Goal: Task Accomplishment & Management: Manage account settings

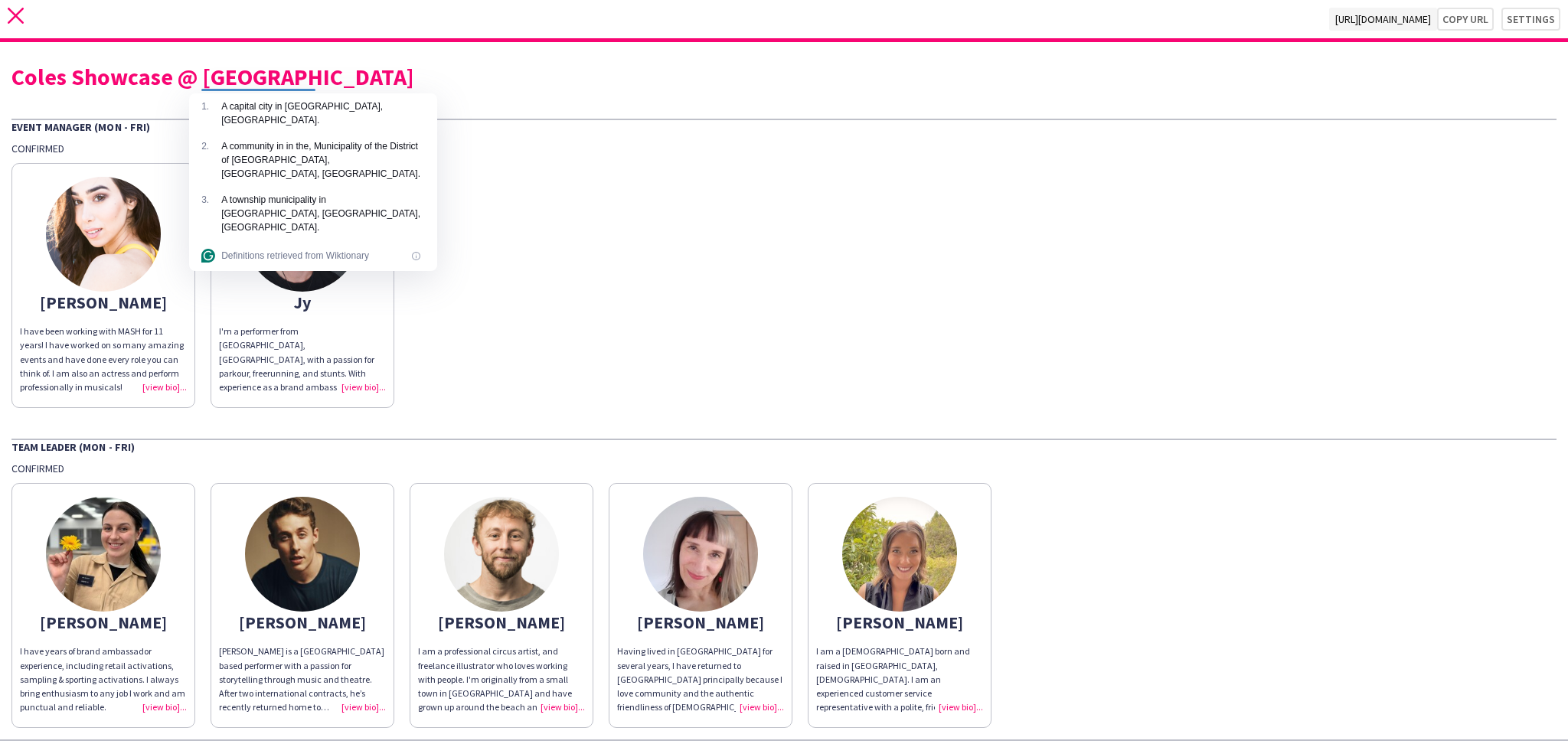
click at [18, 19] on icon at bounding box center [16, 16] width 16 height 16
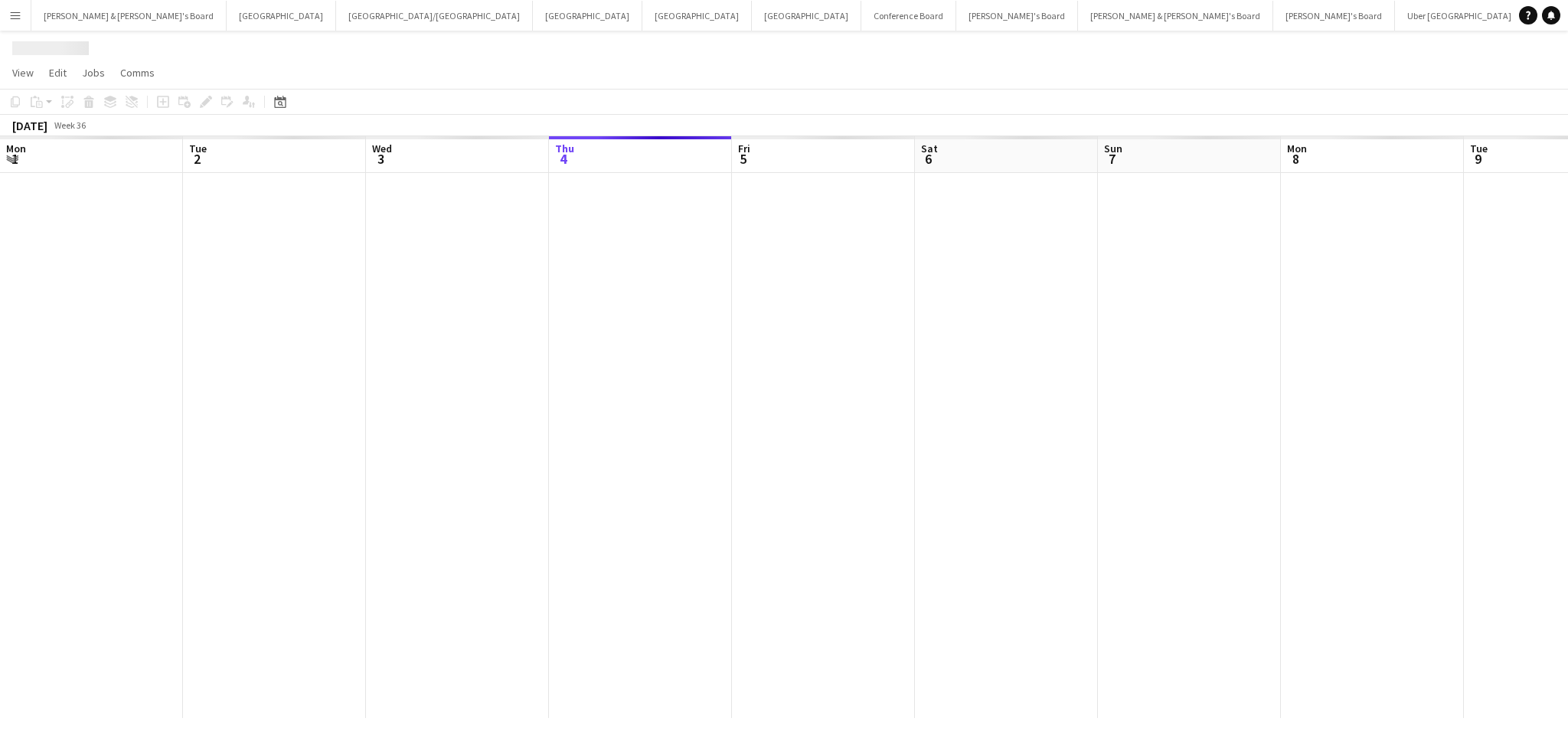
scroll to position [0, 365]
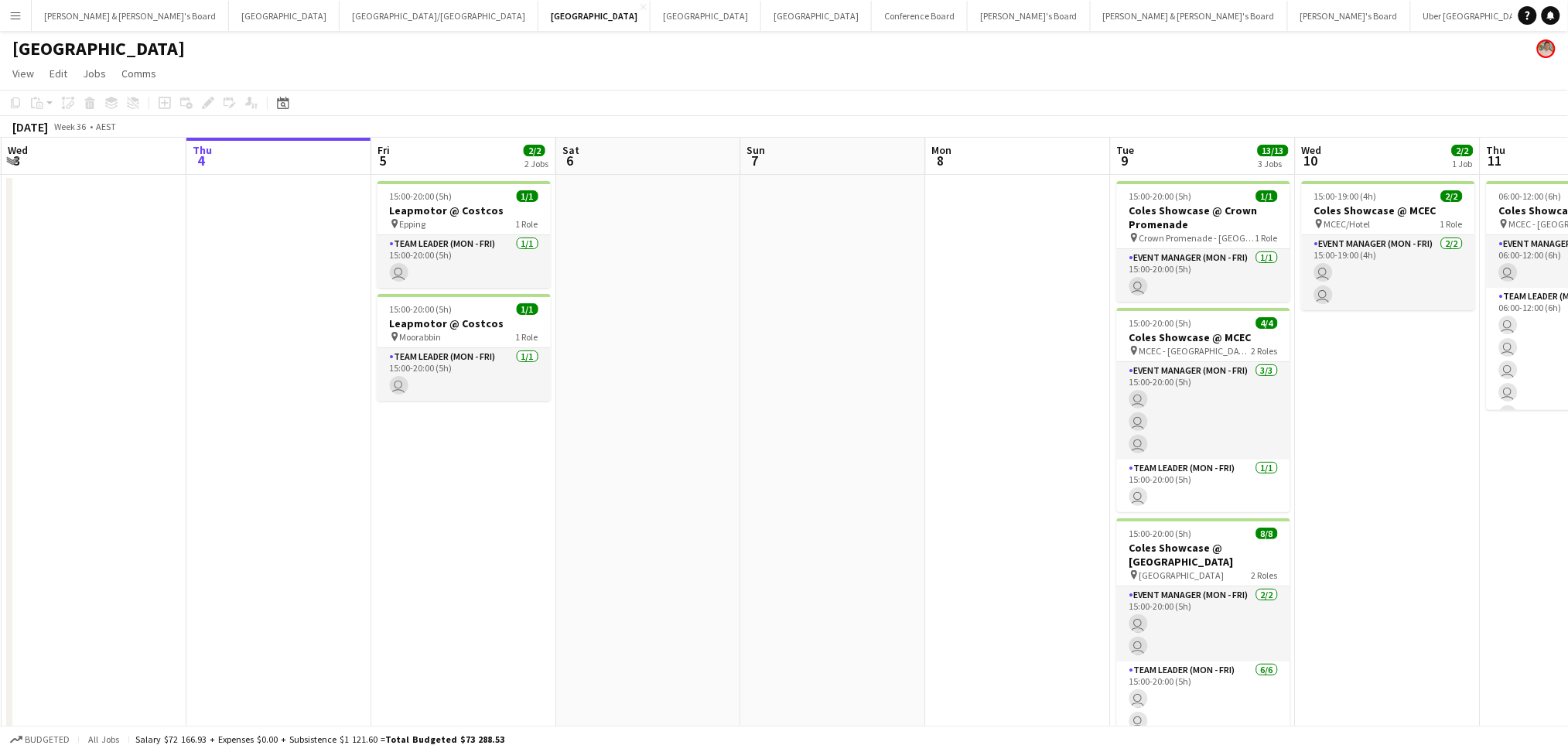
scroll to position [0, 334]
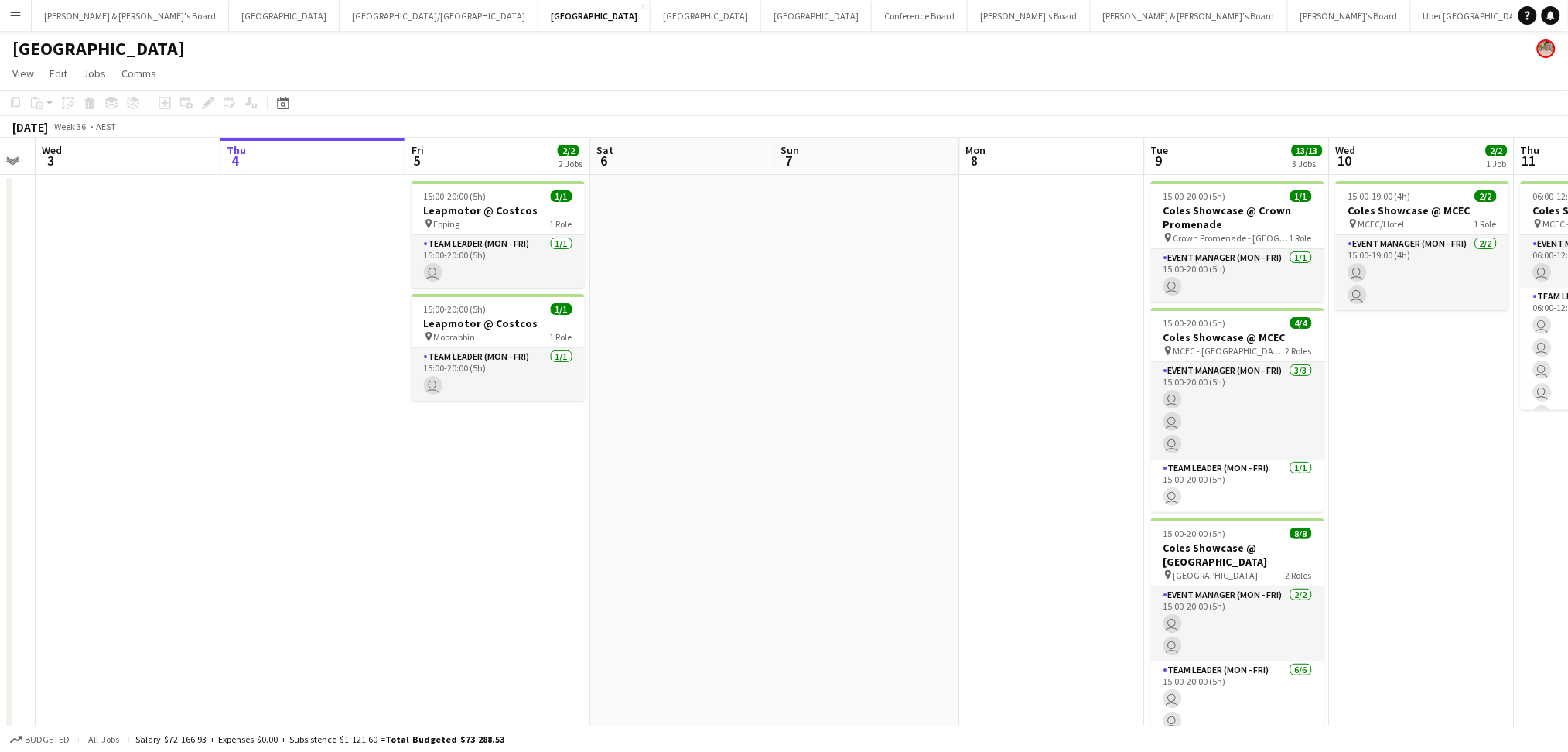
drag, startPoint x: 689, startPoint y: 376, endPoint x: 725, endPoint y: 376, distance: 36.0
click at [725, 376] on app-calendar-viewport "Mon 1 Tue 2 Wed 3 Thu 4 Fri 5 2/2 2 Jobs Sat 6 Sun 7 Mon 8 Tue 9 13/13 3 Jobs W…" at bounding box center [784, 466] width 1568 height 656
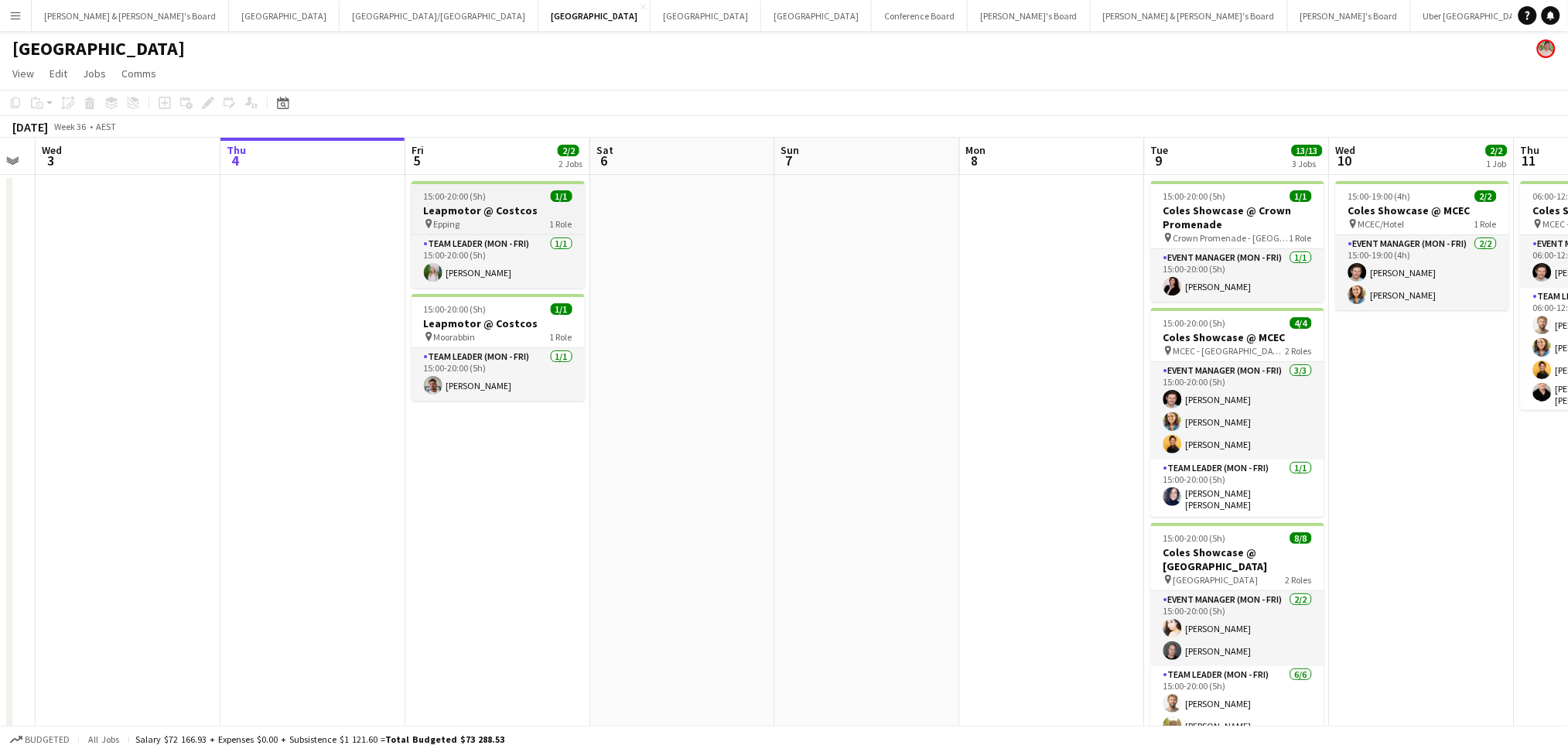
click at [528, 218] on div "pin Epping 1 Role" at bounding box center [498, 223] width 173 height 12
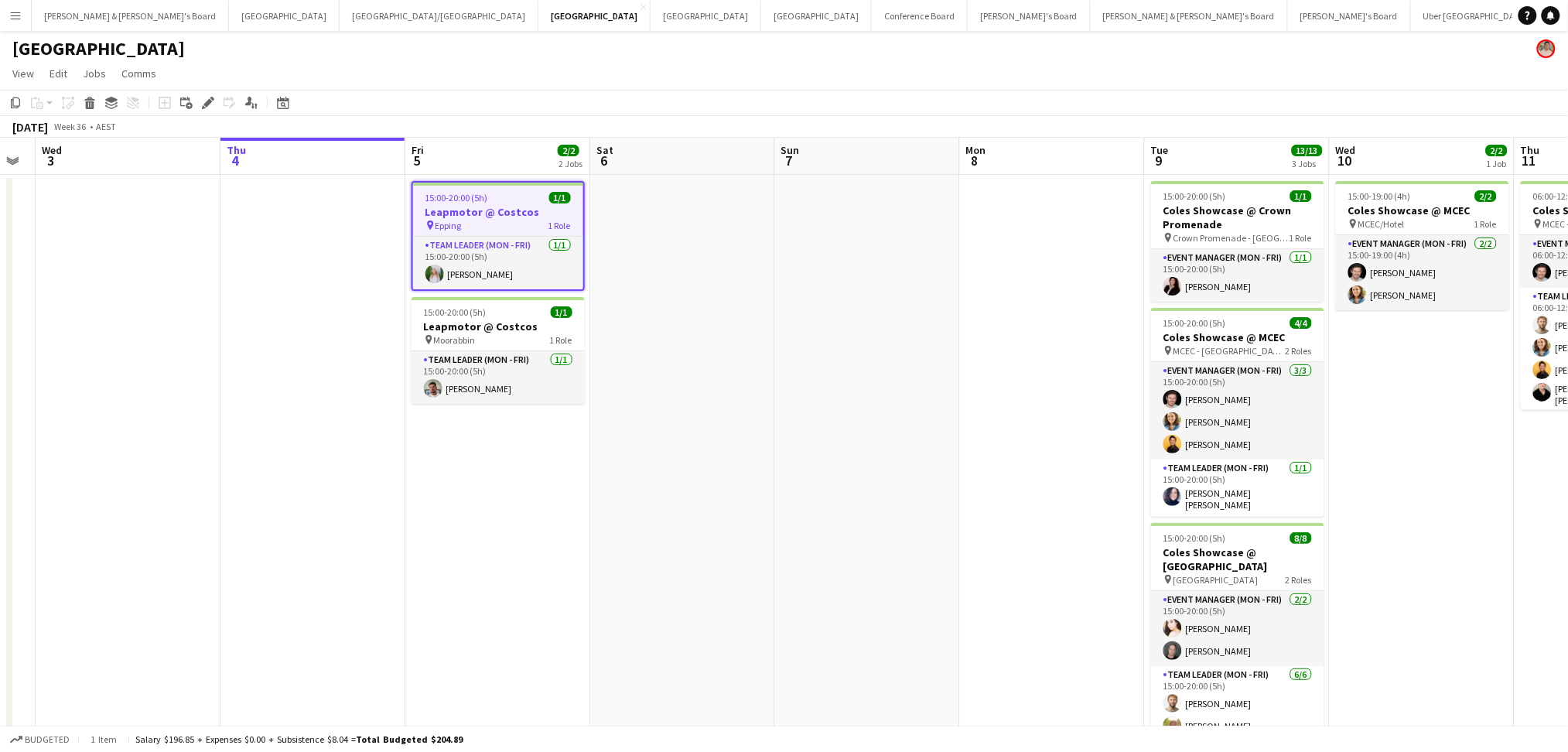
click at [528, 219] on div "pin Epping 1 Role" at bounding box center [498, 225] width 170 height 12
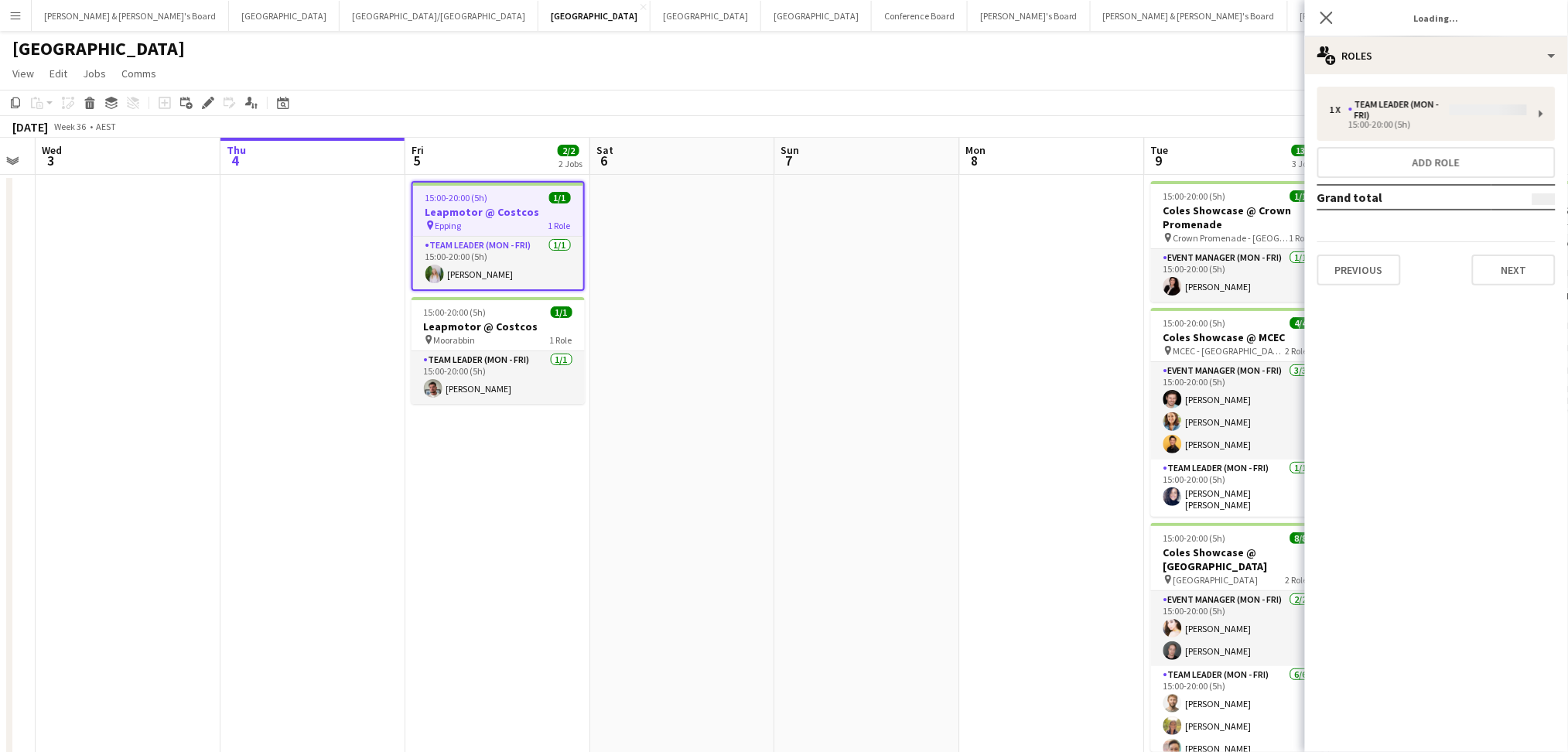
type input "**********"
click at [1504, 269] on button "Next" at bounding box center [1514, 258] width 83 height 31
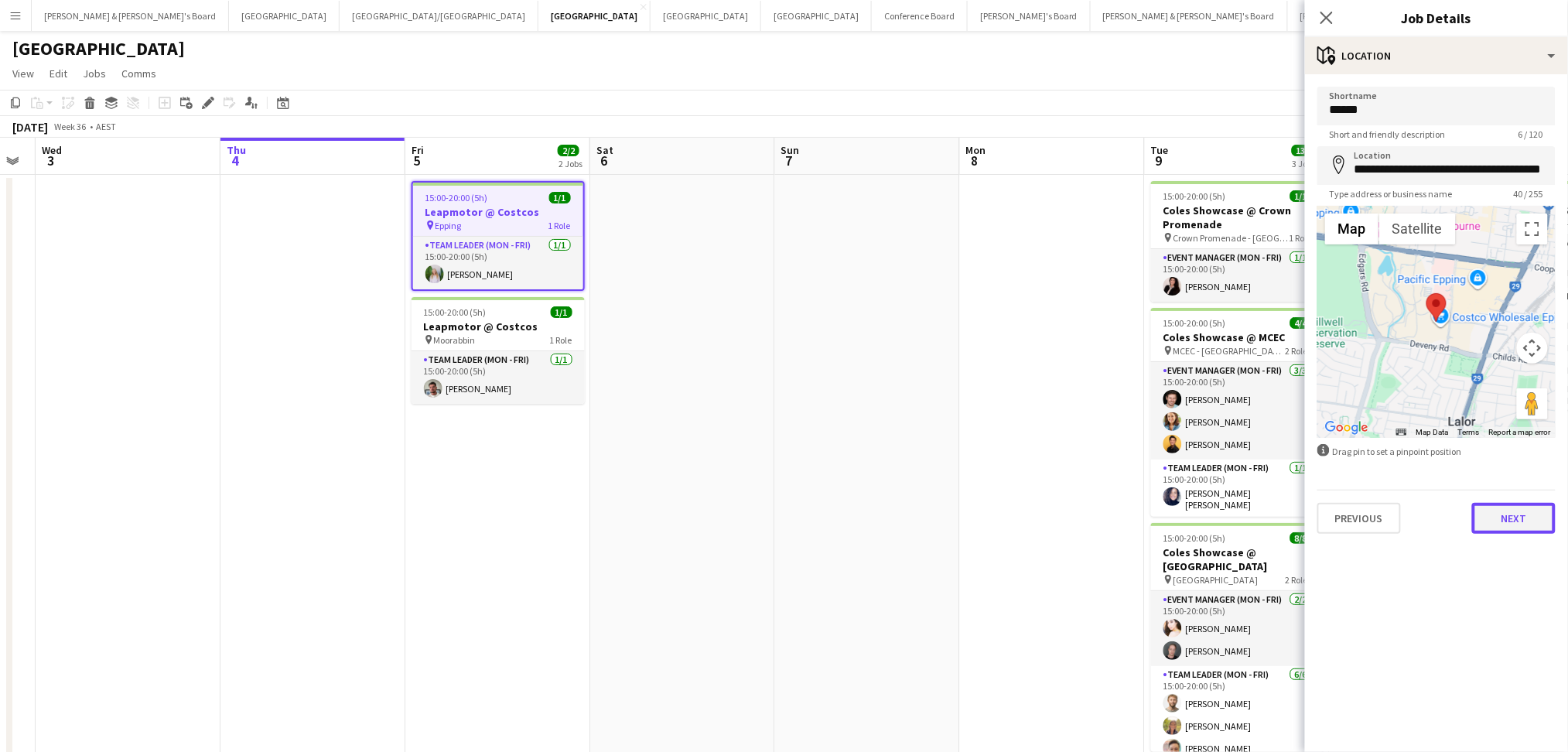
click at [1526, 518] on button "Next" at bounding box center [1514, 518] width 83 height 31
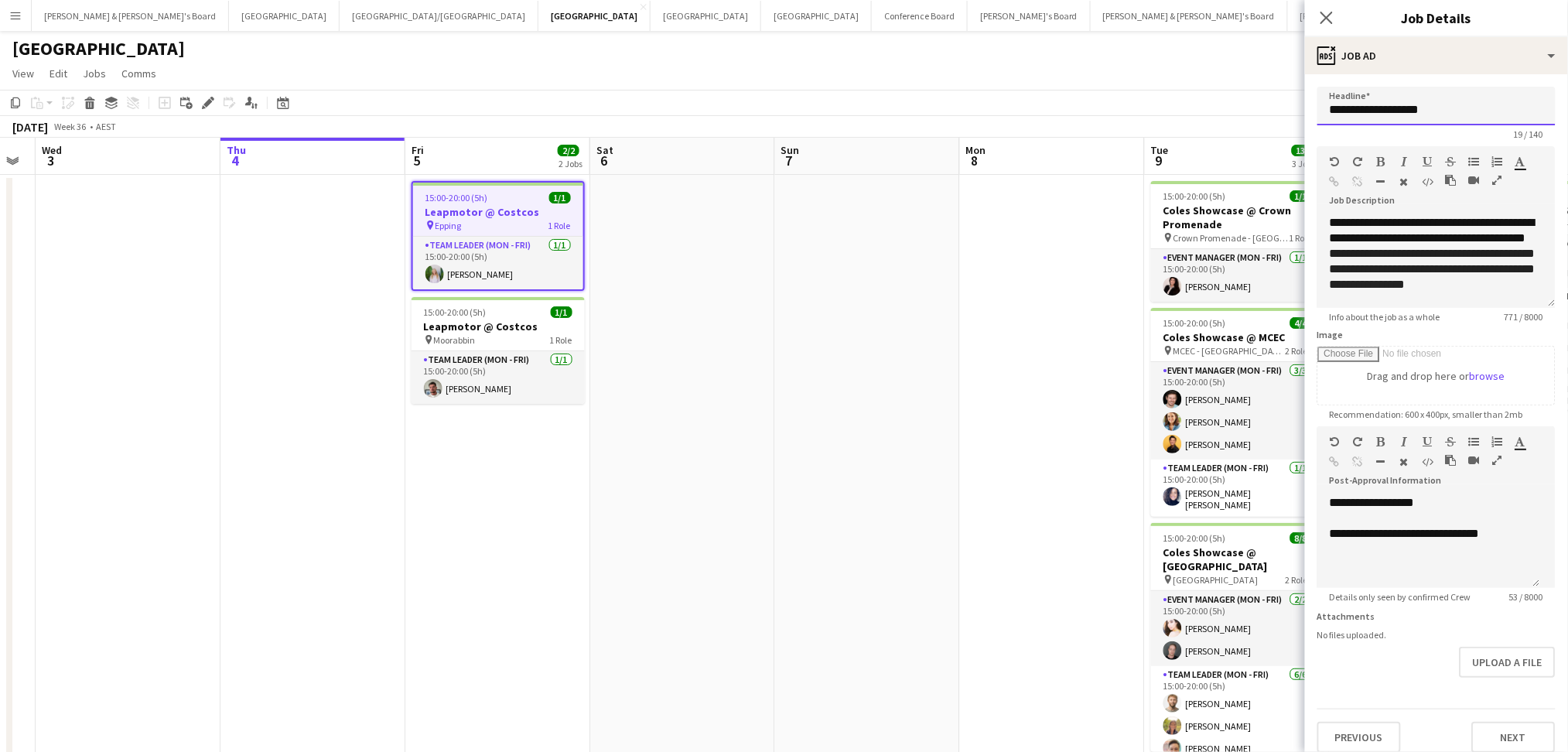
click at [1379, 110] on input "**********" at bounding box center [1436, 106] width 239 height 39
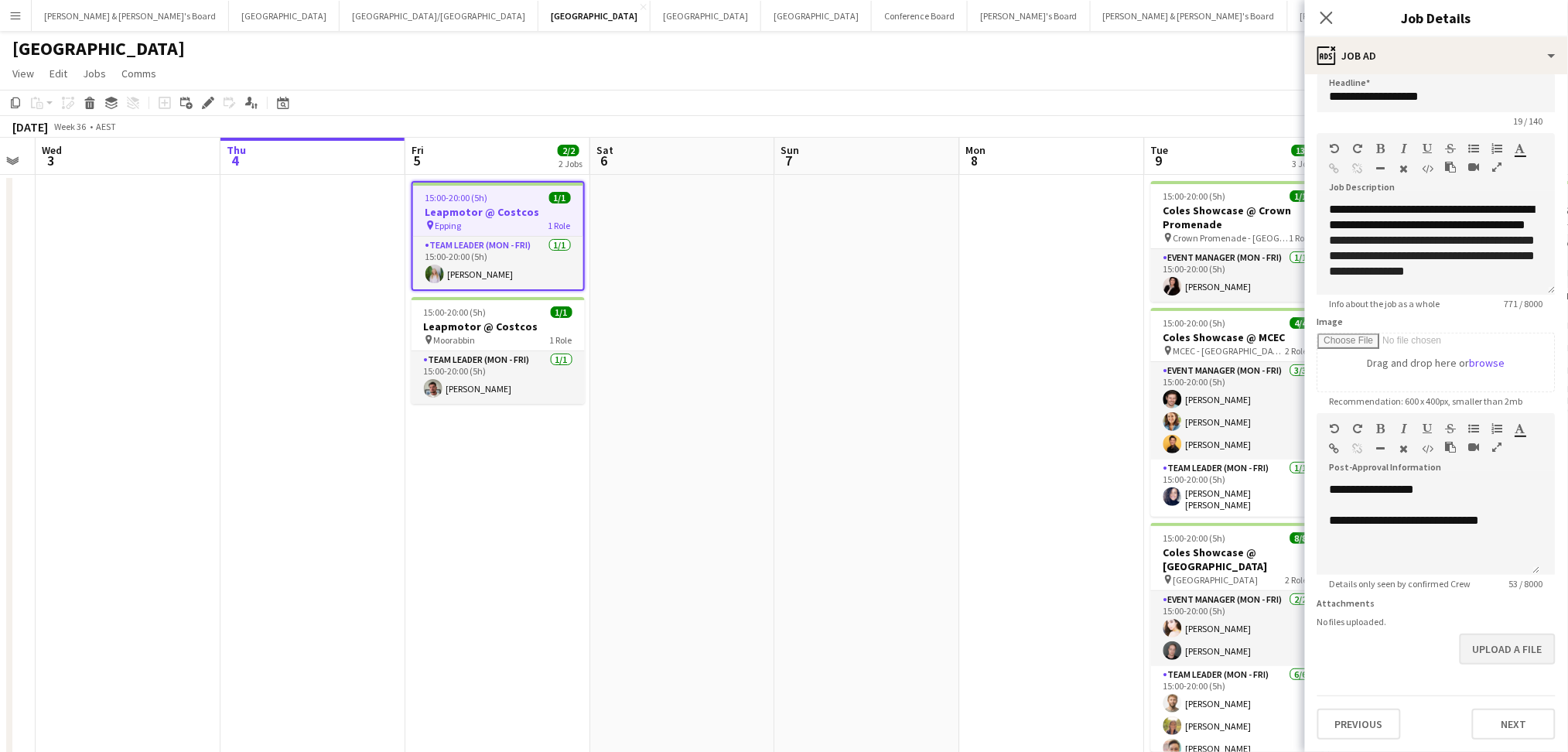
scroll to position [21, 0]
drag, startPoint x: 1502, startPoint y: 721, endPoint x: 1508, endPoint y: 686, distance: 35.5
click at [1502, 721] on button "Next" at bounding box center [1514, 723] width 83 height 31
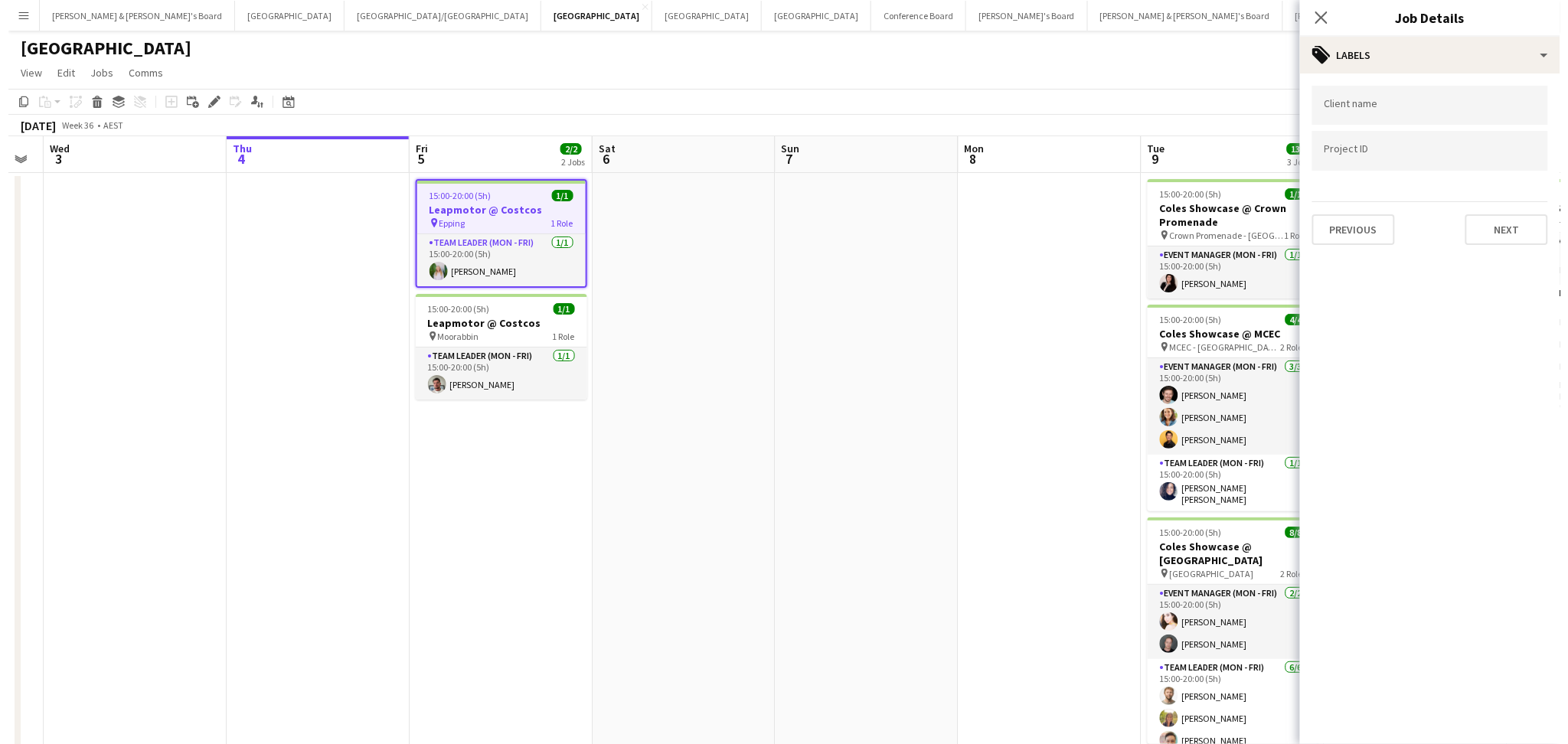
scroll to position [0, 0]
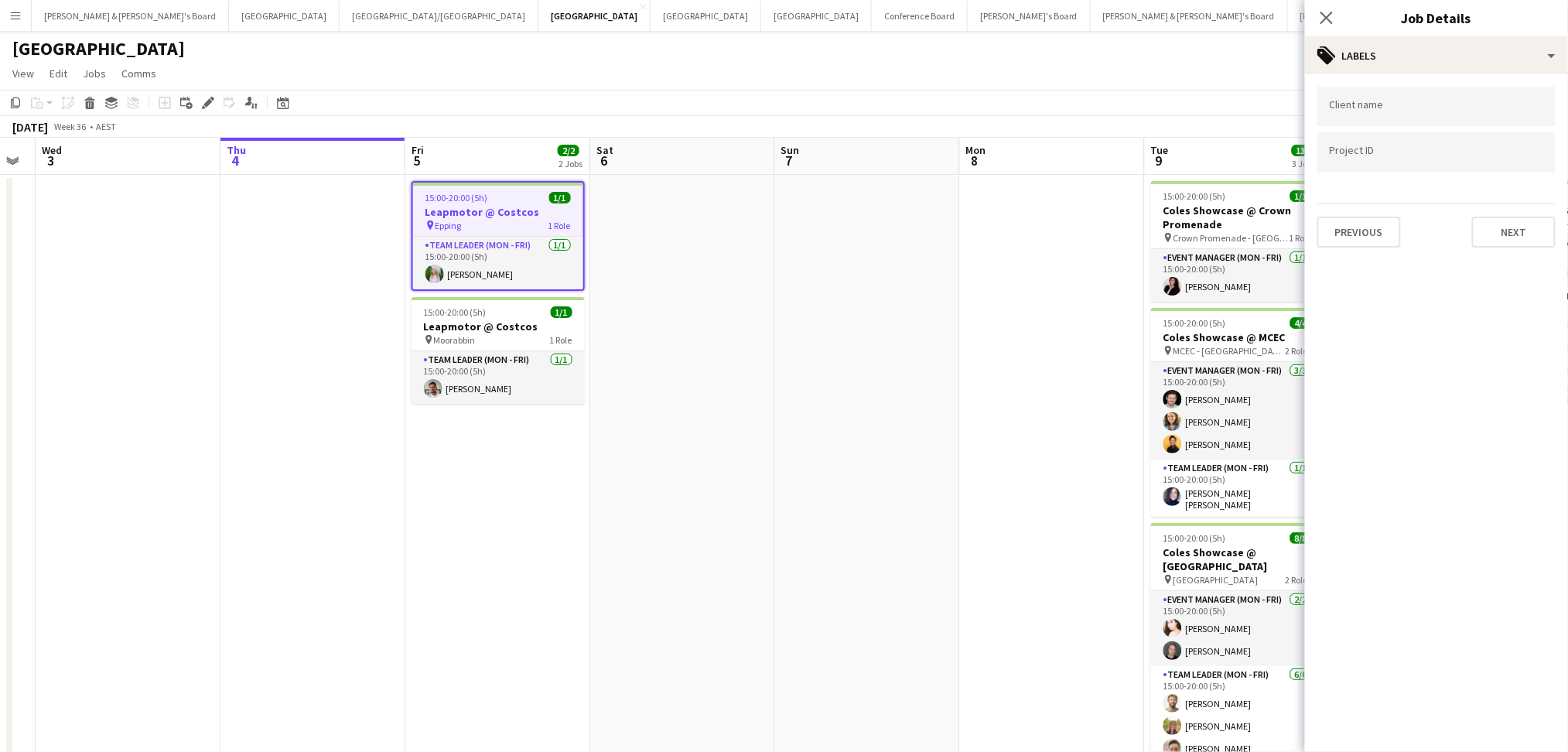
click at [869, 324] on app-date-cell at bounding box center [868, 485] width 185 height 619
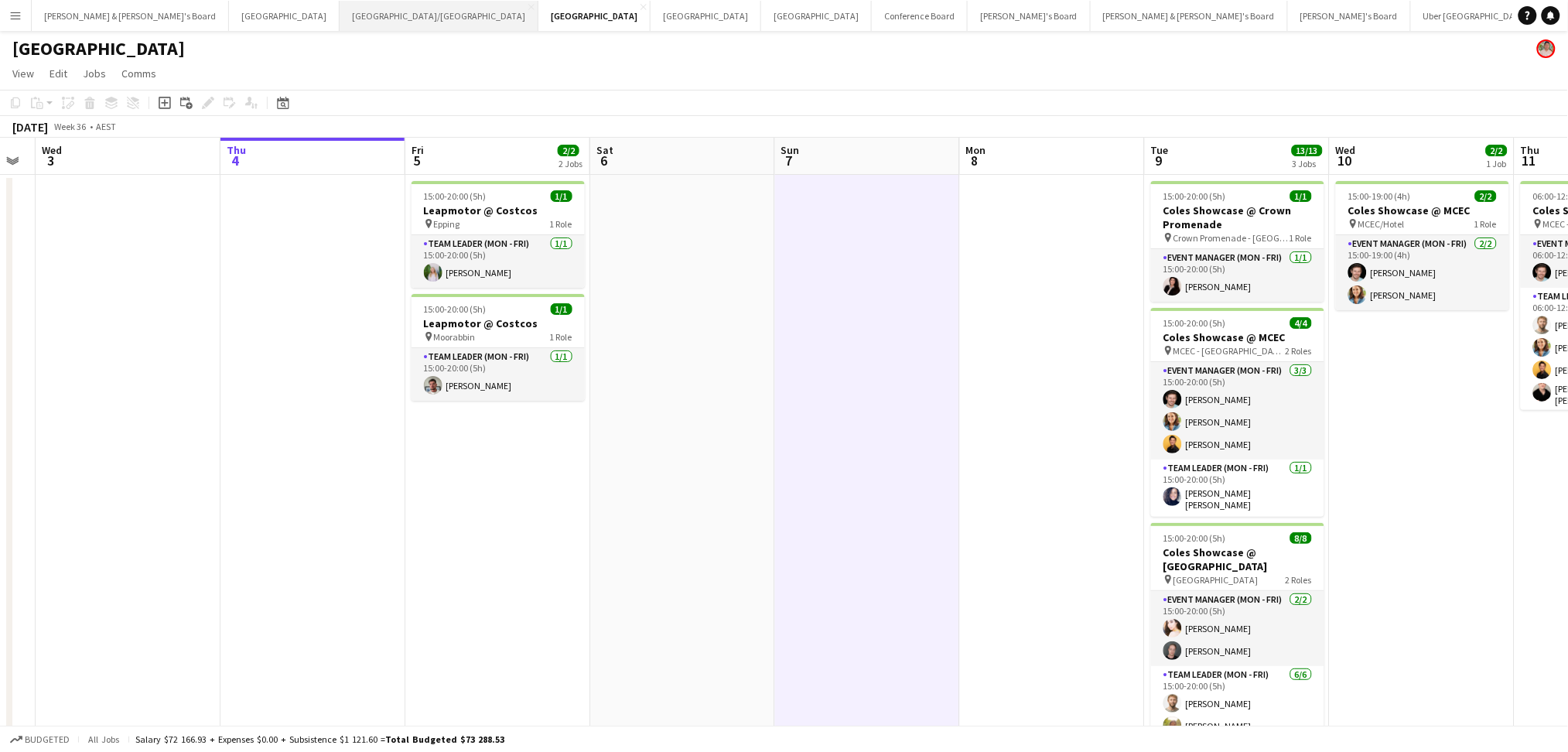
click at [339, 21] on button "[GEOGRAPHIC_DATA]/[GEOGRAPHIC_DATA] Close" at bounding box center [438, 16] width 199 height 31
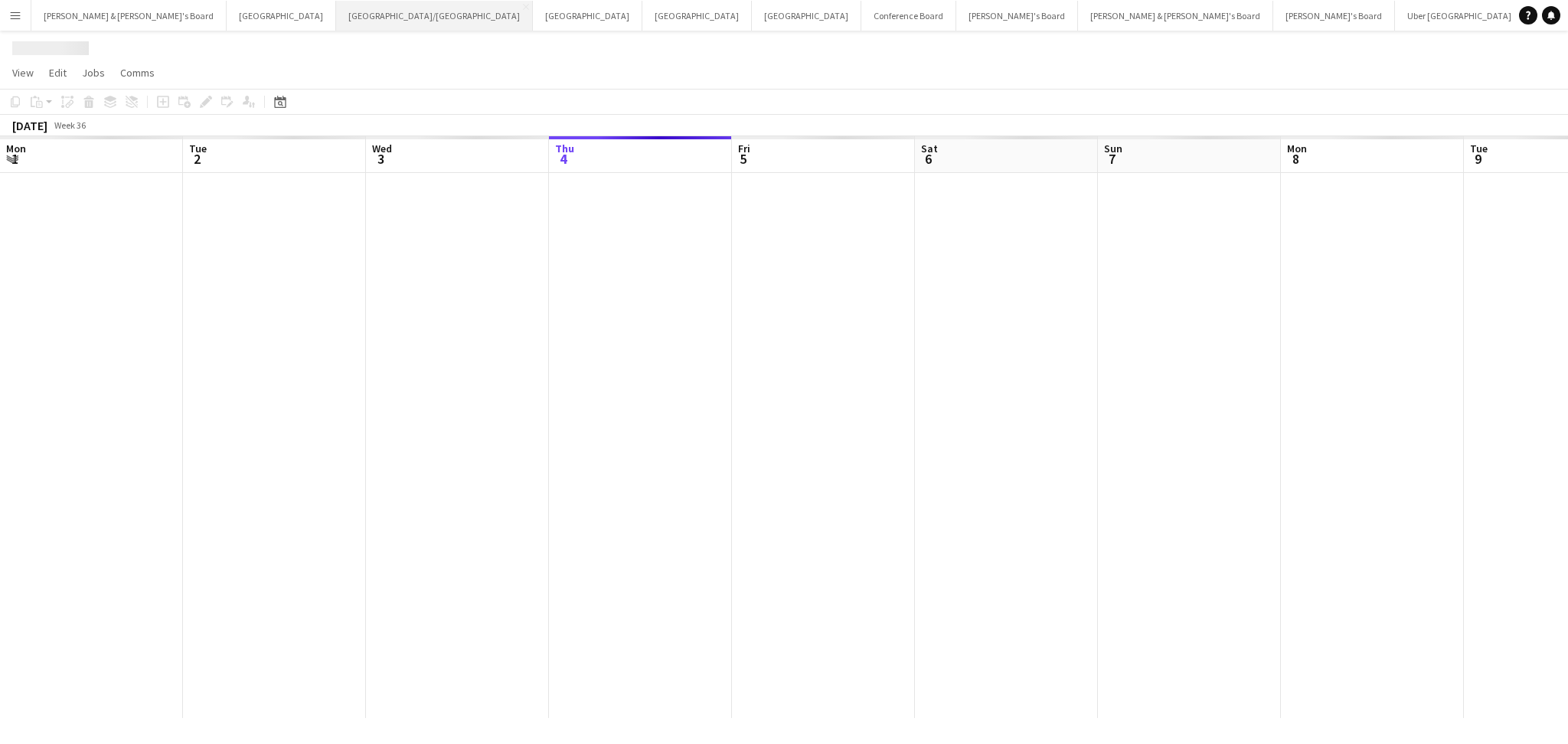
scroll to position [0, 365]
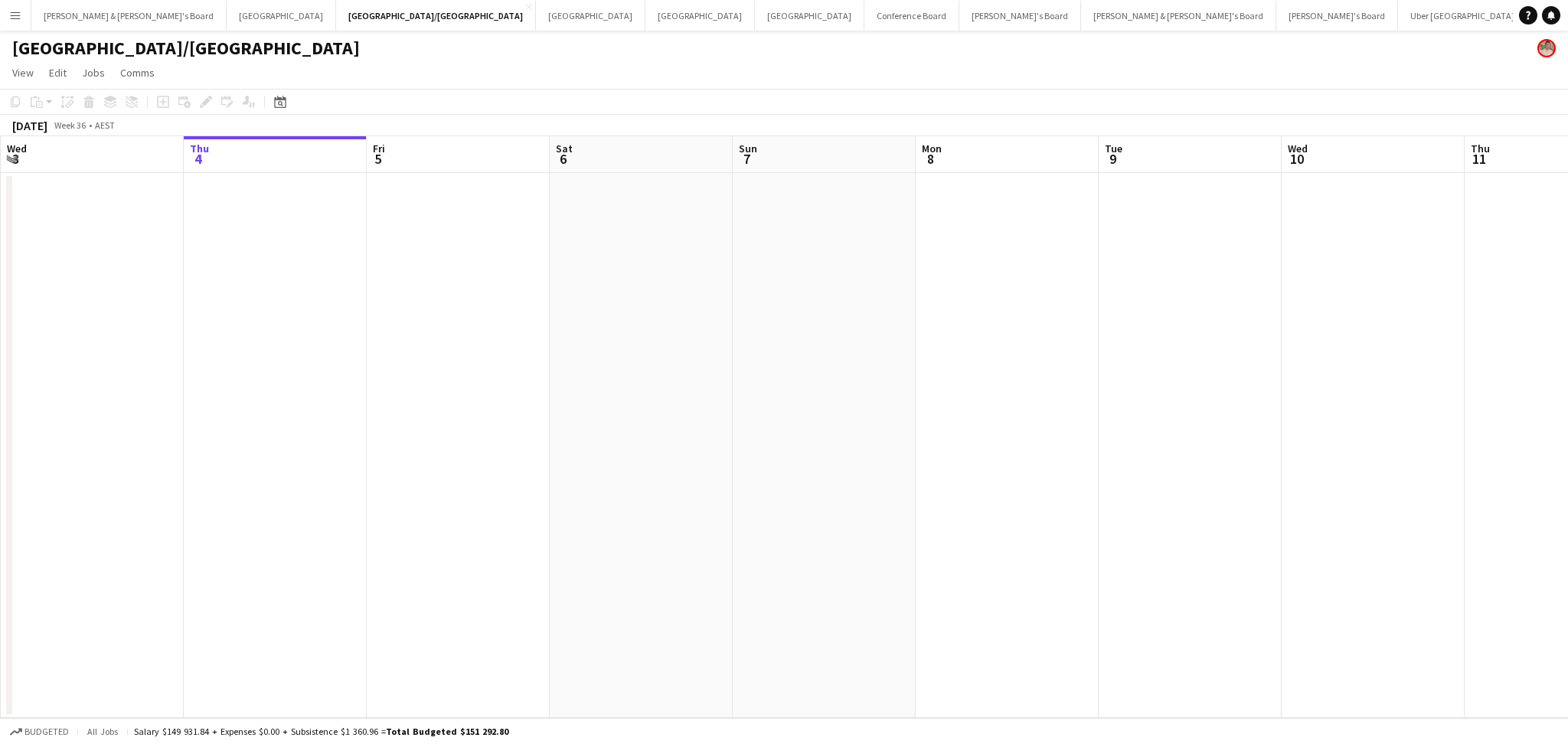
drag, startPoint x: 384, startPoint y: 395, endPoint x: 315, endPoint y: 406, distance: 69.9
click at [383, 396] on app-date-cell at bounding box center [458, 445] width 183 height 545
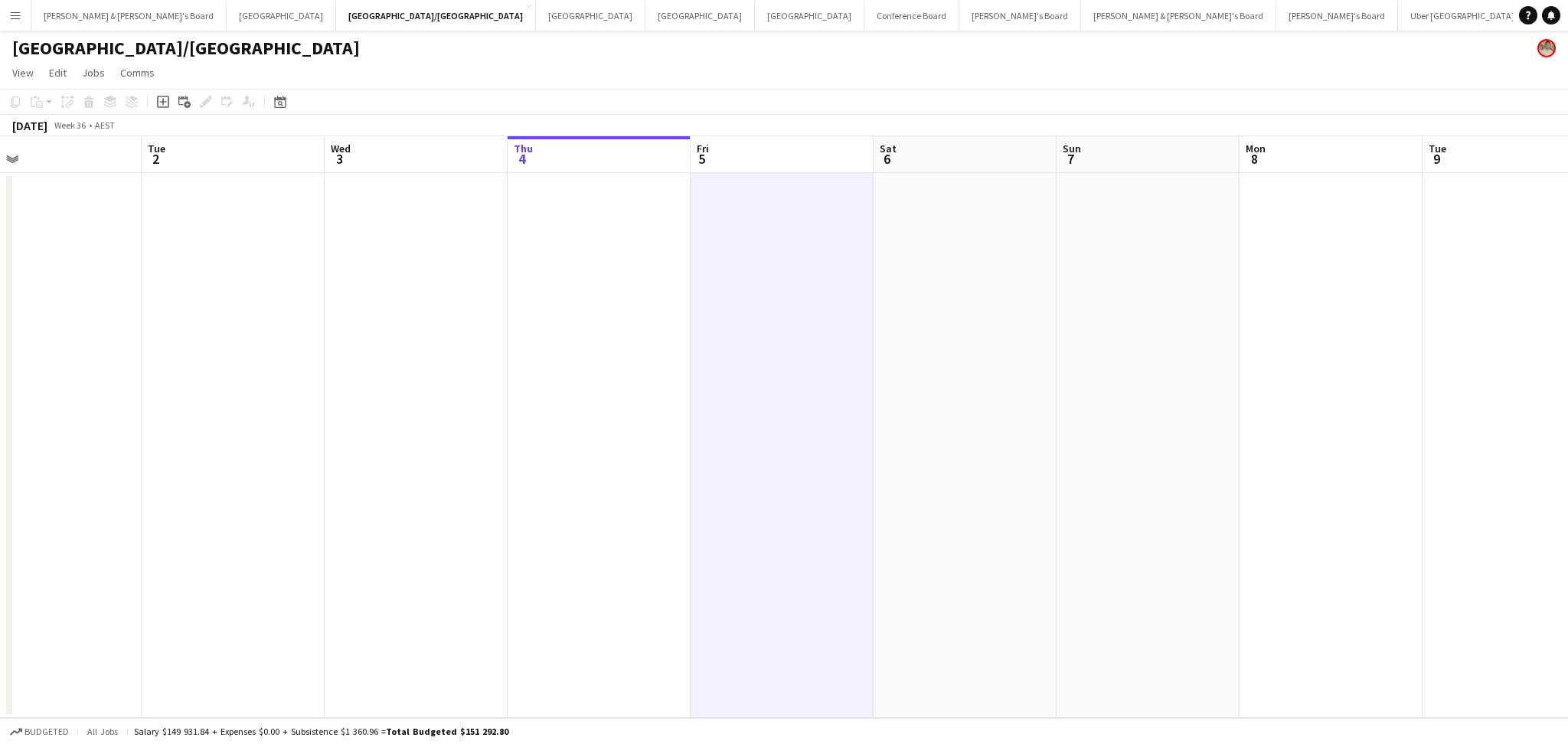
drag, startPoint x: 277, startPoint y: 406, endPoint x: 629, endPoint y: 414, distance: 352.1
click at [629, 414] on app-calendar-viewport "Sat 30 Sun 31 Mon 1 Tue 2 Wed 3 Thu 4 Fri 5 Sat 6 Sun 7 Mon 8 Tue 9 Wed 10 Thu …" at bounding box center [784, 427] width 1568 height 581
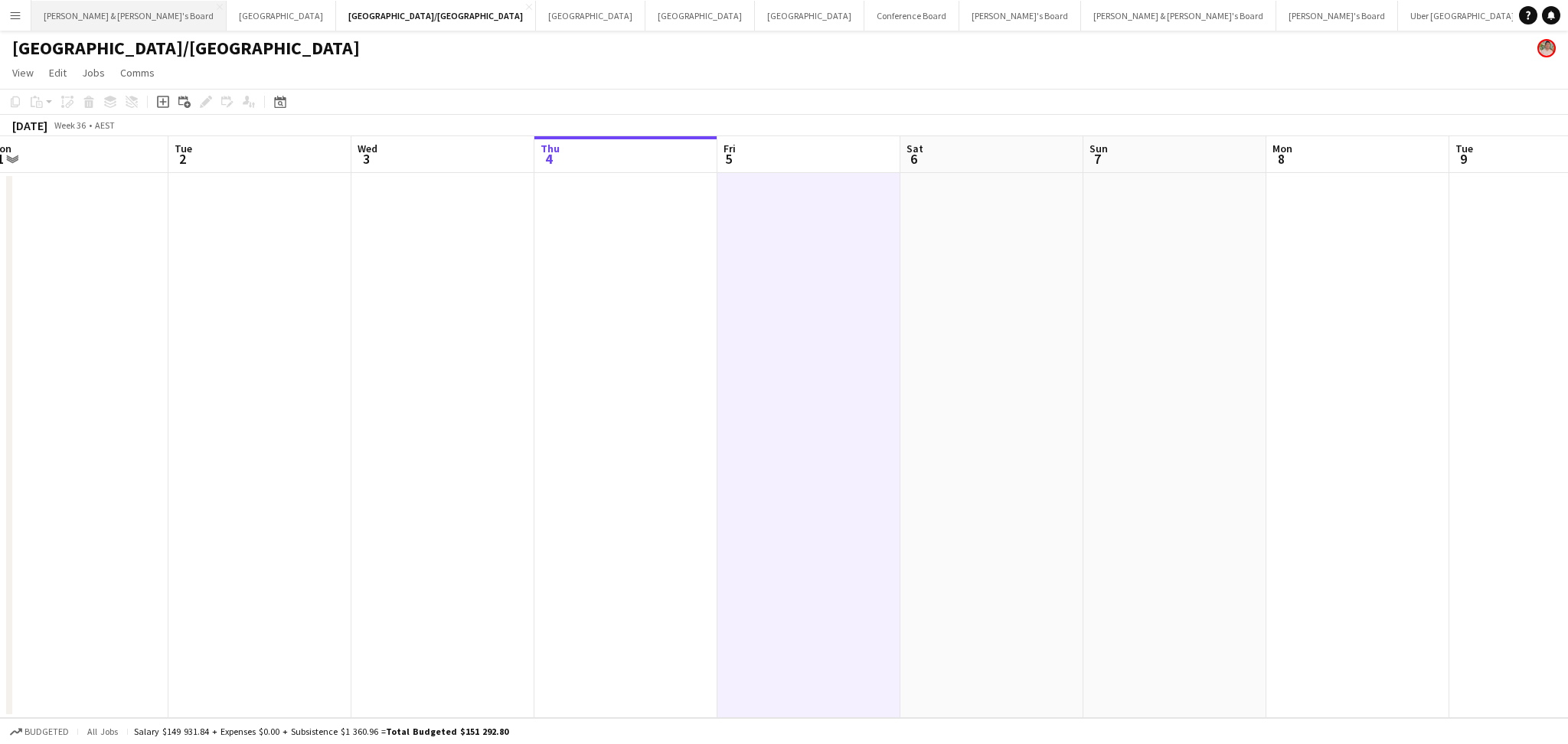
click at [96, 18] on button "[PERSON_NAME] & [PERSON_NAME]'s Board Close" at bounding box center [128, 16] width 195 height 30
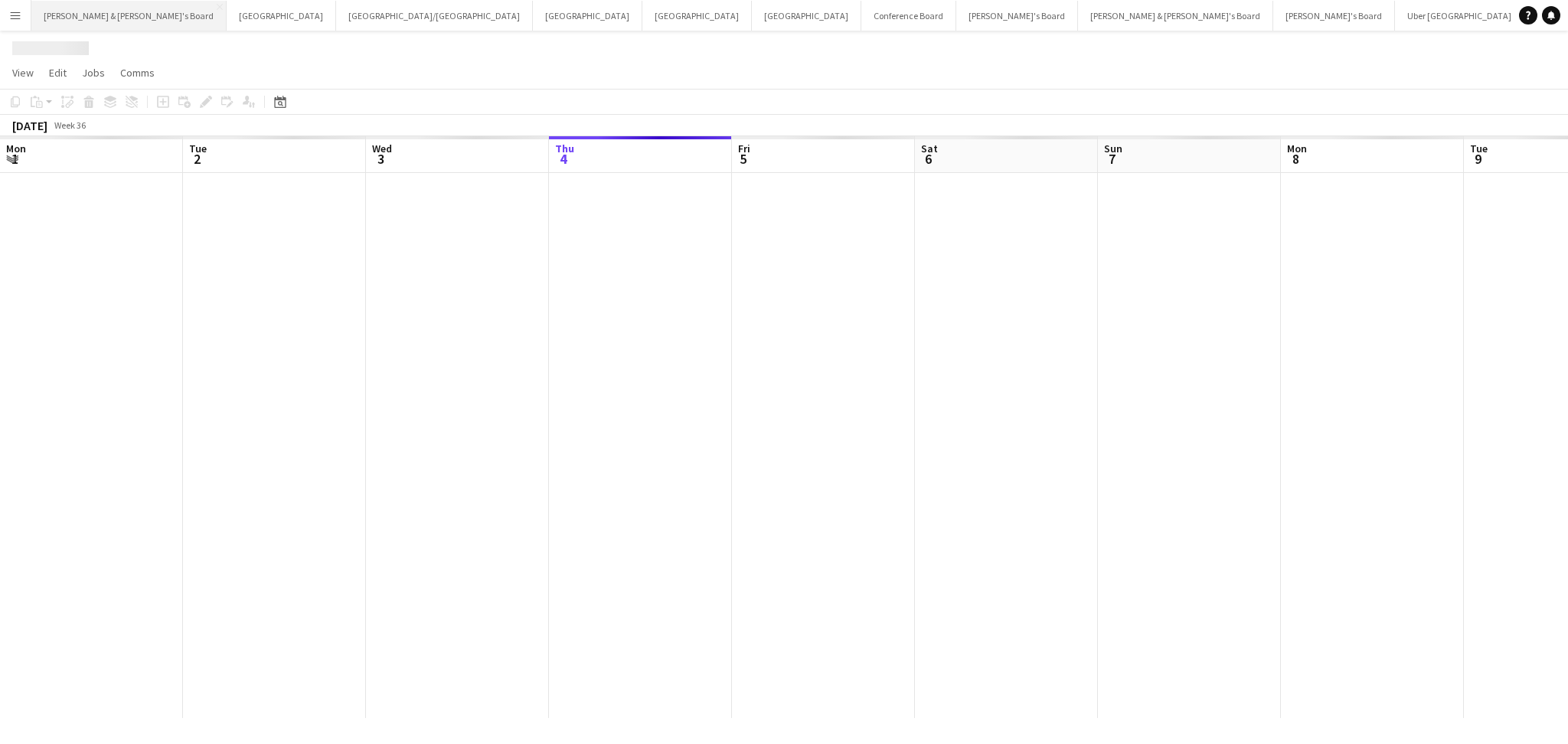
scroll to position [0, 365]
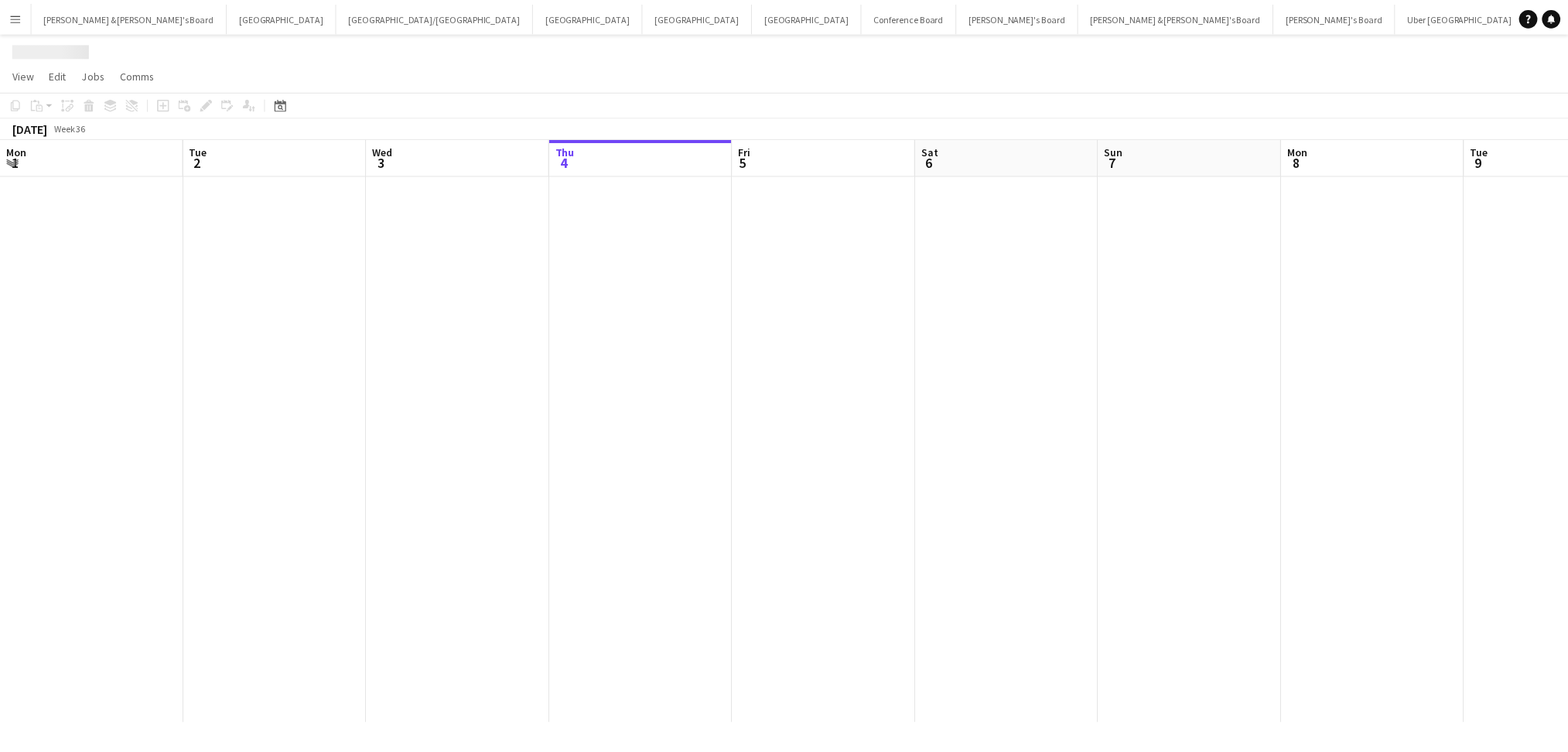
scroll to position [0, 369]
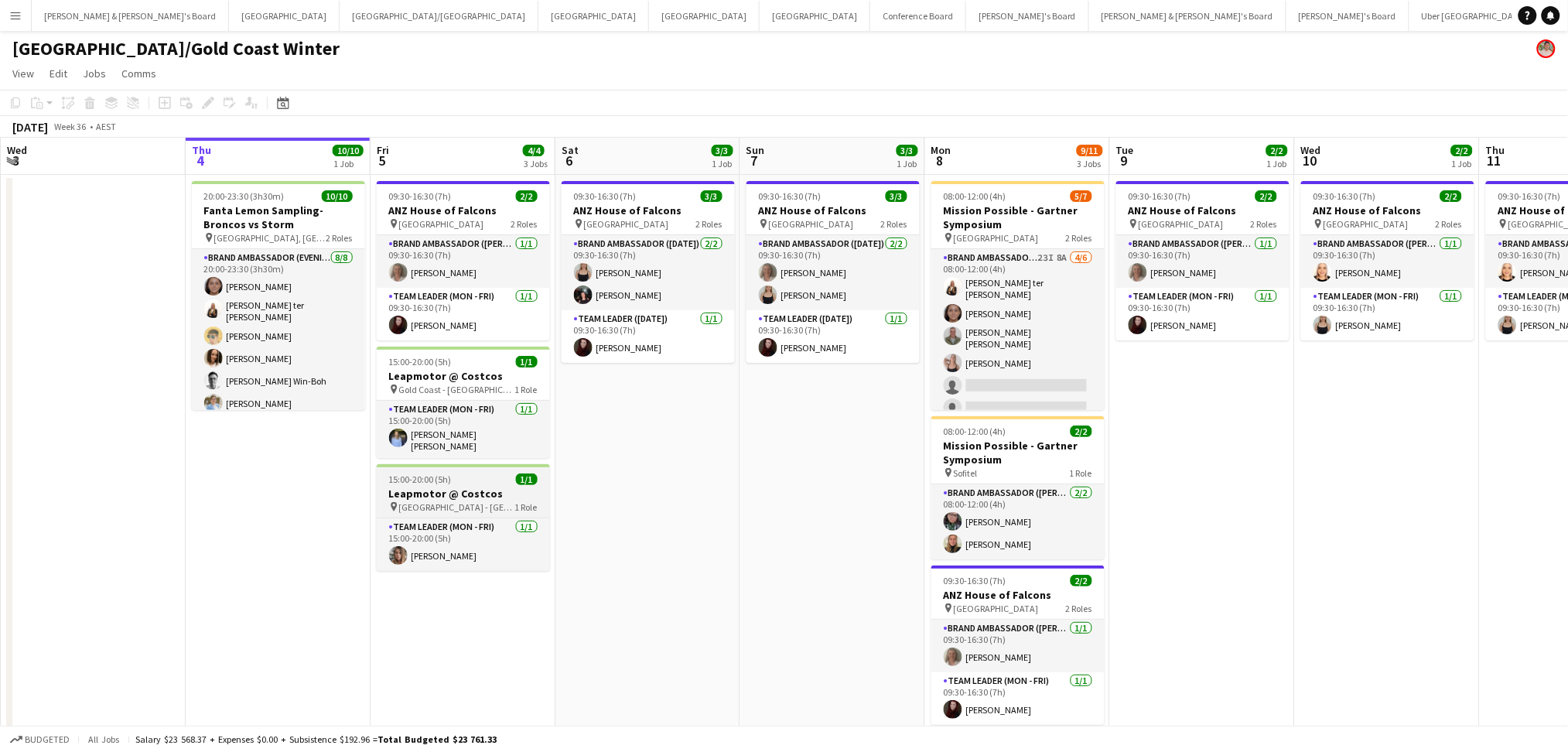
click at [485, 504] on div "pin [GEOGRAPHIC_DATA] - QLD 1 Role" at bounding box center [463, 506] width 173 height 12
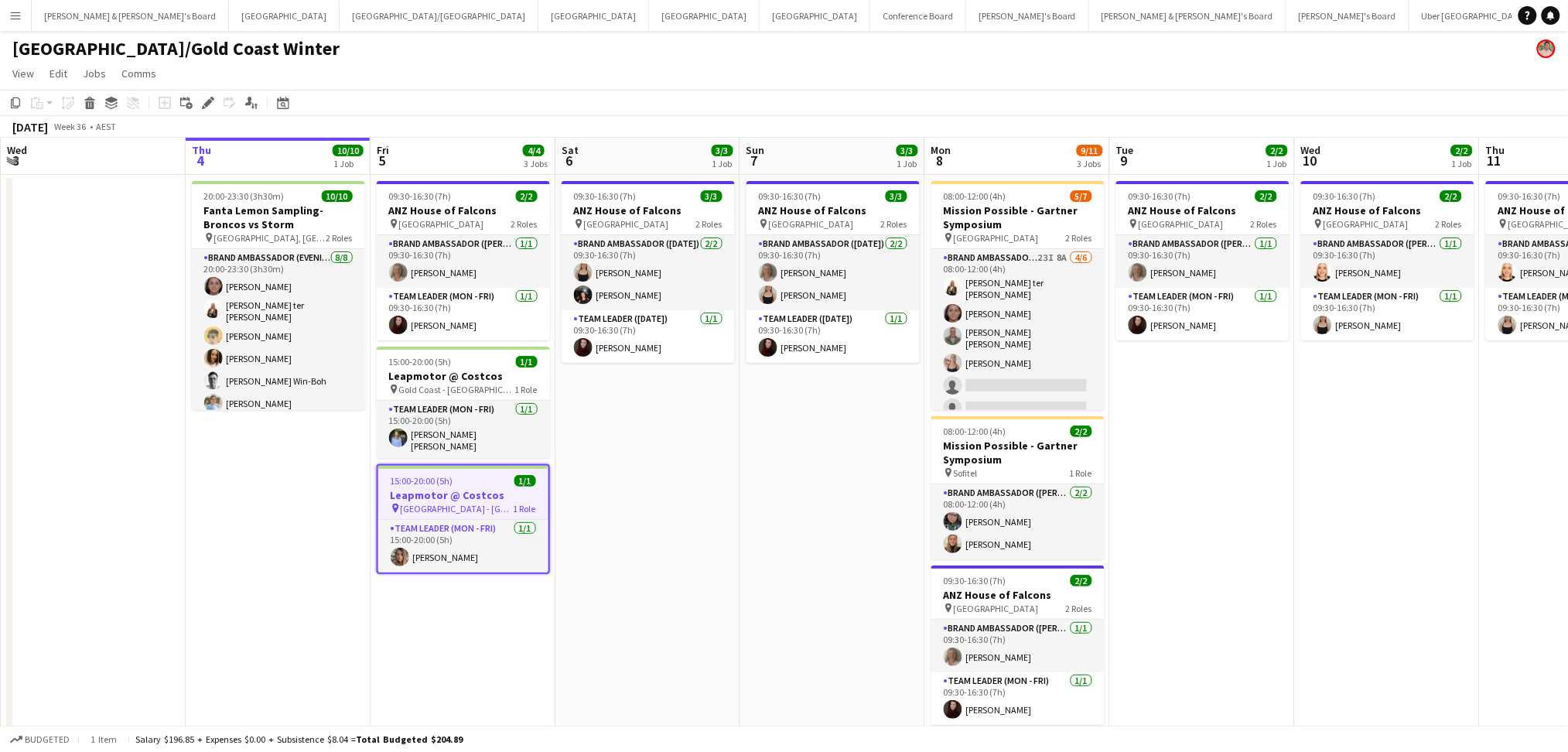
click at [485, 504] on div "pin [GEOGRAPHIC_DATA] - QLD 1 Role" at bounding box center [463, 508] width 170 height 12
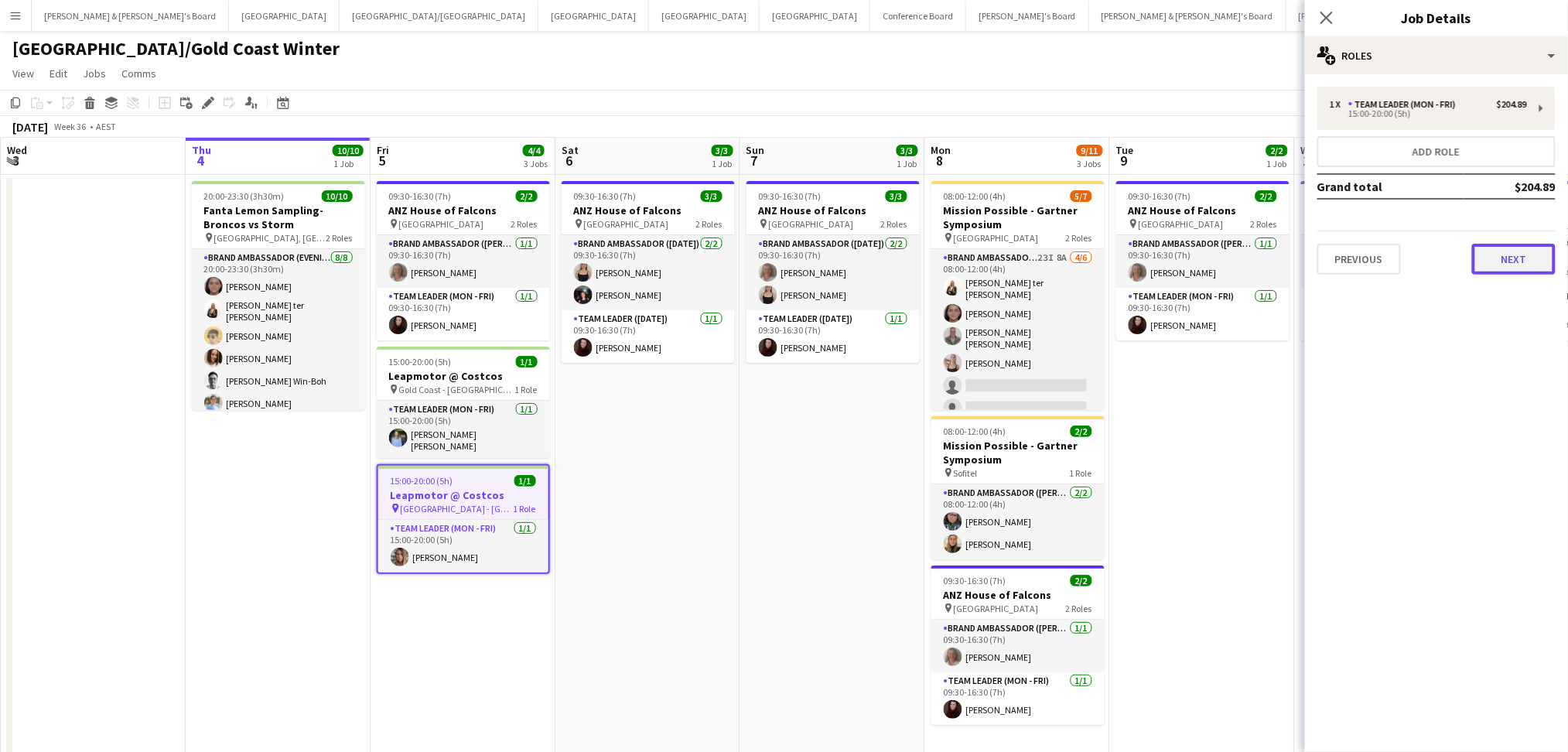
click at [1518, 263] on button "Next" at bounding box center [1514, 258] width 83 height 31
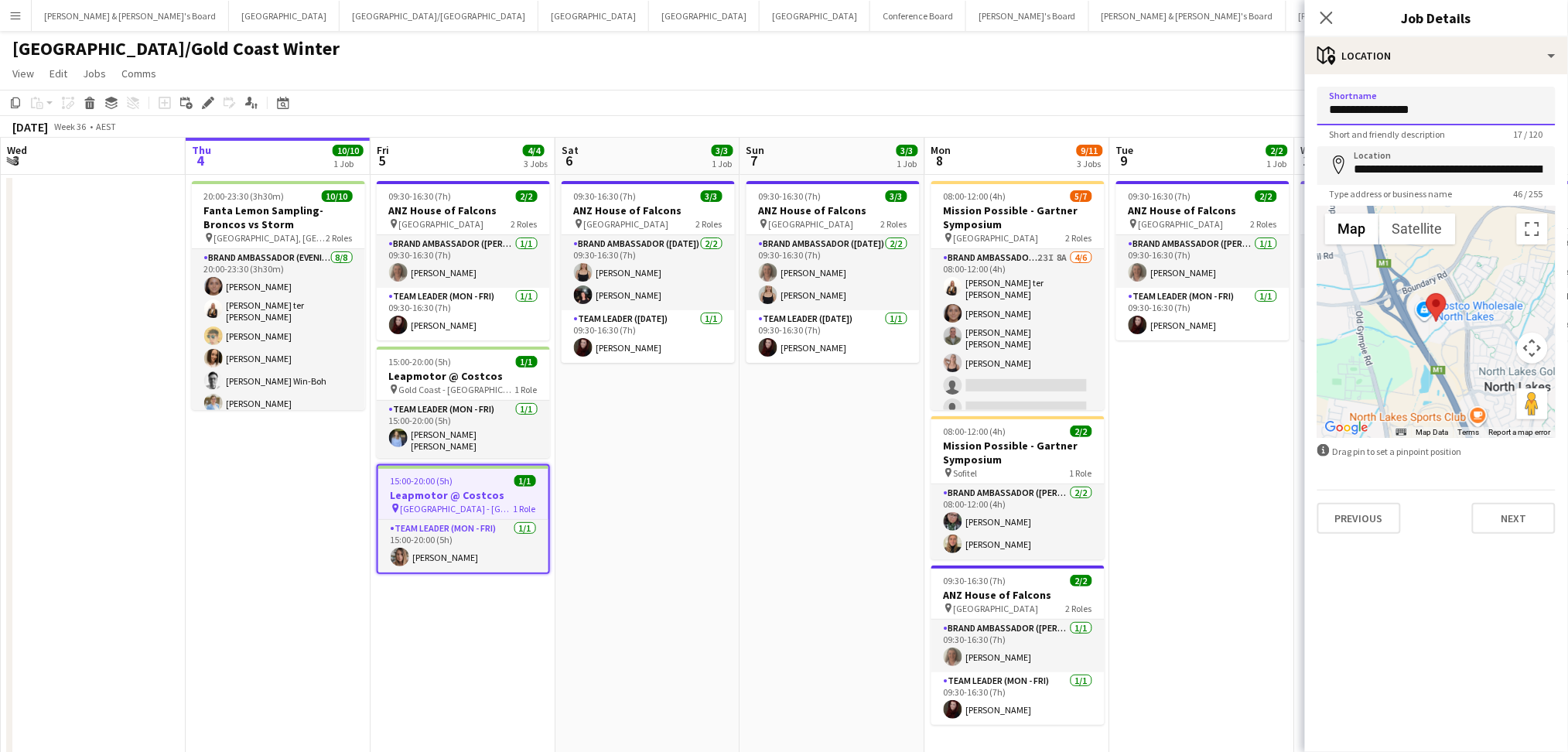
click at [1368, 113] on input "**********" at bounding box center [1436, 106] width 239 height 39
click at [435, 560] on app-card-role "Team Leader (Mon - Fri) [DATE] 15:00-20:00 (5h) [PERSON_NAME]" at bounding box center [463, 546] width 170 height 53
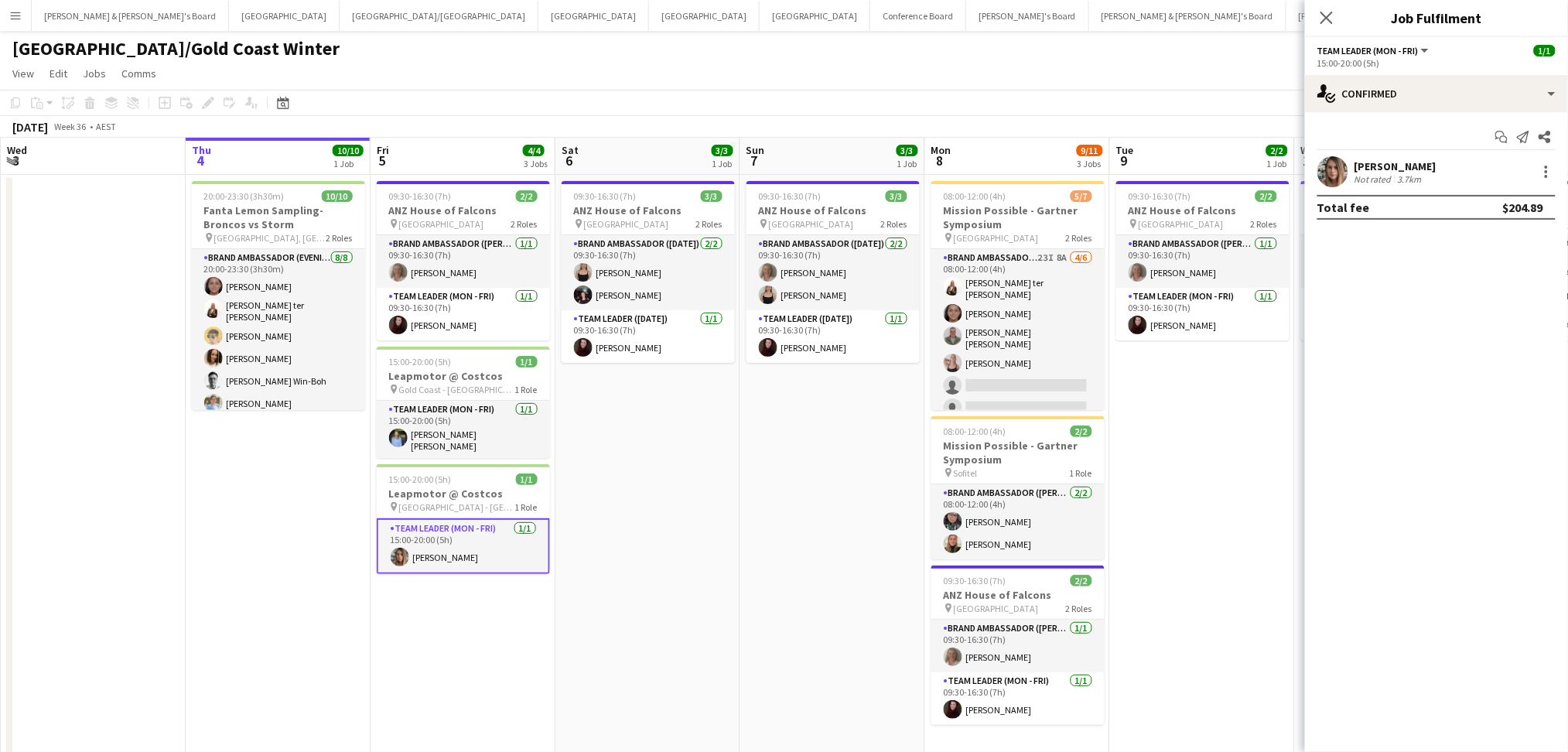
click at [1407, 173] on div "3.7km" at bounding box center [1409, 179] width 31 height 12
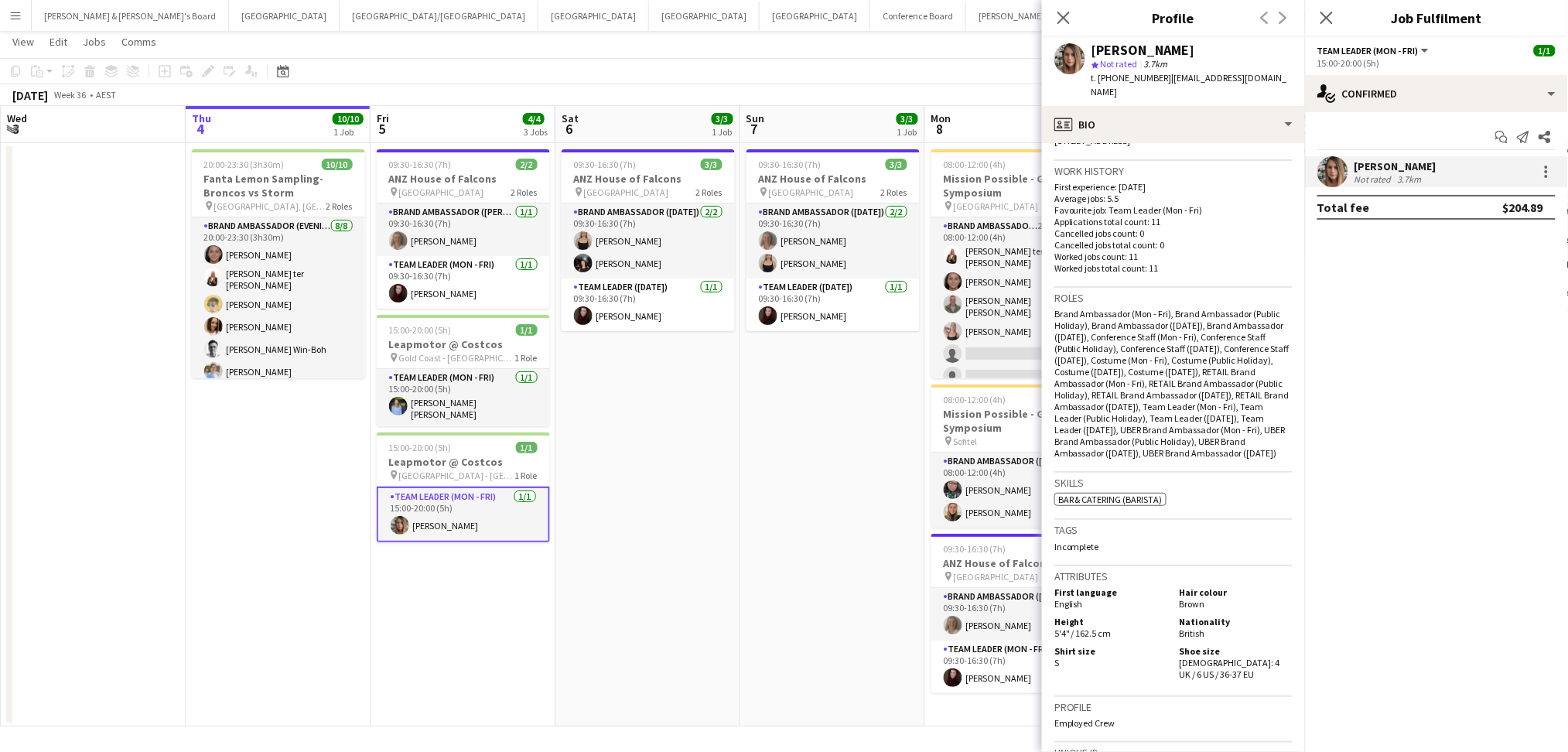
scroll to position [660, 0]
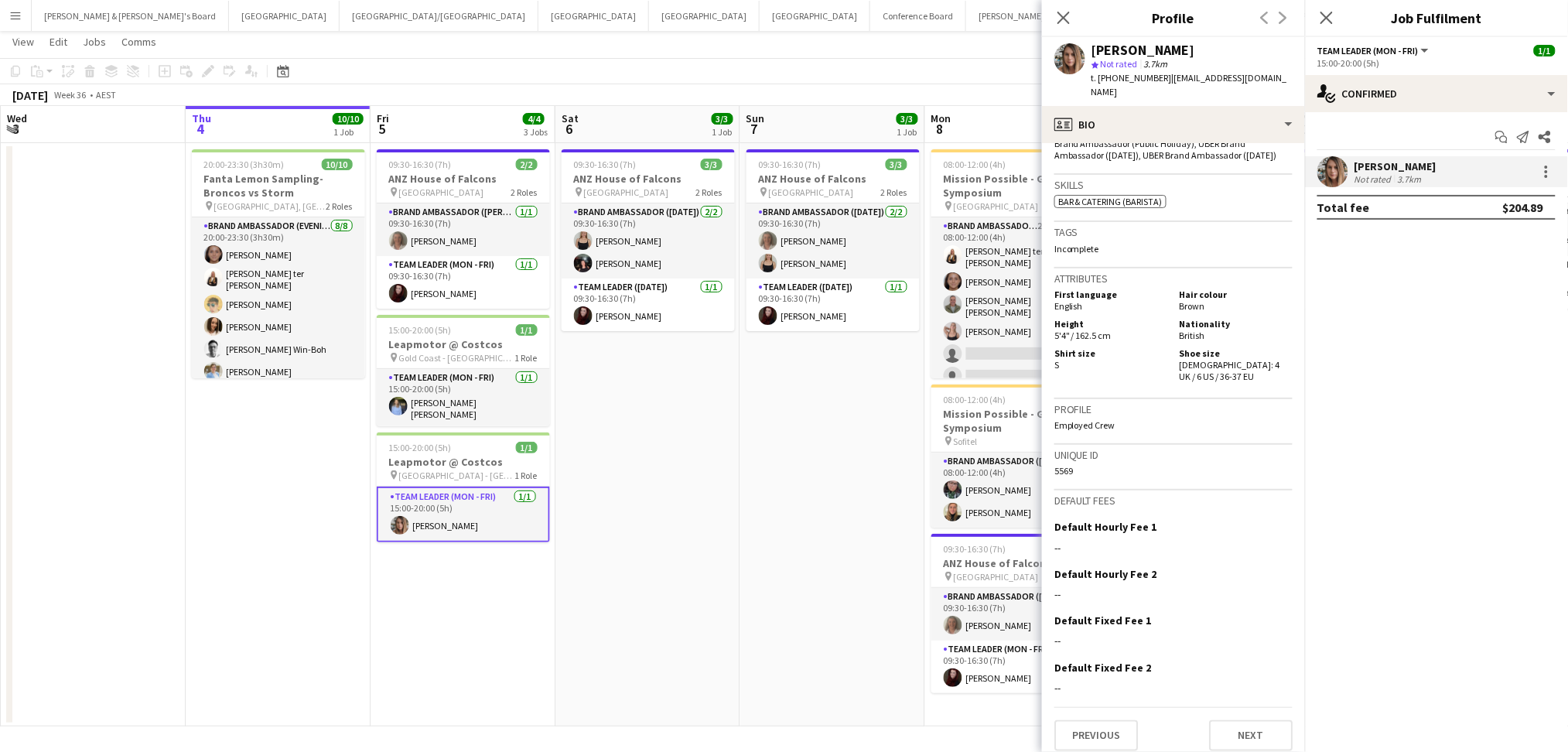
click at [814, 574] on app-date-cell "09:30-16:30 (7h) 3/3 ANZ House of Falcons pin Brisbane 2 Roles Brand Ambassador…" at bounding box center [833, 434] width 185 height 583
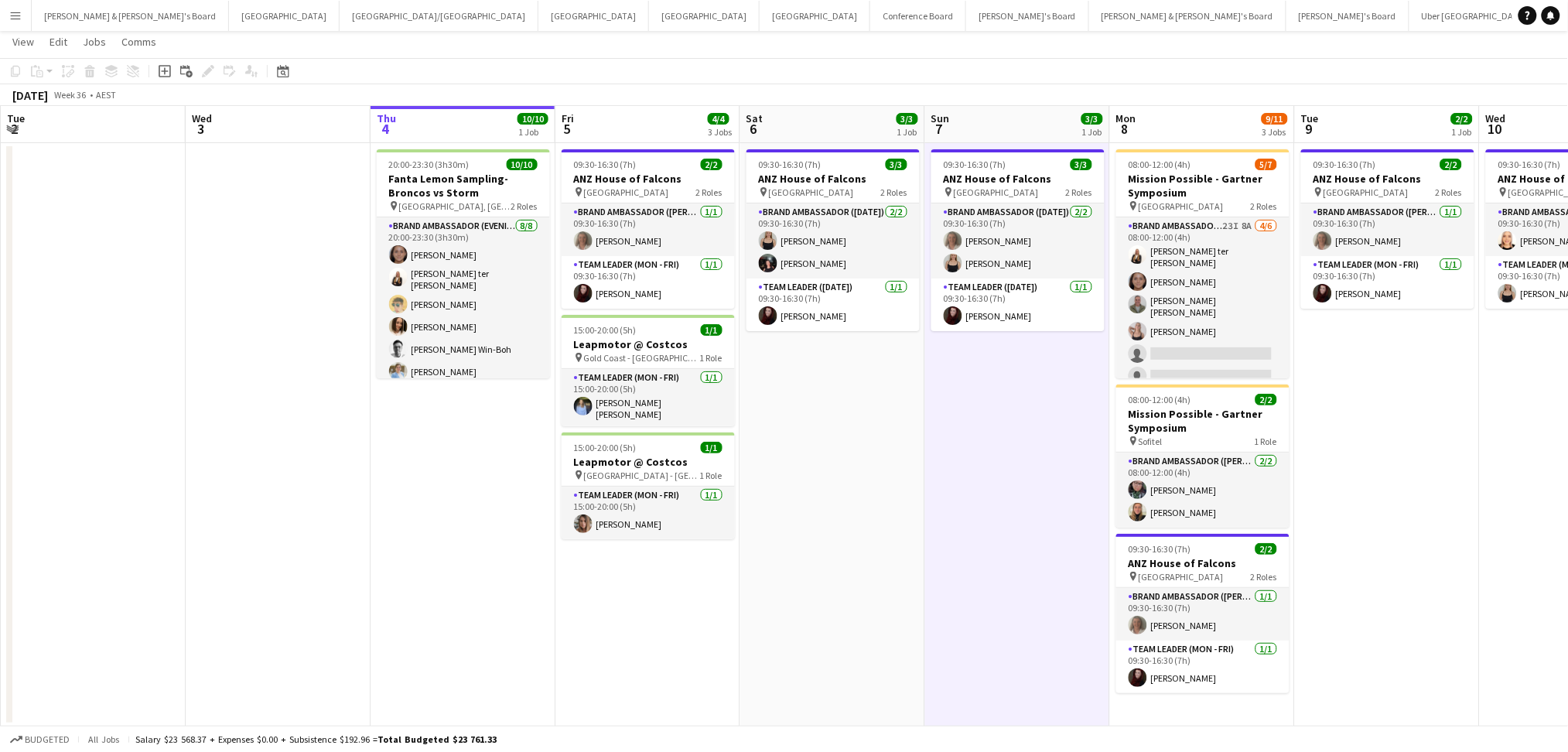
scroll to position [0, 331]
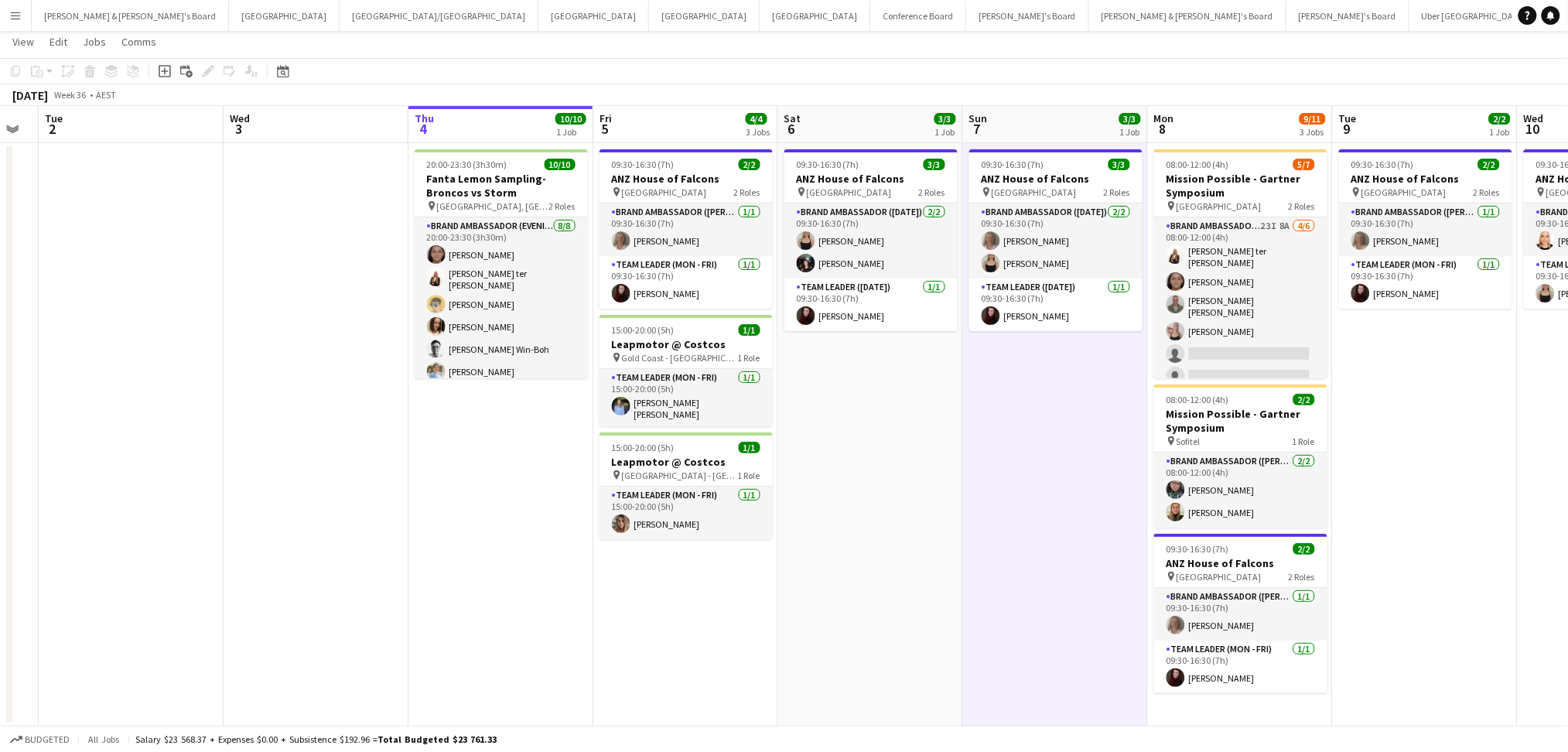
drag, startPoint x: 680, startPoint y: 515, endPoint x: 903, endPoint y: 517, distance: 223.0
click at [903, 517] on app-calendar-viewport "Sun 31 Mon 1 Tue 2 Wed 3 Thu 4 10/10 1 Job Fri 5 4/4 3 Jobs Sat 6 3/3 1 Job Sun…" at bounding box center [784, 415] width 1568 height 620
click at [678, 338] on h3 "Leapmotor @ Costcos" at bounding box center [686, 343] width 173 height 14
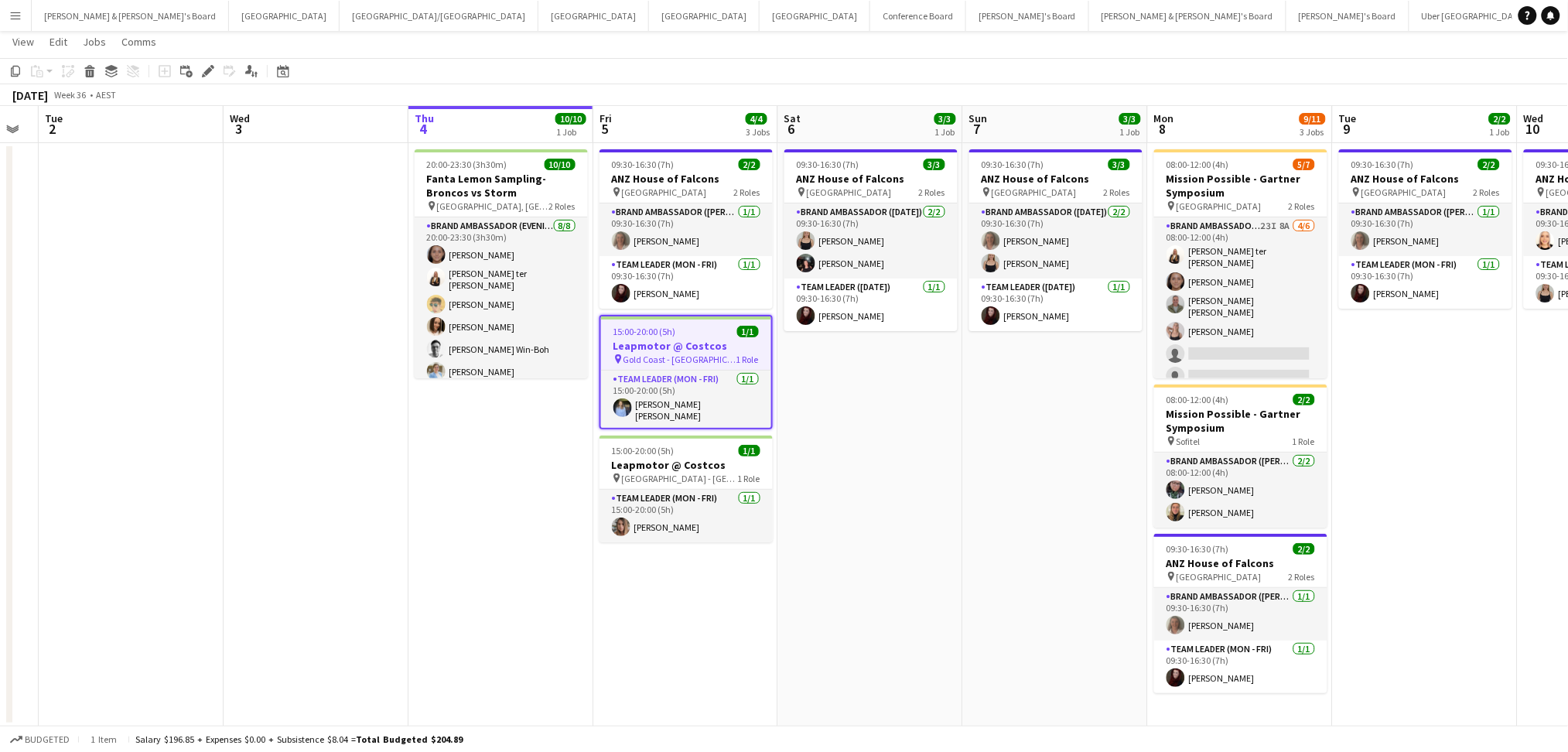
click at [678, 338] on h3 "Leapmotor @ Costcos" at bounding box center [686, 345] width 170 height 14
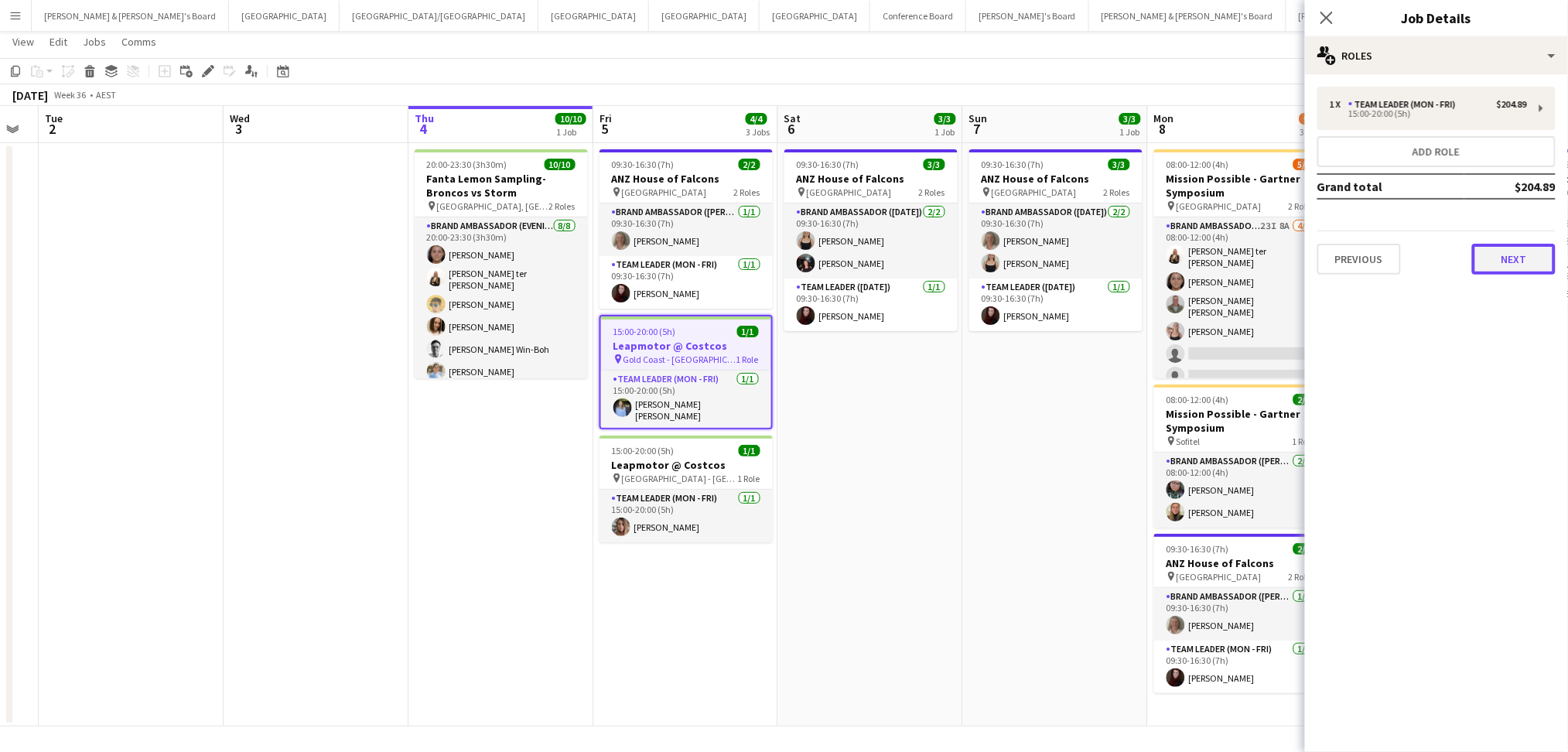
click at [1476, 255] on button "Next" at bounding box center [1514, 258] width 83 height 31
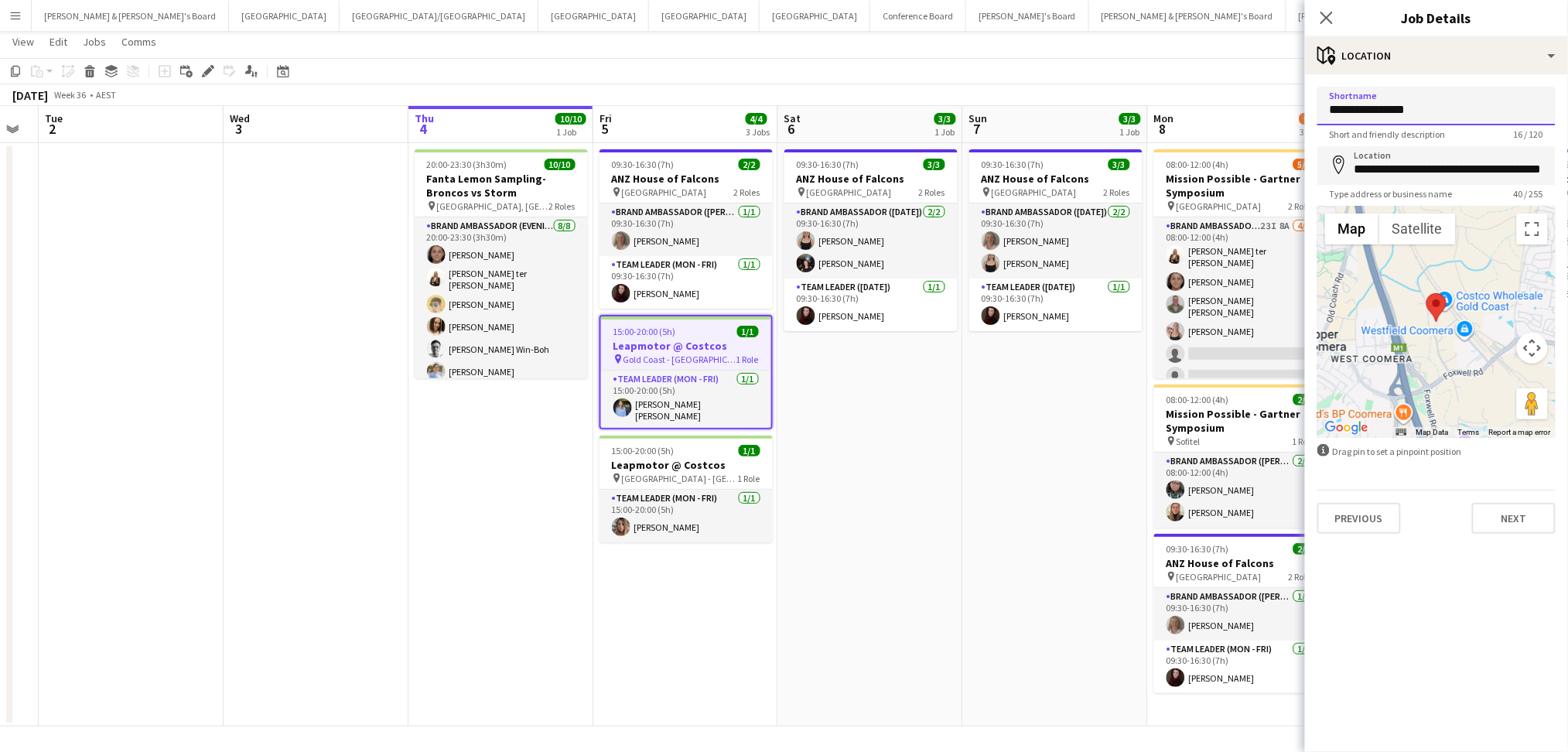
click at [1378, 117] on input "**********" at bounding box center [1436, 106] width 239 height 39
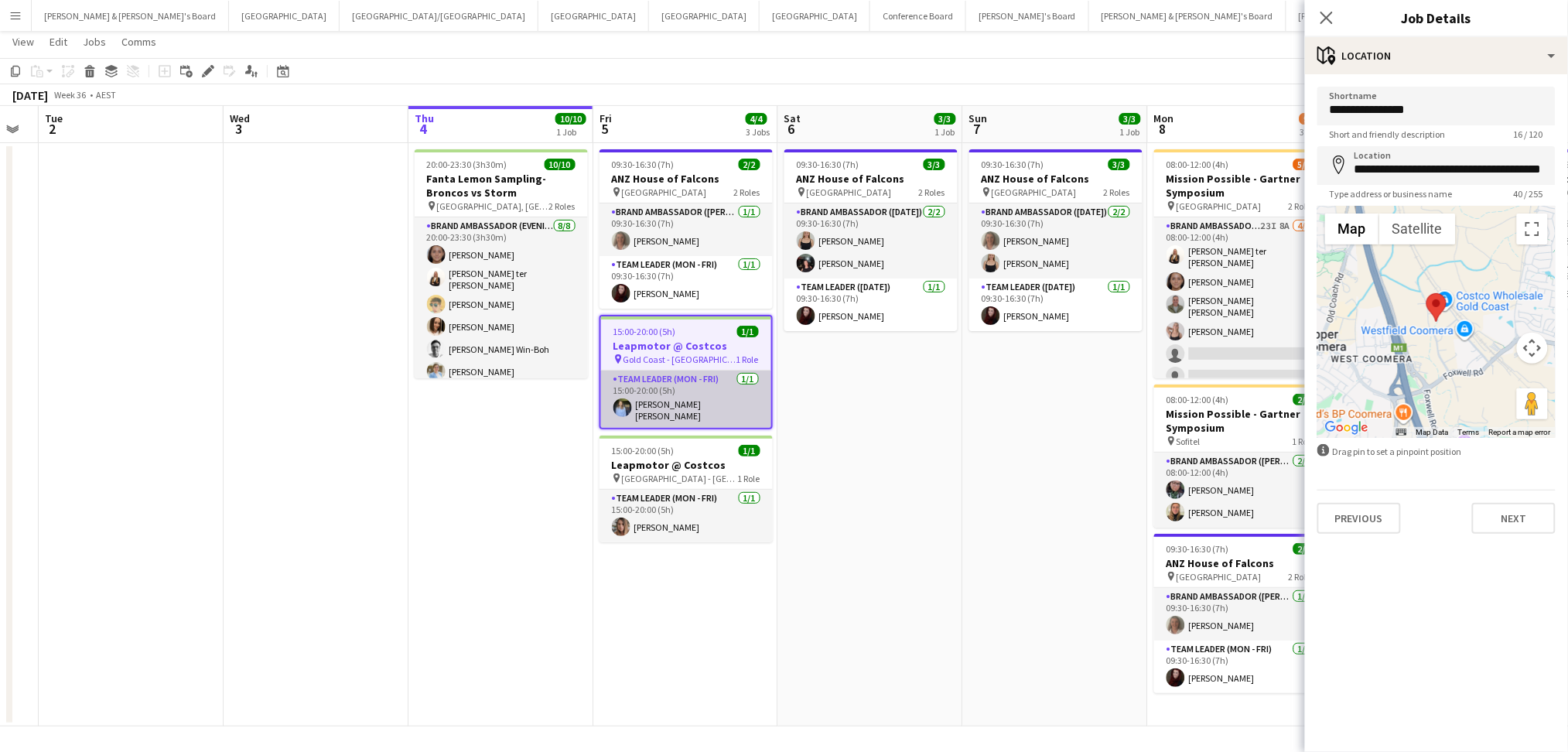
click at [689, 398] on app-card-role "Team Leader (Mon - Fri) [DATE] 15:00-20:00 (5h) [PERSON_NAME] [PERSON_NAME]" at bounding box center [686, 399] width 170 height 57
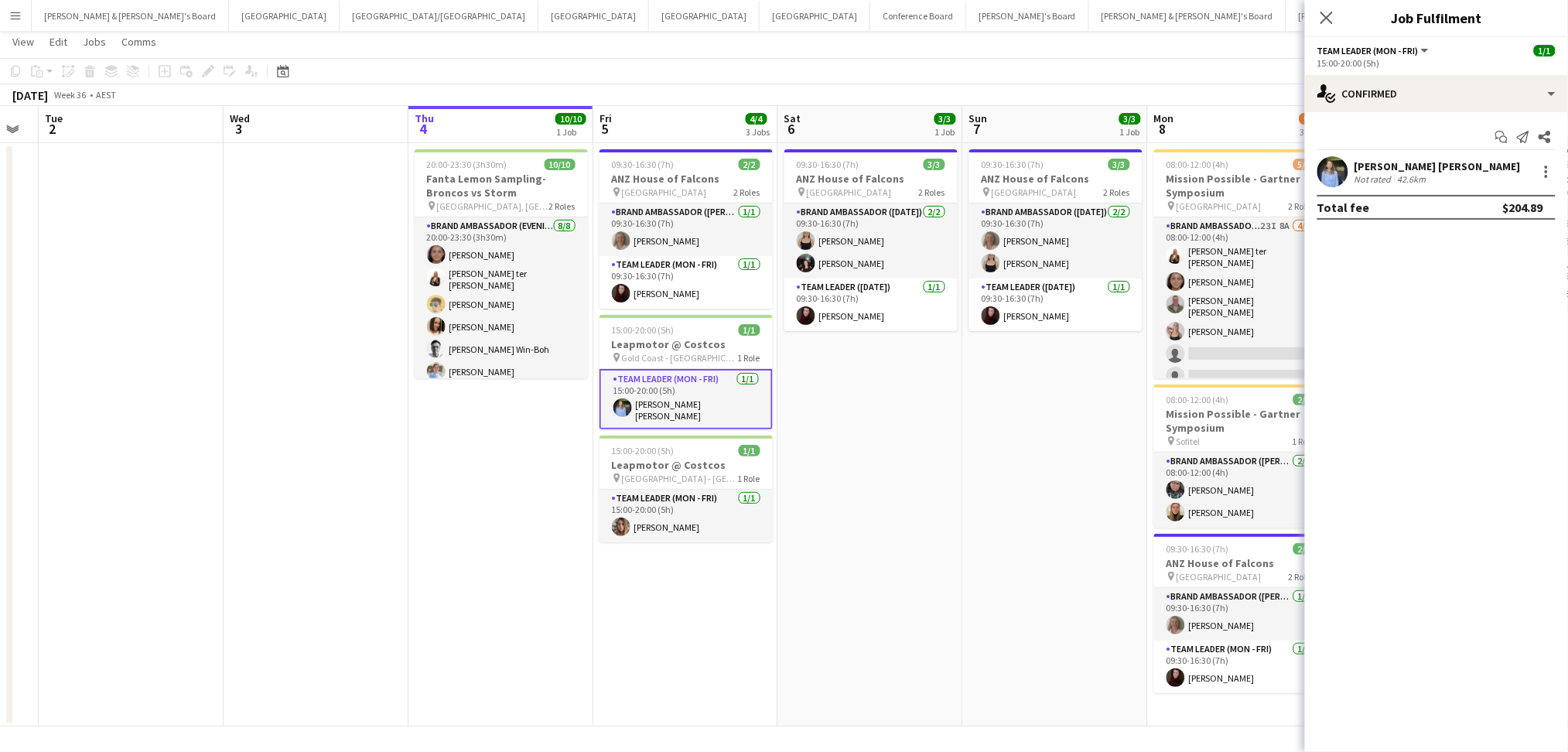
click at [1436, 179] on div "Not rated 42.6km" at bounding box center [1437, 179] width 166 height 12
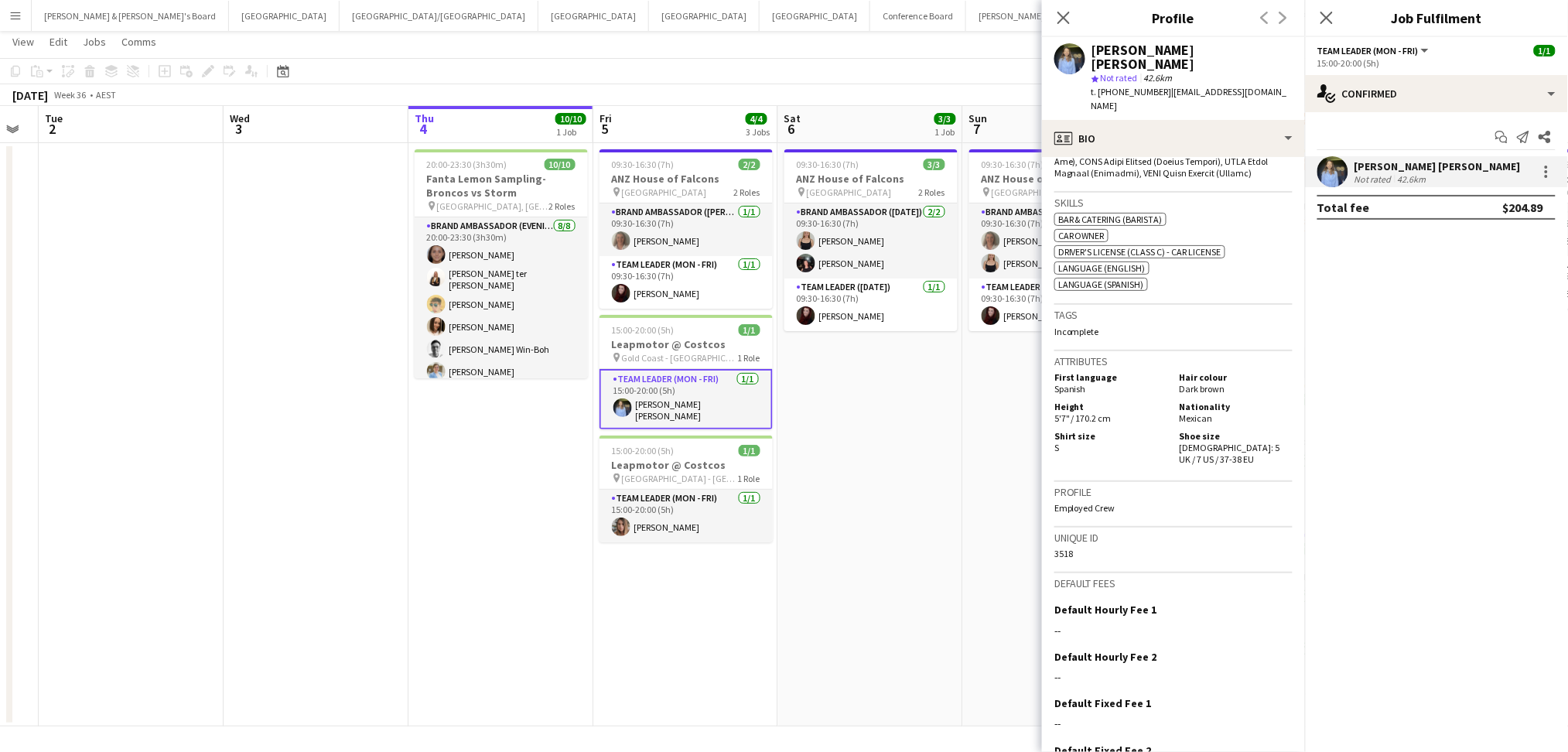
scroll to position [841, 0]
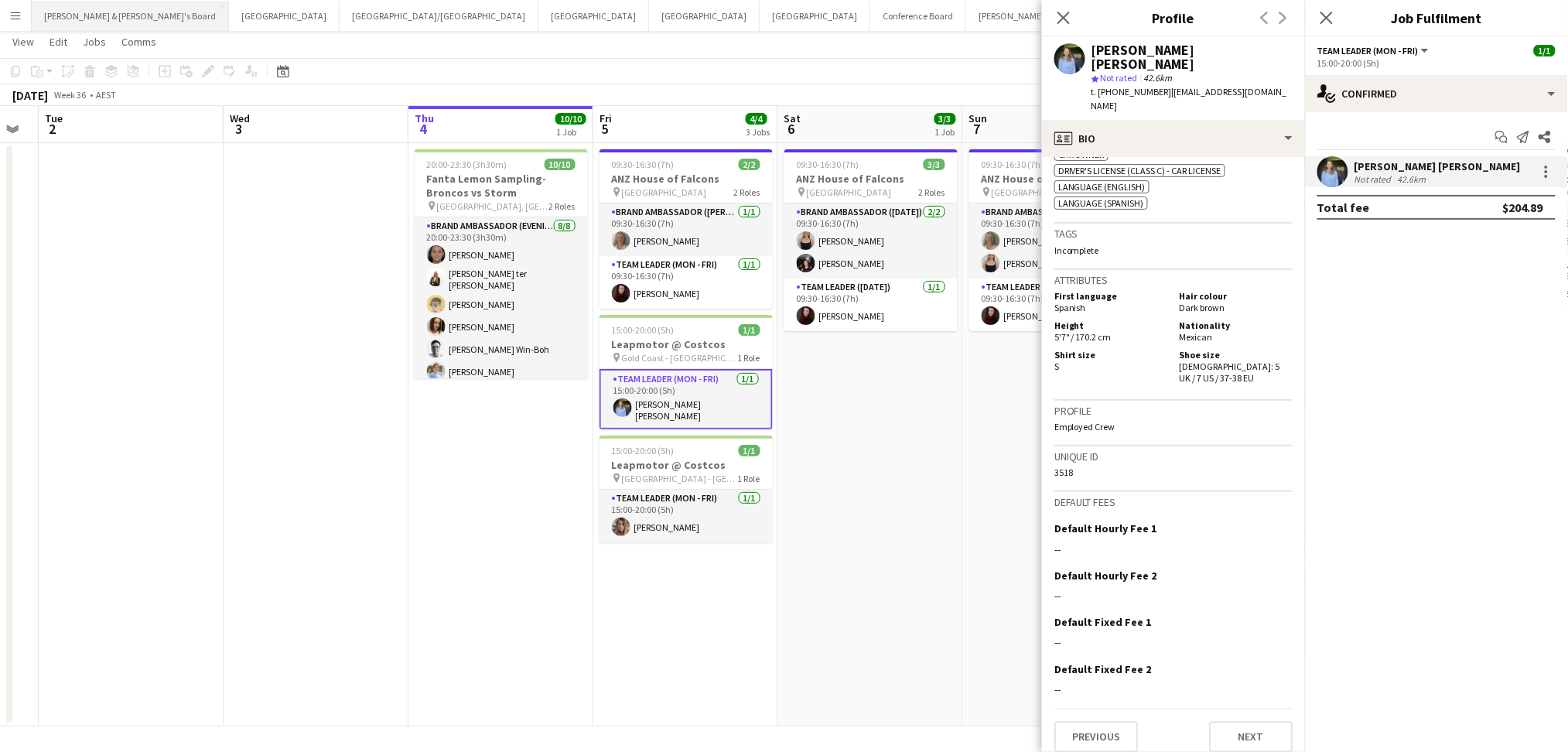
click at [116, 29] on button "[PERSON_NAME] & [PERSON_NAME]'s Board Close" at bounding box center [130, 16] width 197 height 31
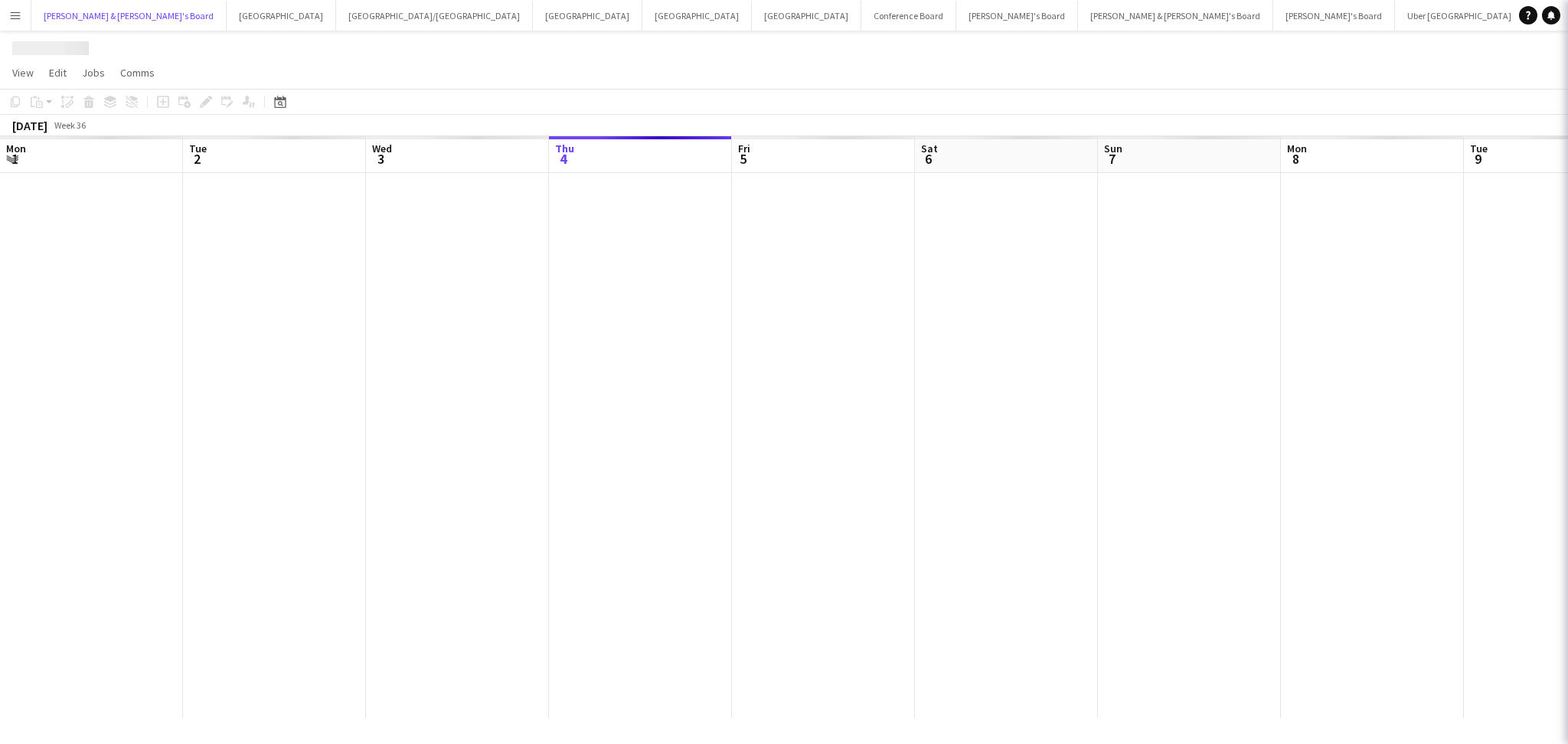
scroll to position [0, 365]
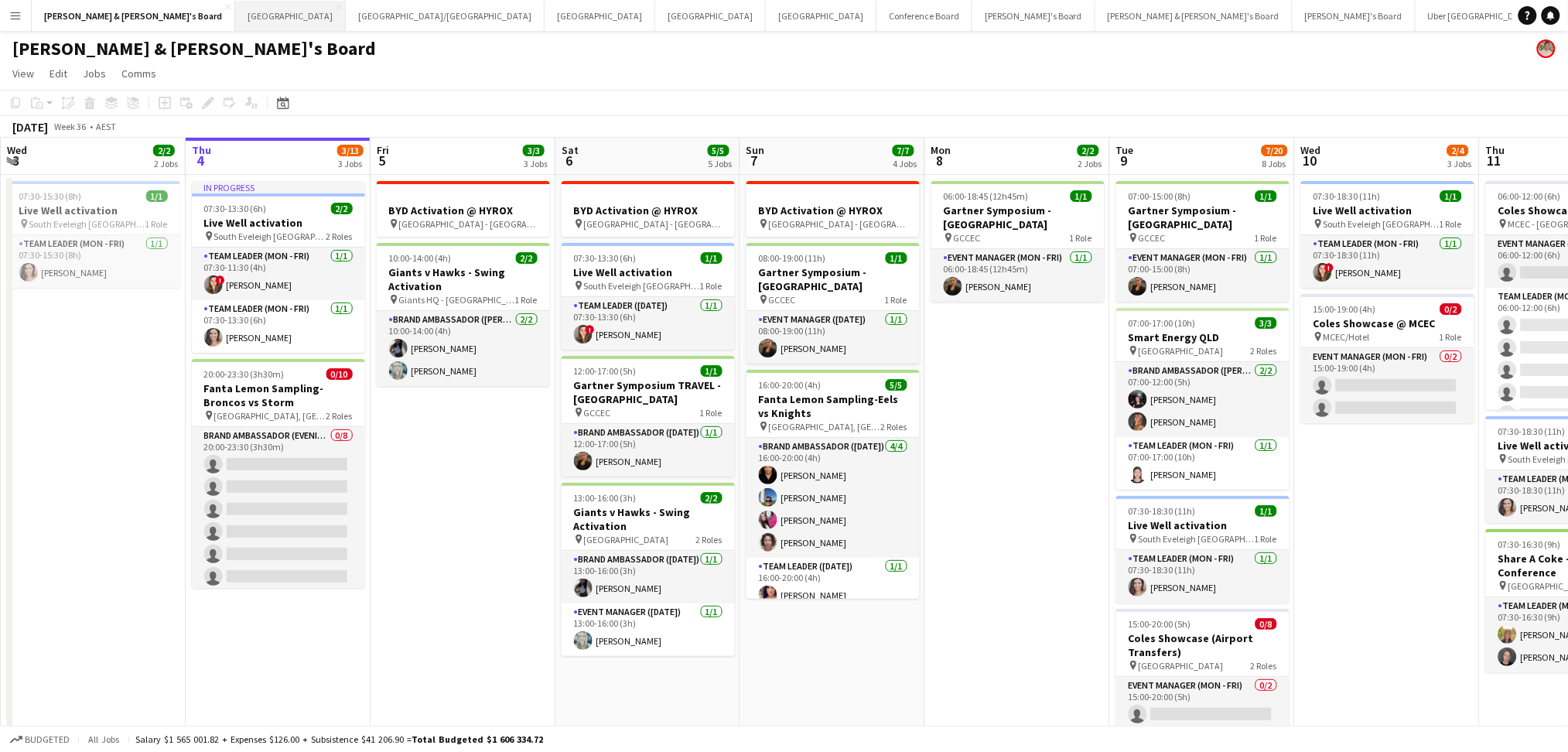
click at [235, 27] on button "Sydney Close" at bounding box center [291, 16] width 111 height 31
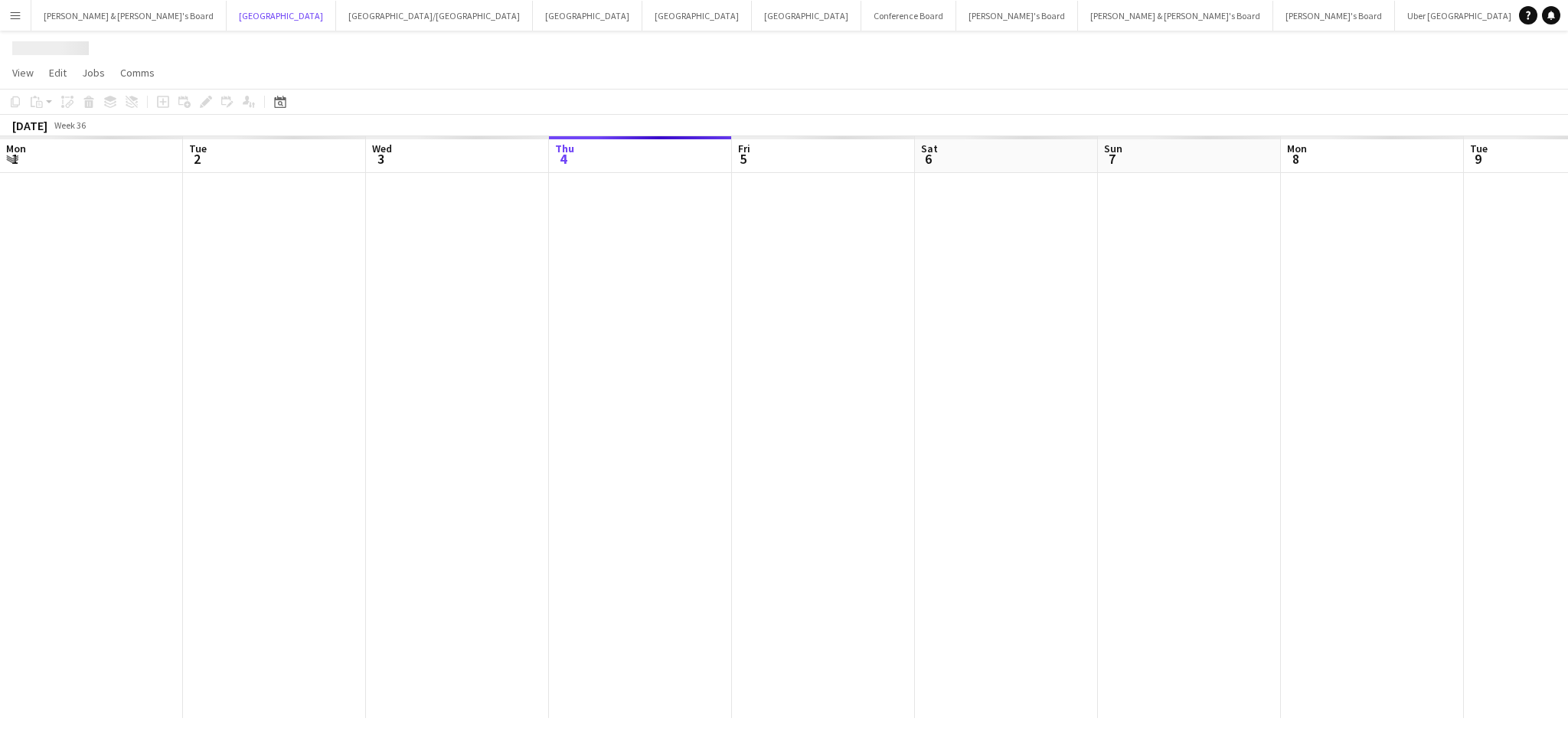
scroll to position [0, 365]
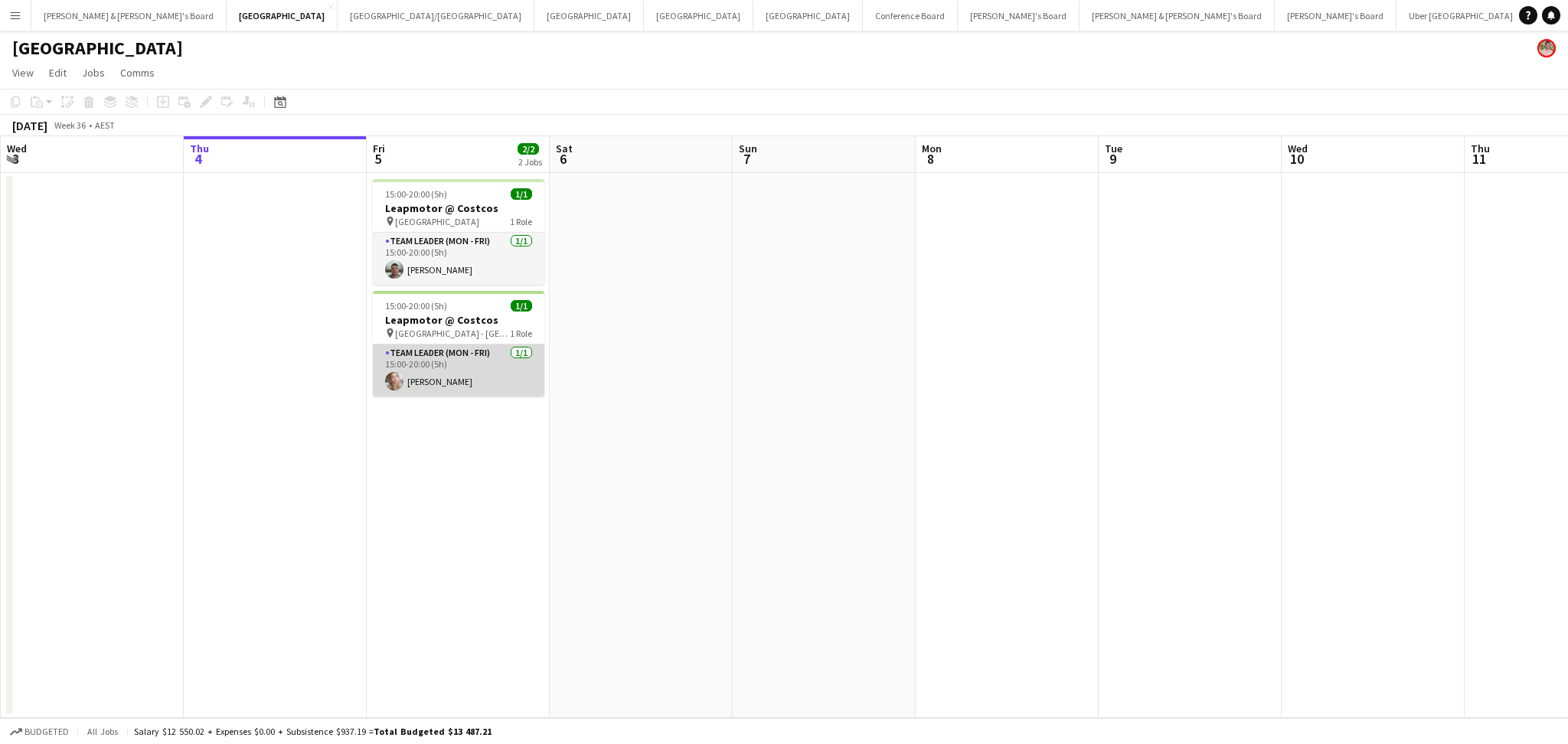
click at [457, 375] on app-card-role "Team Leader (Mon - Fri) [DATE] 15:00-20:00 (5h) [PERSON_NAME]" at bounding box center [458, 371] width 172 height 52
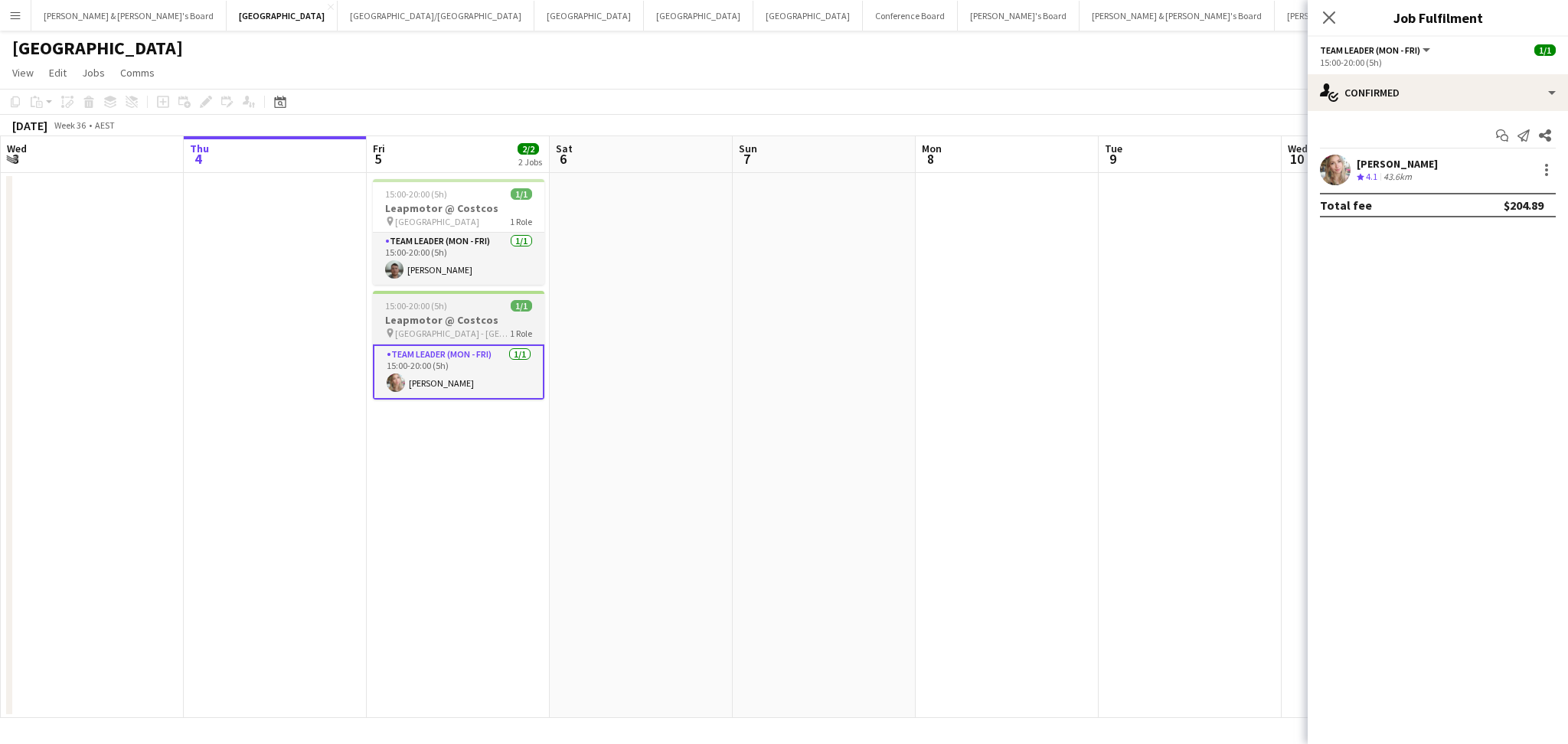
click at [494, 338] on div "pin [GEOGRAPHIC_DATA] - [GEOGRAPHIC_DATA] 1 Role" at bounding box center [458, 332] width 172 height 12
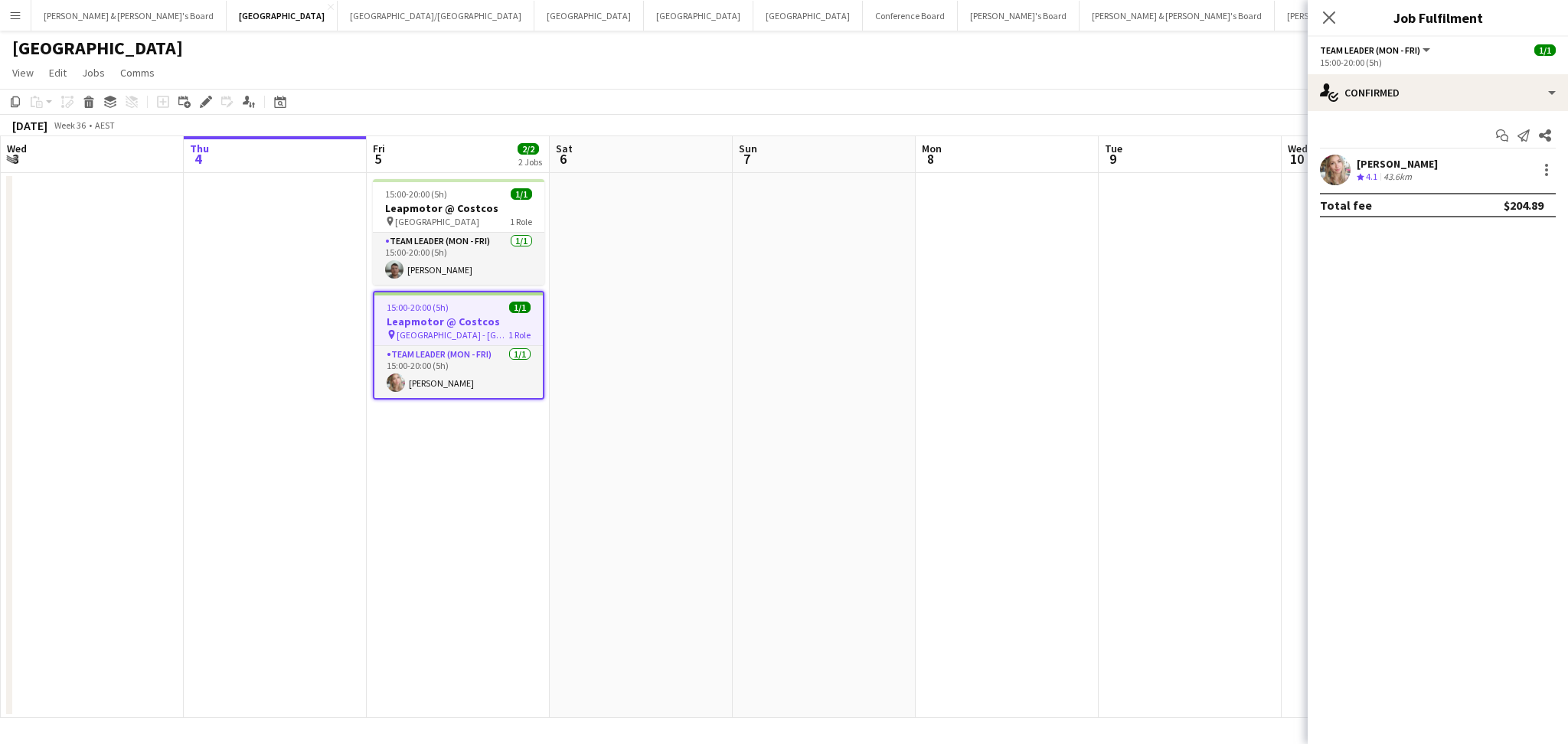
click at [494, 338] on div "pin [GEOGRAPHIC_DATA] - [GEOGRAPHIC_DATA] 1 Role" at bounding box center [458, 334] width 168 height 12
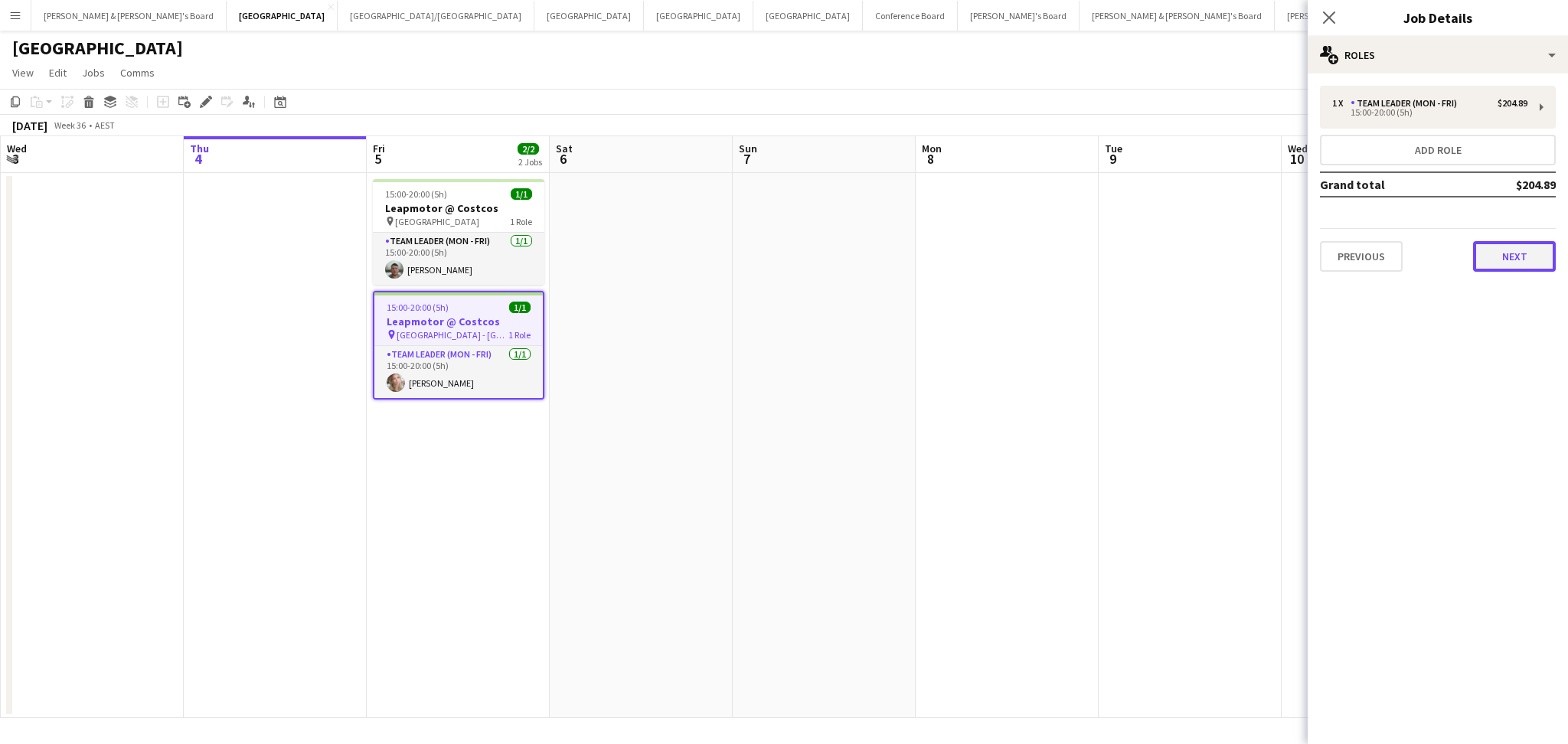
click at [1534, 252] on button "Next" at bounding box center [1514, 256] width 83 height 30
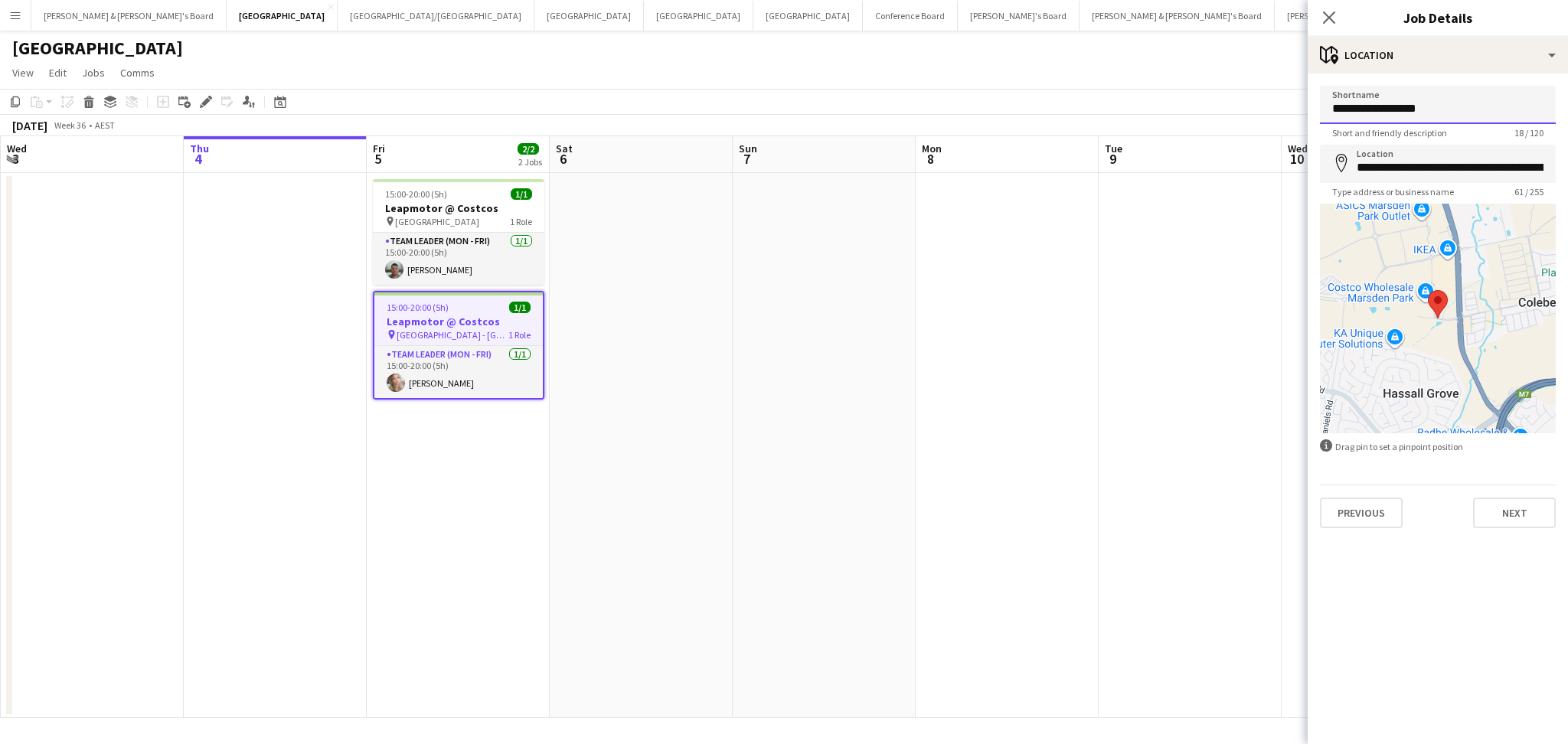
click at [1389, 118] on input "**********" at bounding box center [1437, 105] width 236 height 38
click at [1400, 114] on input "**********" at bounding box center [1437, 105] width 236 height 38
click at [1400, 109] on input "**********" at bounding box center [1437, 105] width 236 height 38
drag, startPoint x: 1400, startPoint y: 108, endPoint x: 1311, endPoint y: 115, distance: 89.3
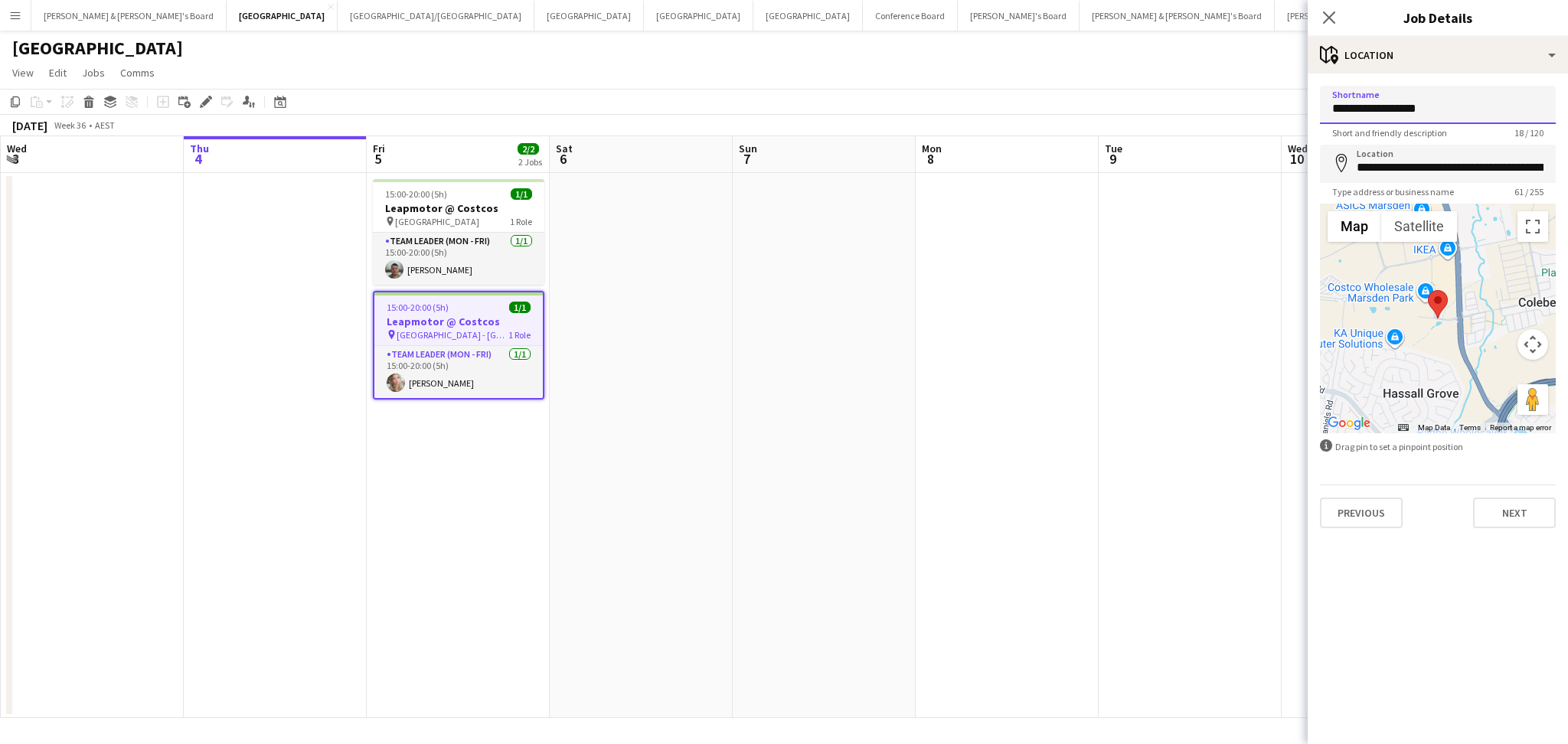
click at [1311, 115] on form "**********" at bounding box center [1437, 307] width 261 height 443
click at [438, 377] on app-card-role "Team Leader (Mon - Fri) [DATE] 15:00-20:00 (5h) [PERSON_NAME]" at bounding box center [458, 372] width 168 height 52
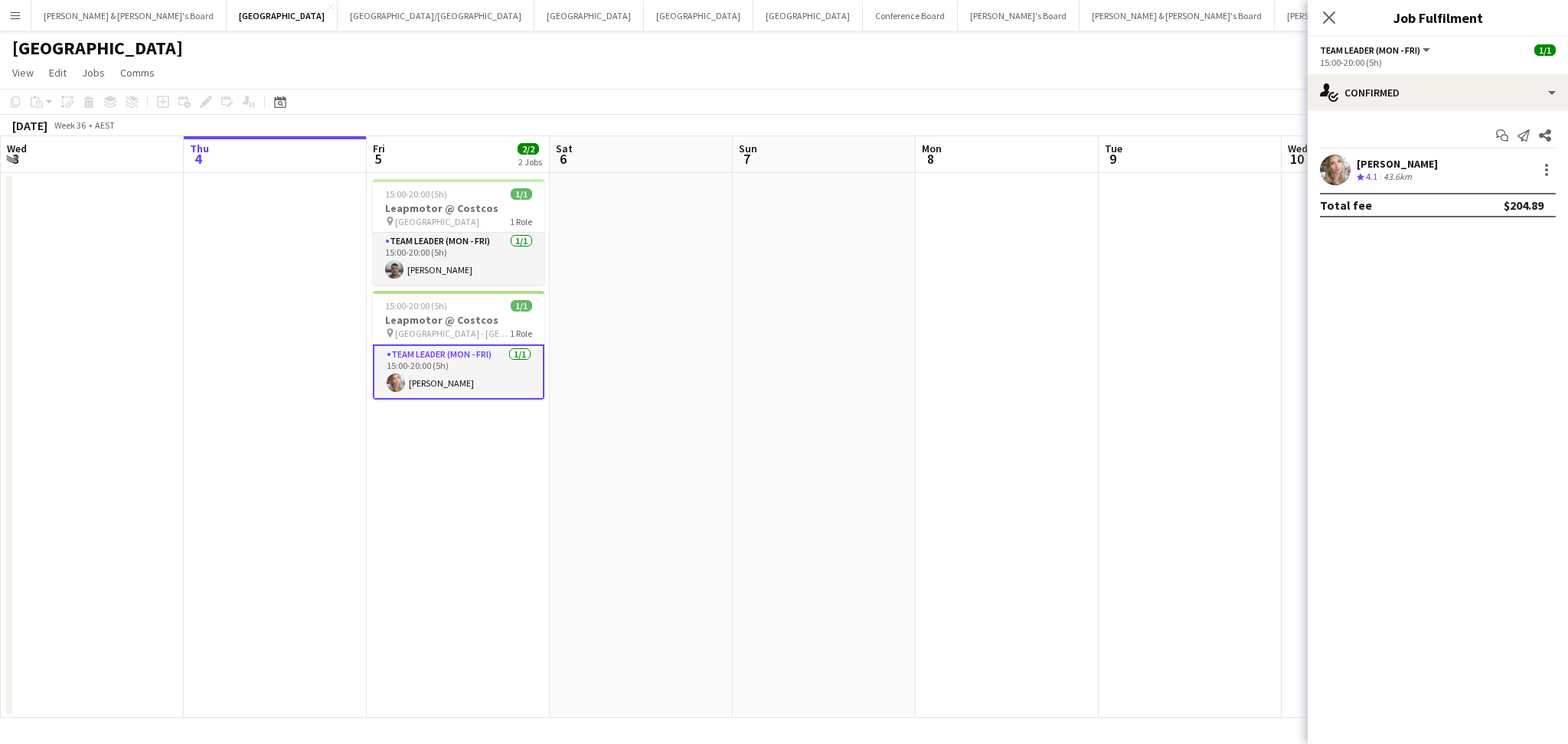
click at [1372, 151] on div "Start chat Send notification Share [PERSON_NAME] Crew rating 4.1 43.6km Total f…" at bounding box center [1437, 170] width 261 height 118
click at [1370, 158] on div "[PERSON_NAME]" at bounding box center [1396, 163] width 81 height 14
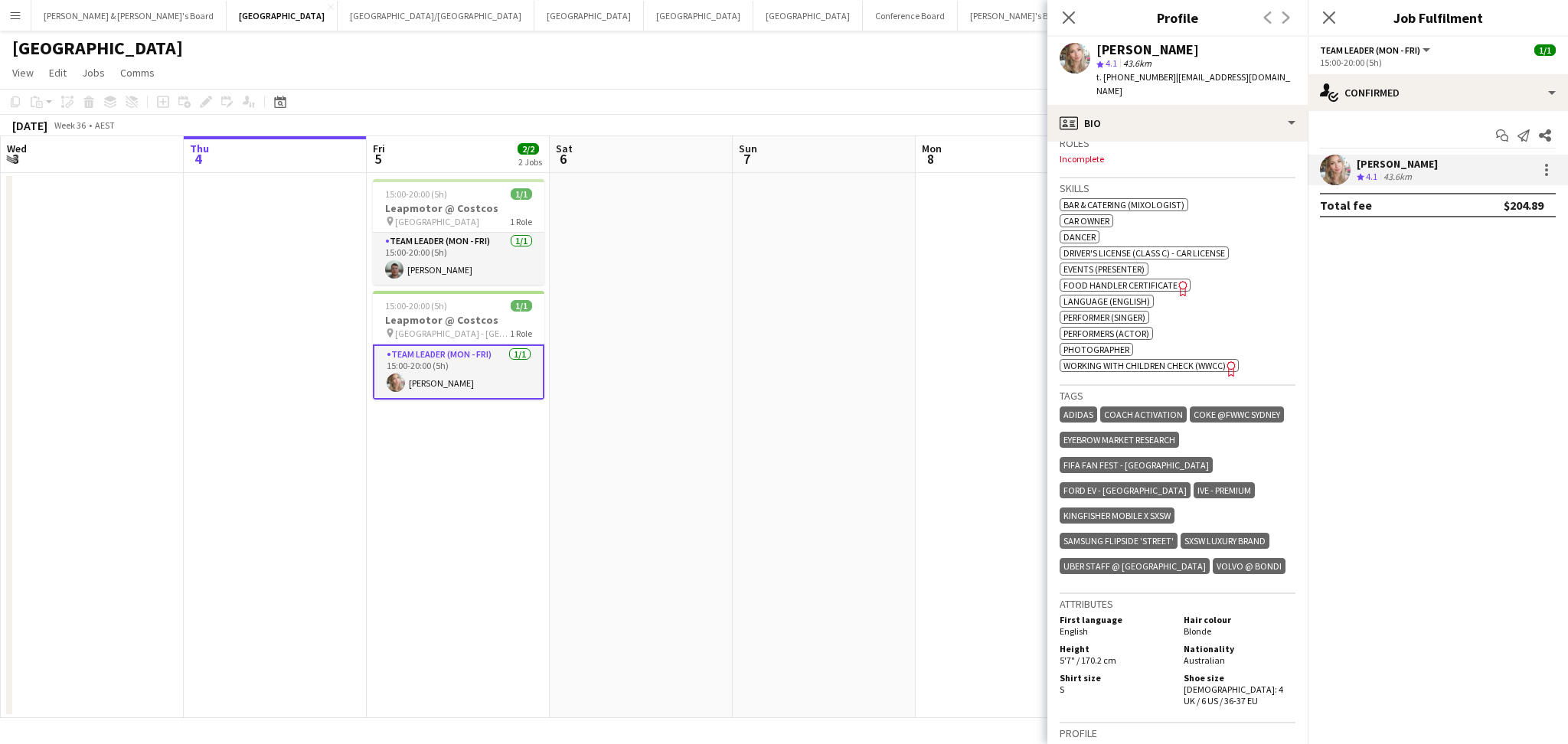
scroll to position [828, 0]
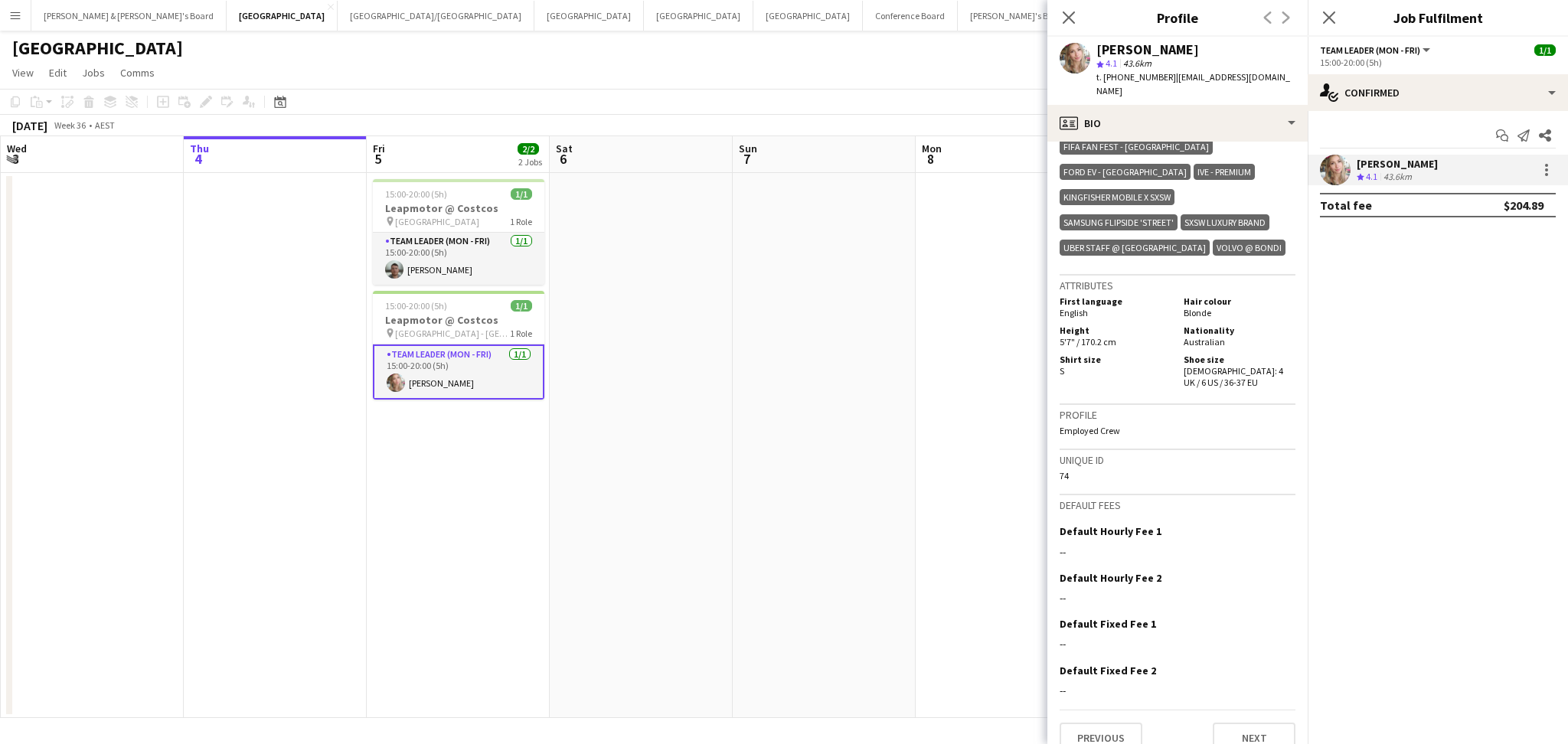
click at [946, 74] on app-page-menu "View Day view expanded Day view collapsed Month view Date picker Jump to [DATE]…" at bounding box center [784, 74] width 1568 height 29
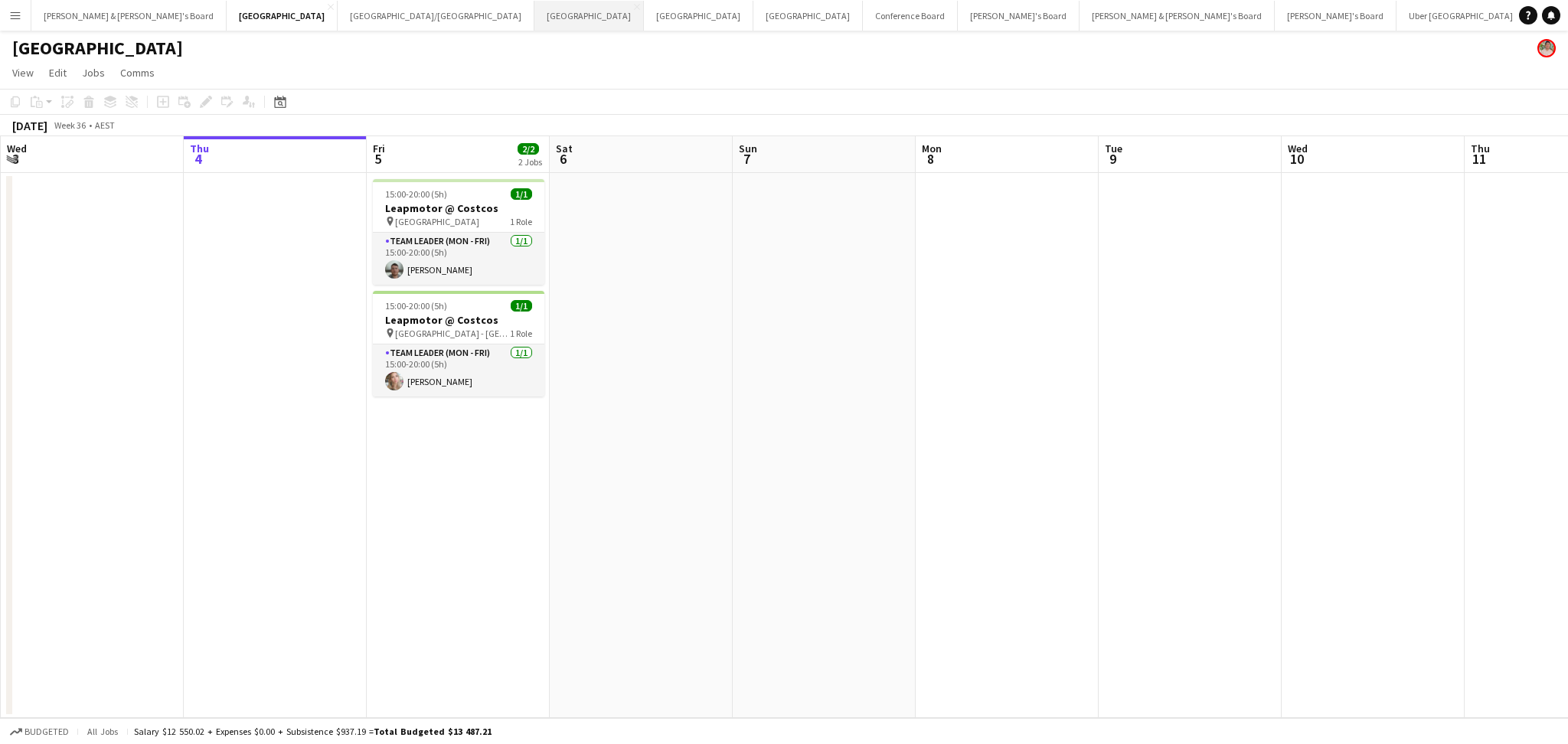
click at [534, 19] on button "Melbourne Close" at bounding box center [589, 16] width 109 height 30
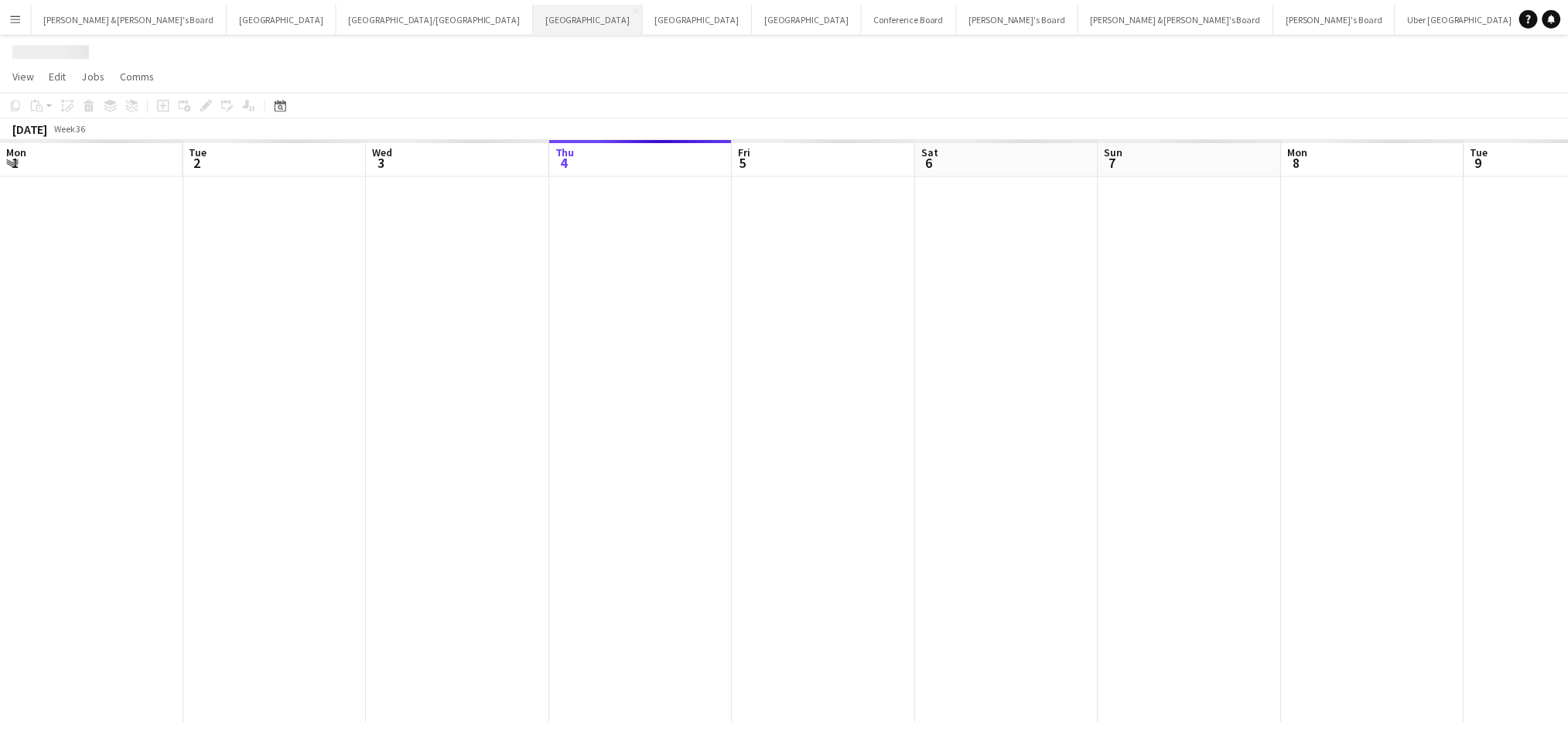
scroll to position [0, 369]
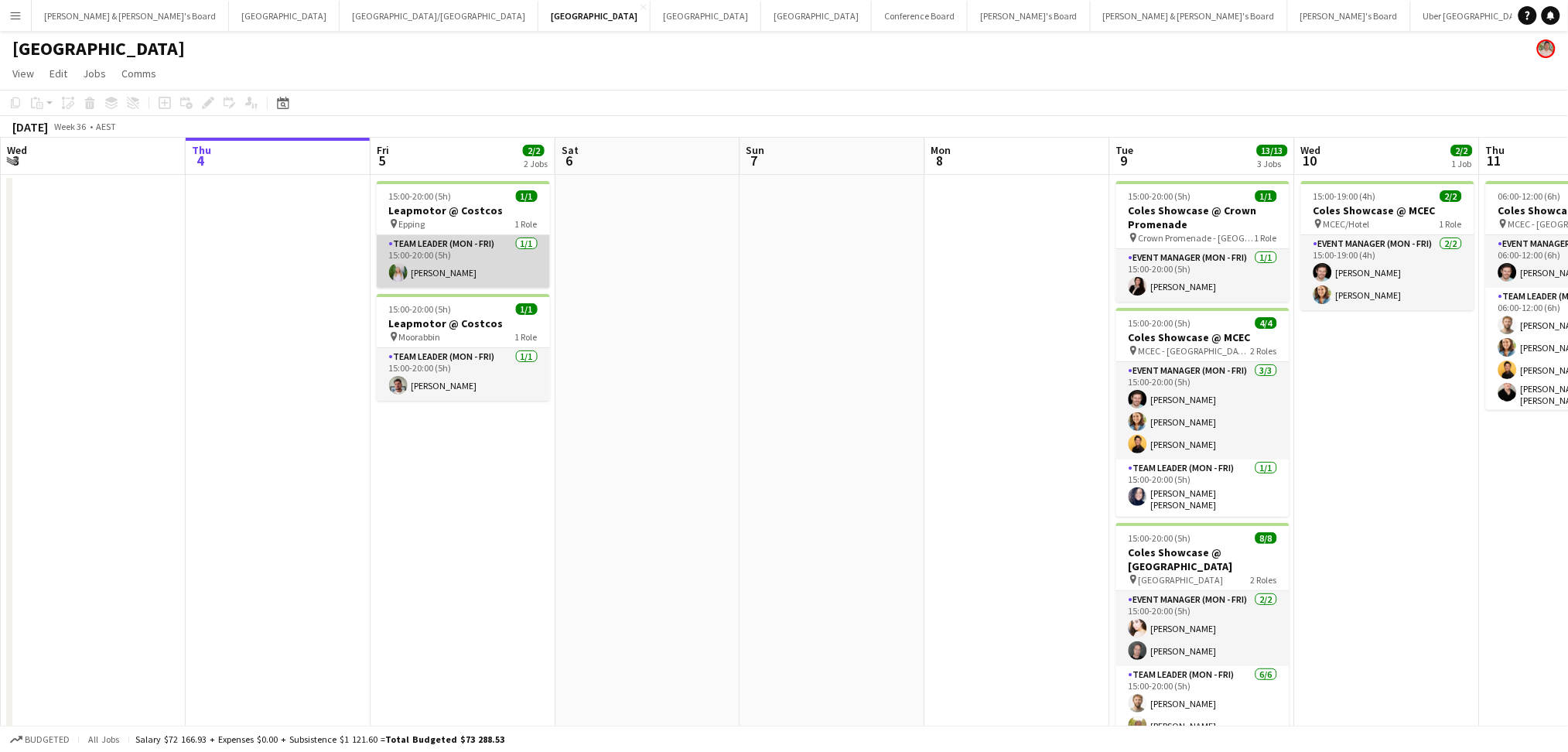
click at [448, 275] on app-card-role "Team Leader (Mon - Fri) [DATE] 15:00-20:00 (5h) [PERSON_NAME]" at bounding box center [463, 262] width 173 height 53
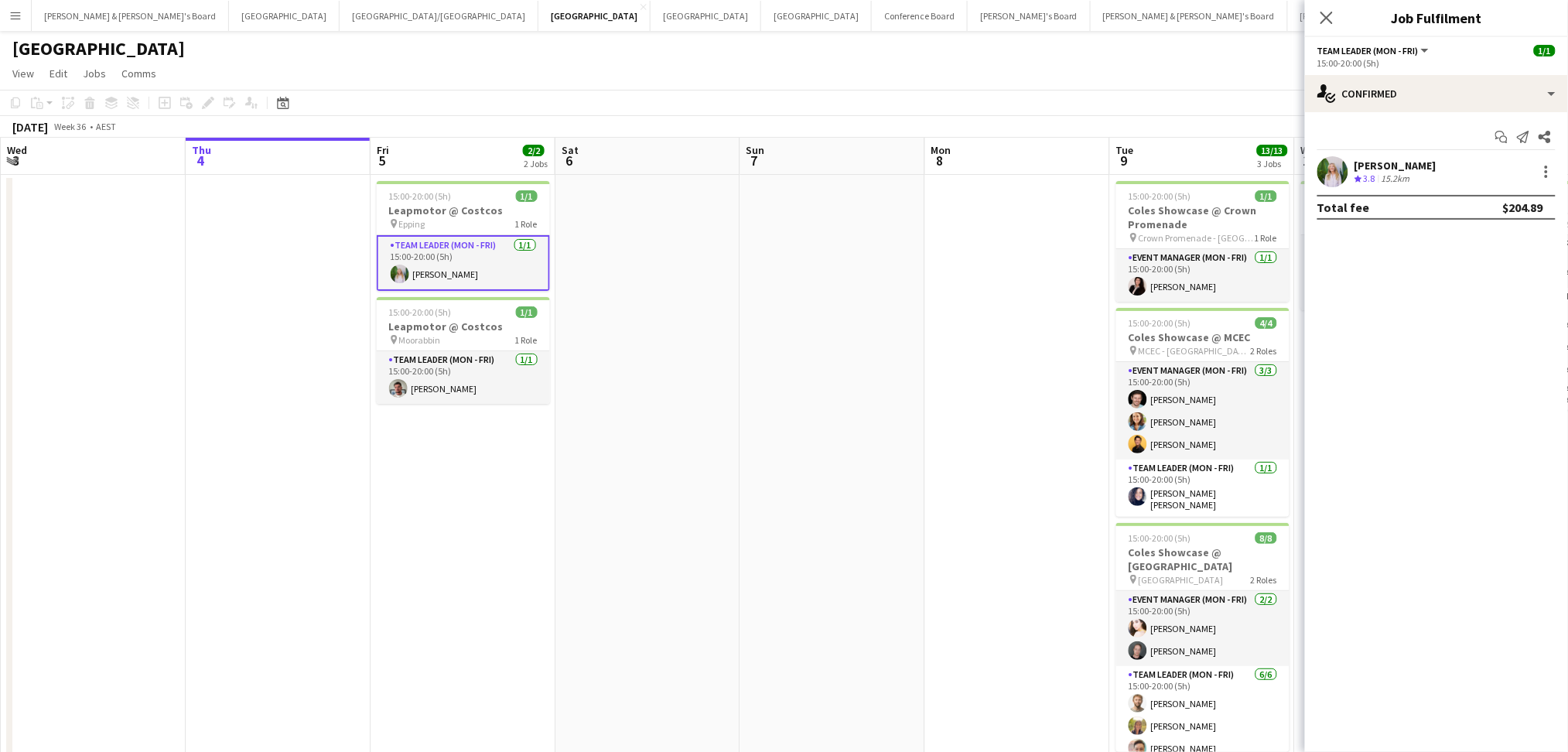
click at [1397, 173] on div "15.2km" at bounding box center [1396, 179] width 35 height 13
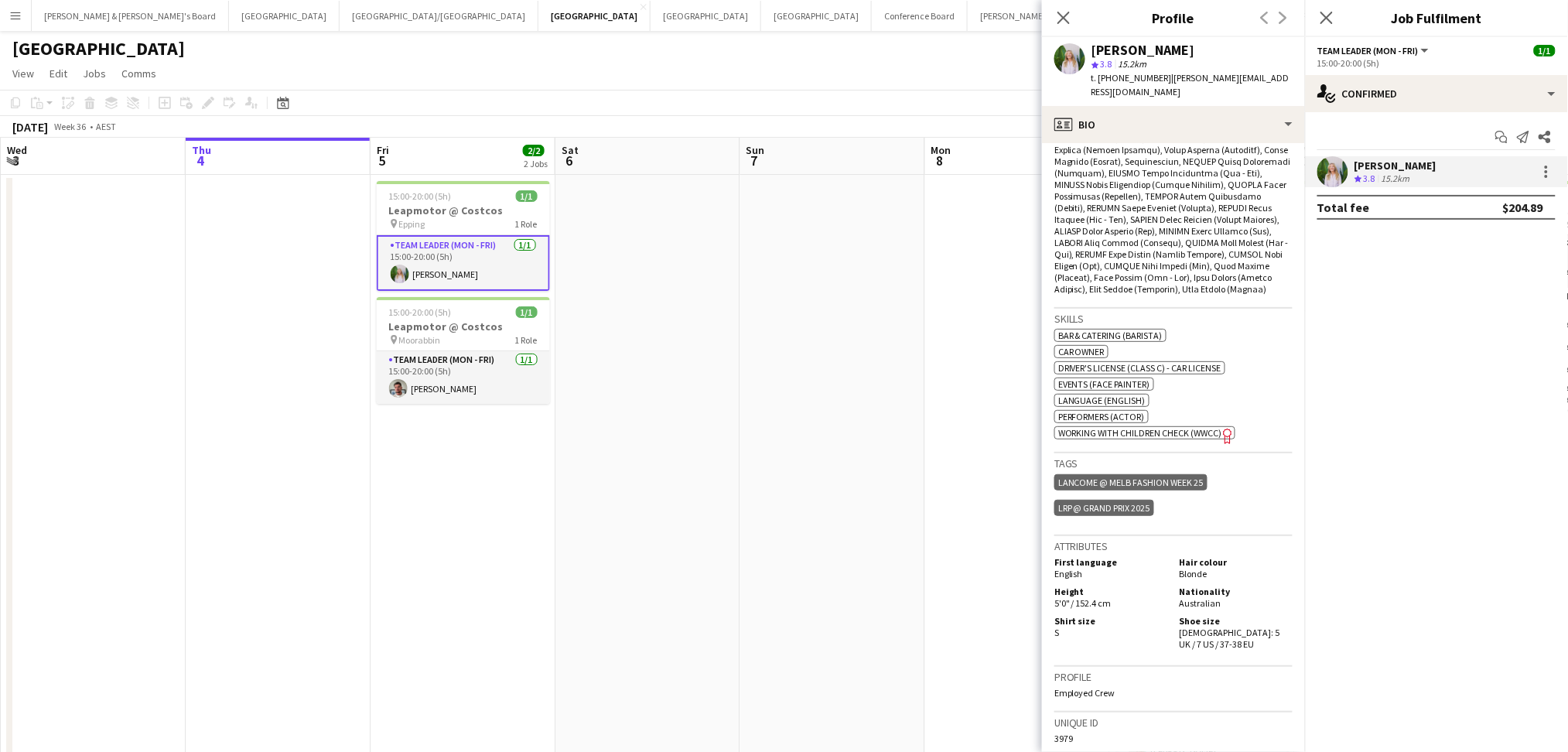
scroll to position [898, 0]
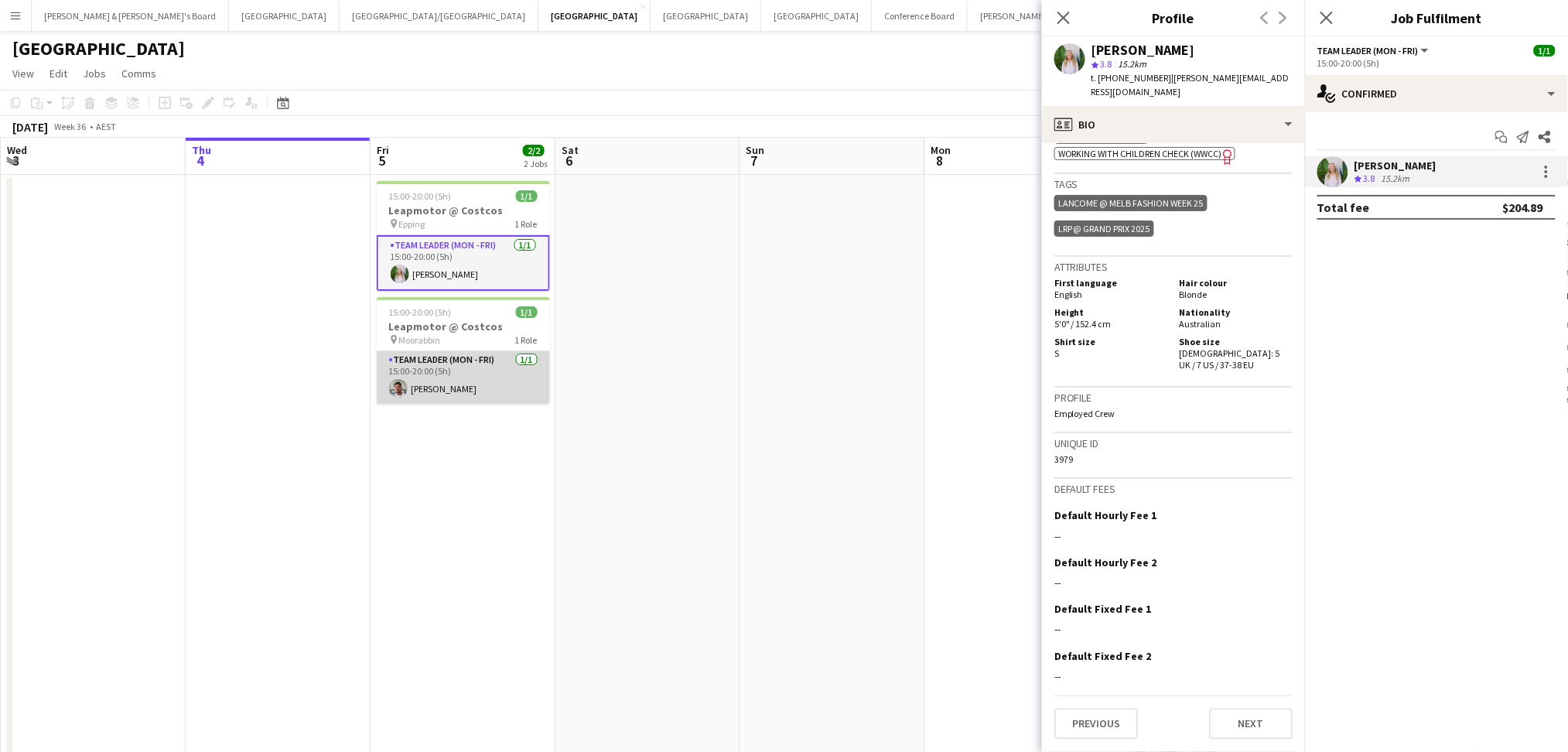
click at [491, 384] on app-card-role "Team Leader (Mon - Fri) [DATE] 15:00-20:00 (5h) [PERSON_NAME]" at bounding box center [463, 377] width 173 height 53
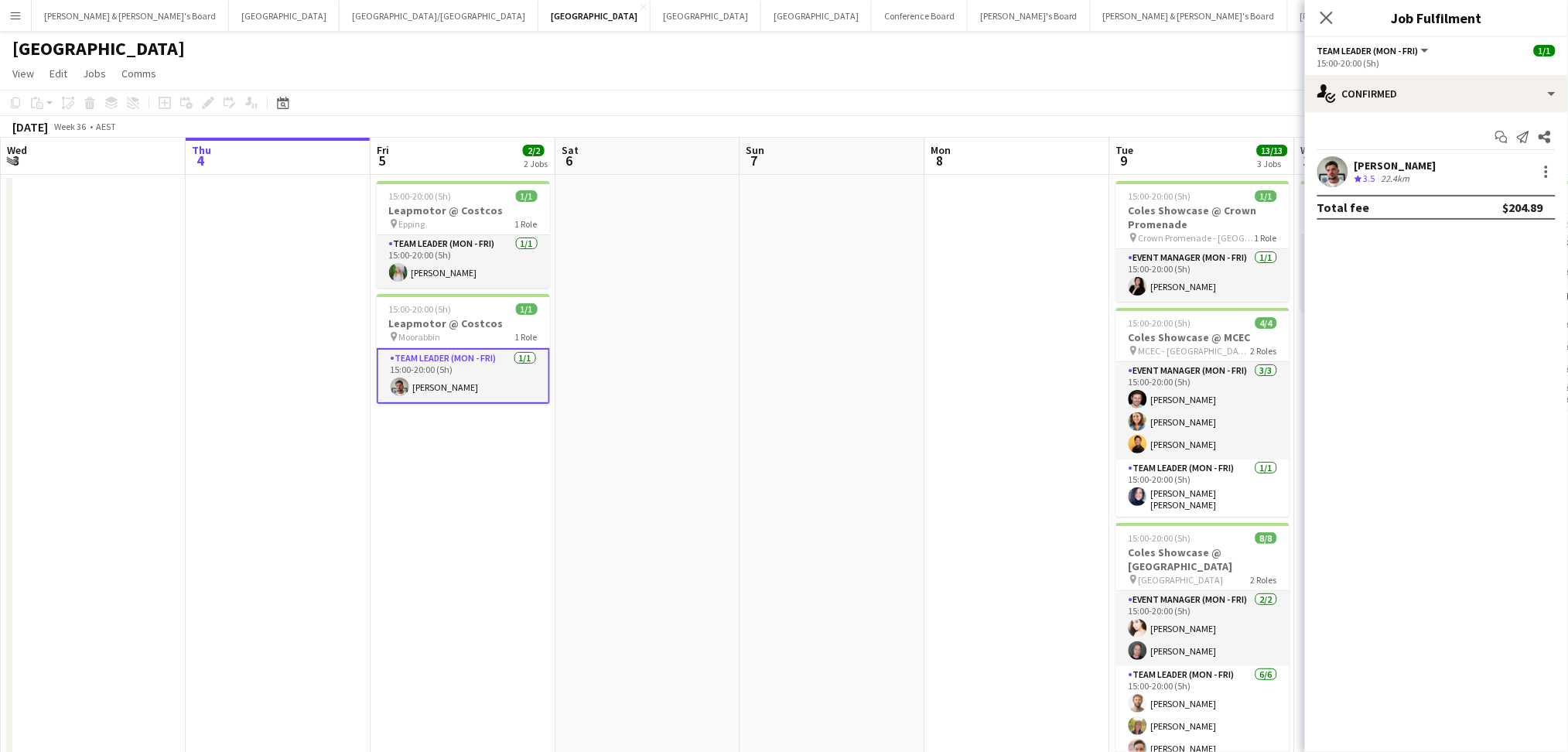
click at [1357, 196] on div "Total fee $204.89" at bounding box center [1436, 207] width 239 height 25
click at [1371, 187] on div "[PERSON_NAME] Crew rating 3.5 22.4km" at bounding box center [1437, 171] width 263 height 31
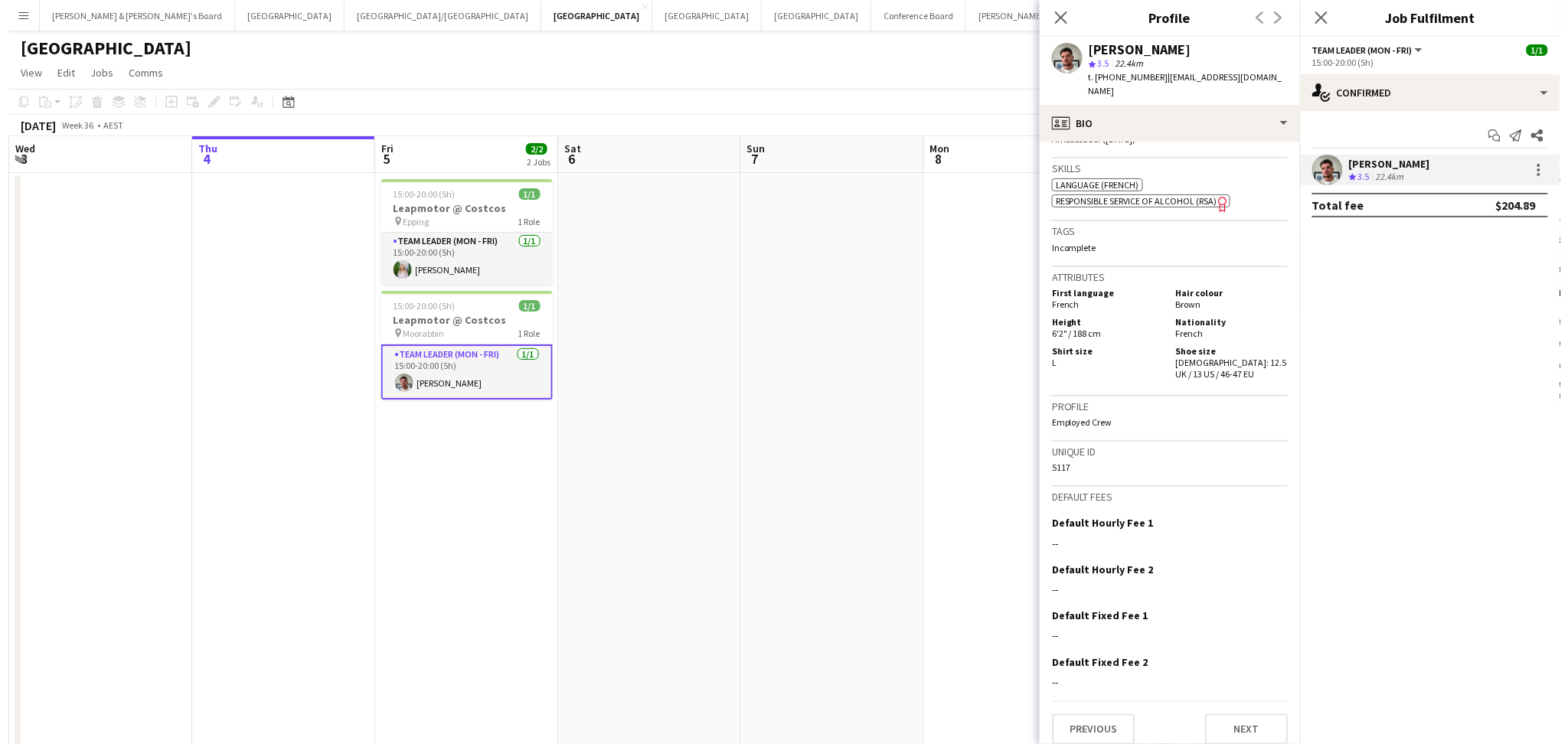
scroll to position [669, 0]
drag, startPoint x: 456, startPoint y: 26, endPoint x: 467, endPoint y: 29, distance: 11.4
click at [753, 26] on button "Perth Close" at bounding box center [808, 16] width 109 height 30
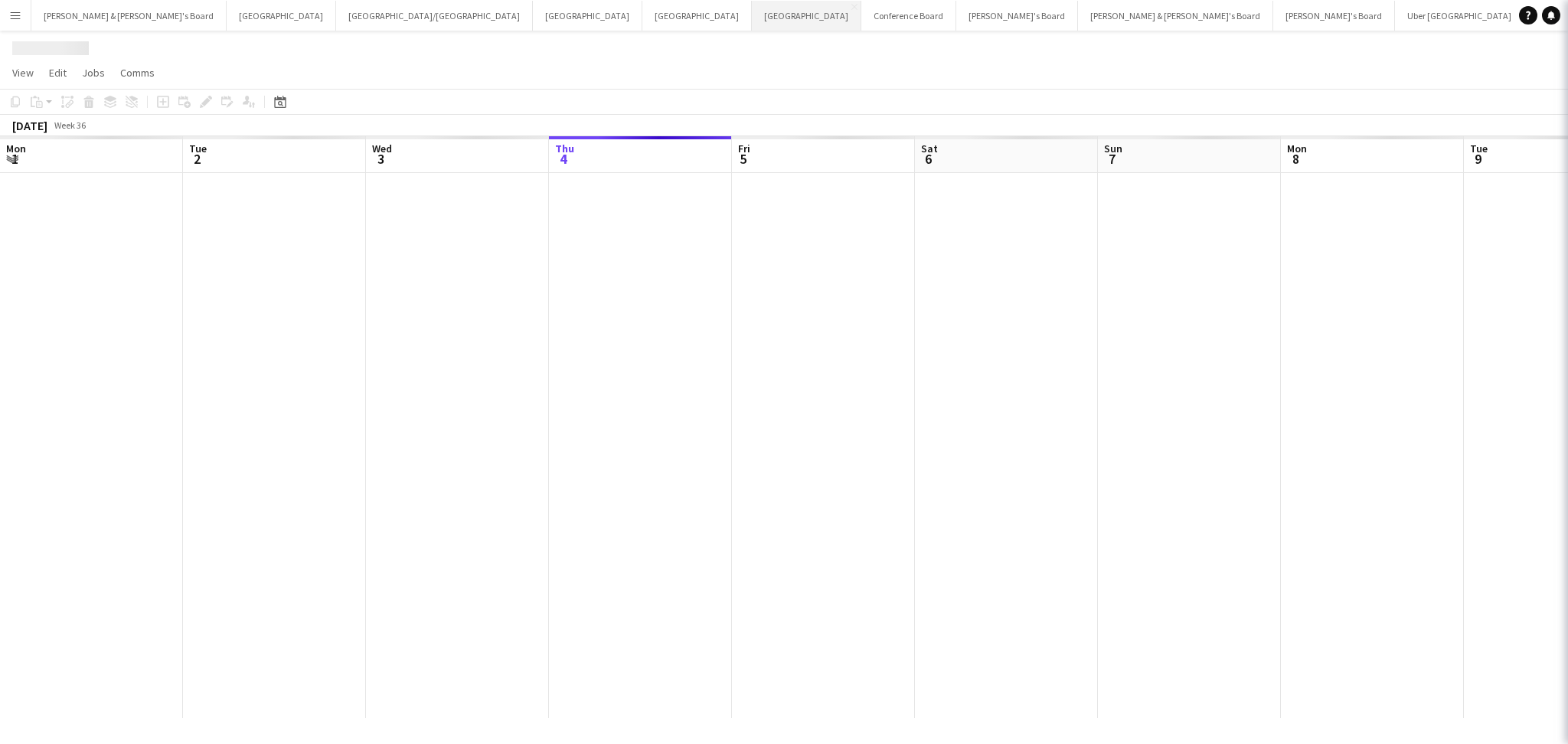
scroll to position [0, 365]
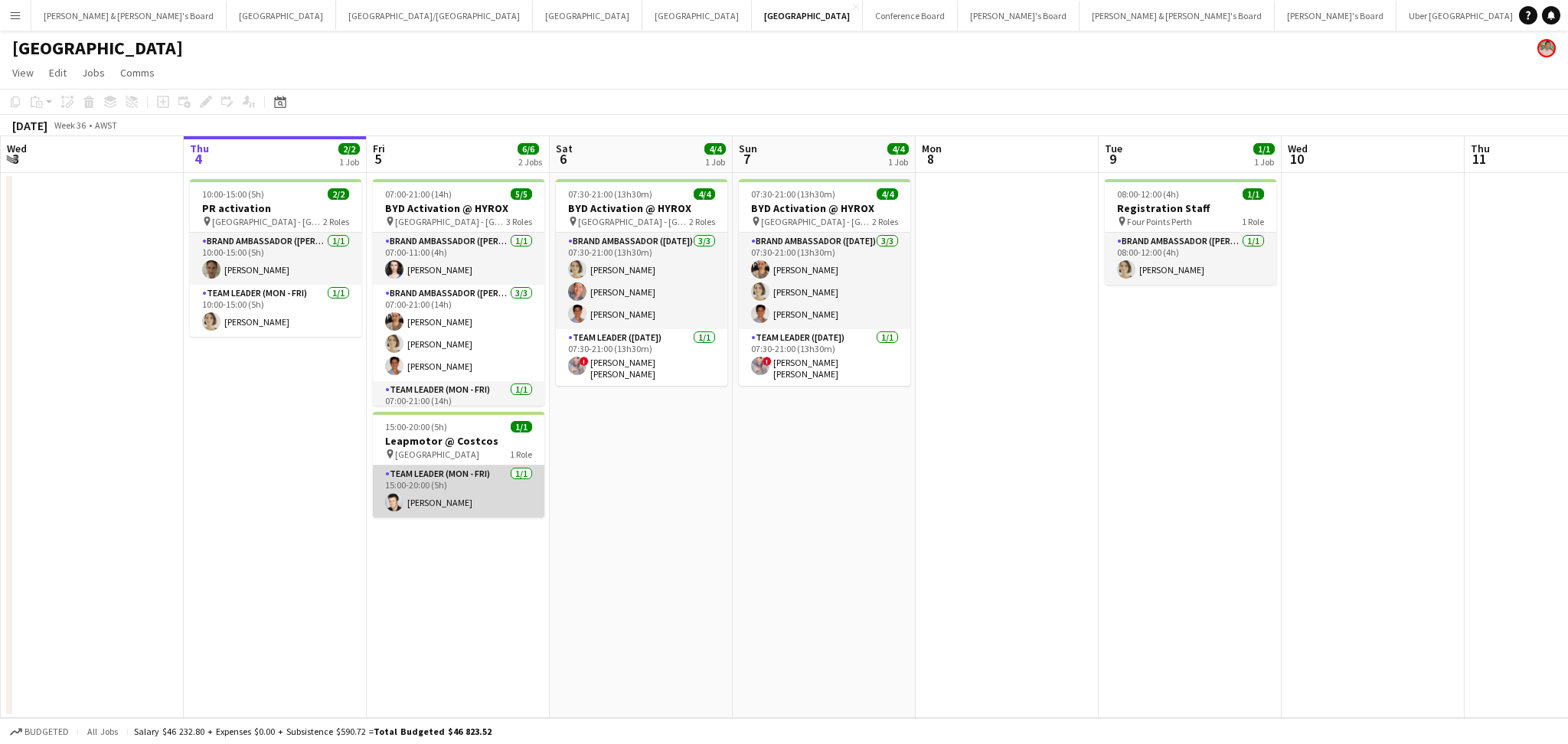
click at [476, 504] on app-card-role "Team Leader (Mon - Fri) [DATE] 15:00-20:00 (5h) [PERSON_NAME]" at bounding box center [458, 492] width 172 height 52
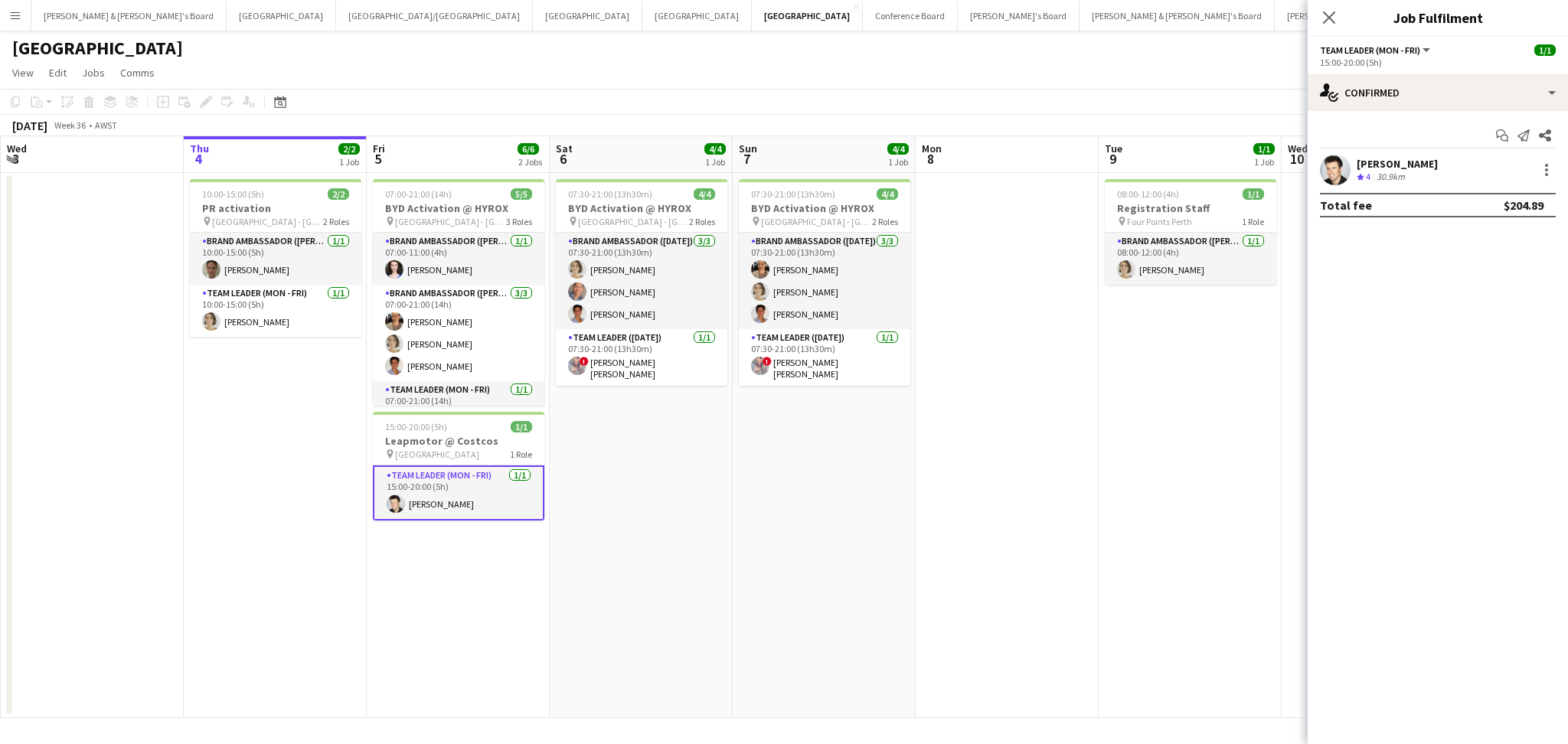
click at [1413, 169] on div "[PERSON_NAME]" at bounding box center [1396, 163] width 81 height 14
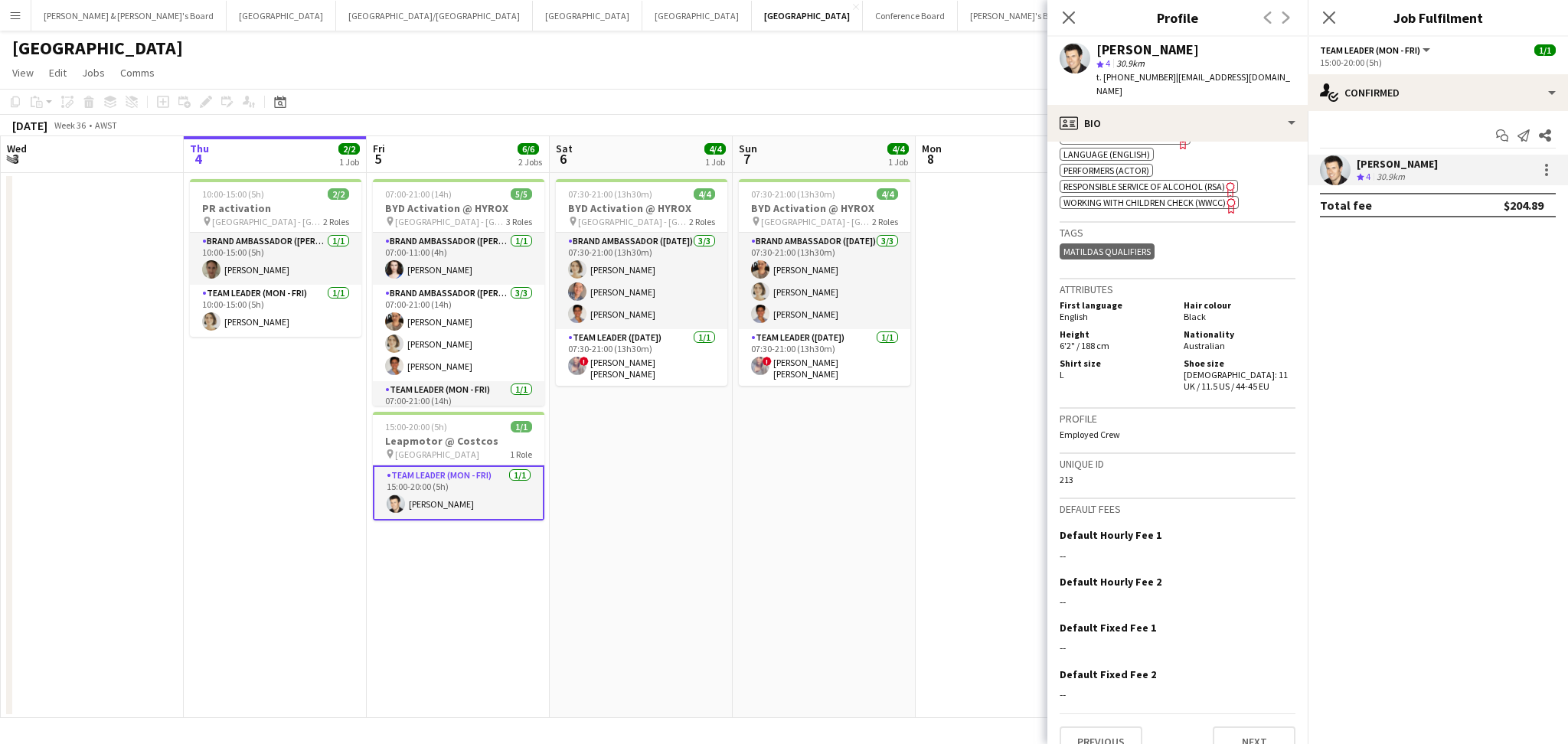
scroll to position [627, 0]
click at [642, 20] on button "Adelaide Close" at bounding box center [697, 16] width 109 height 30
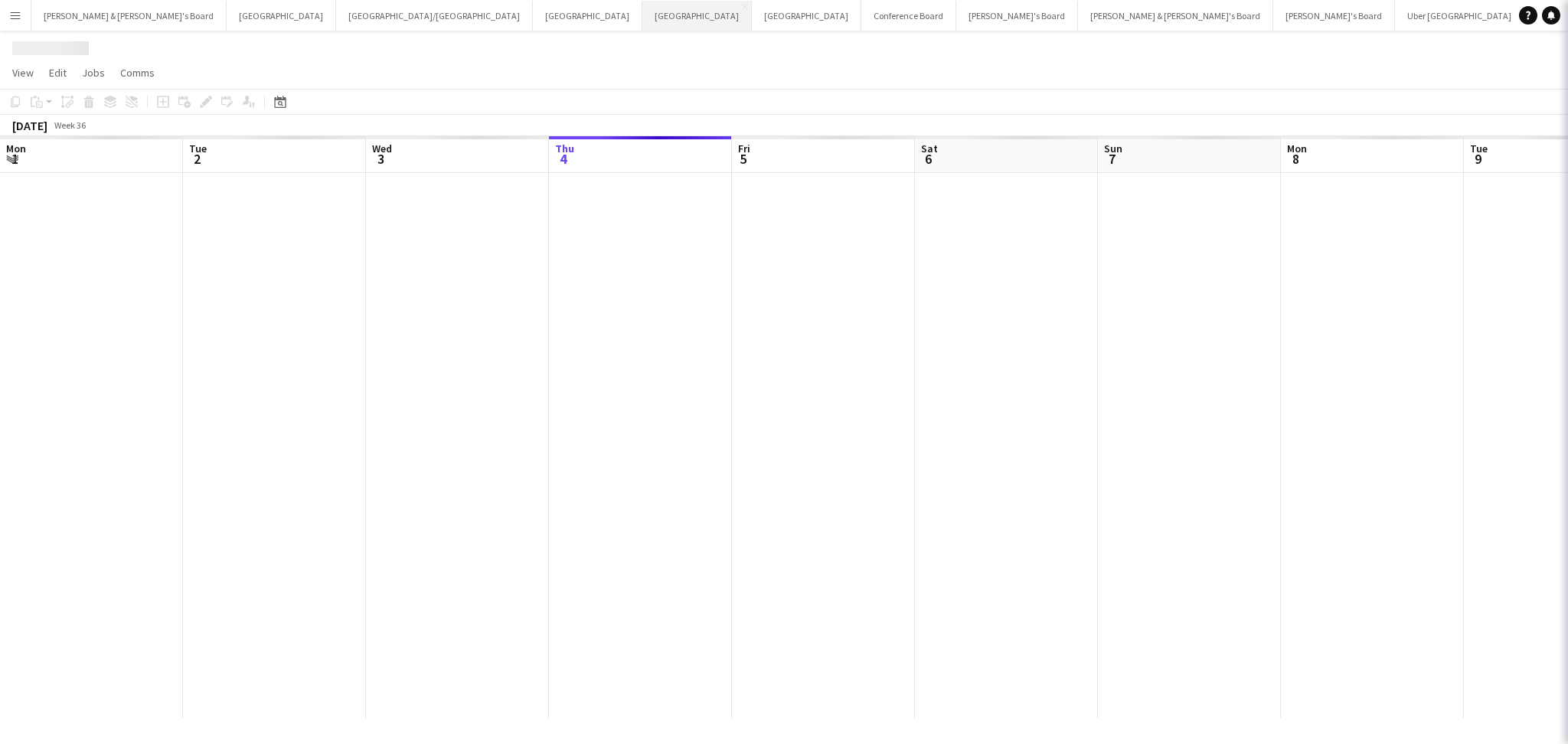
scroll to position [0, 365]
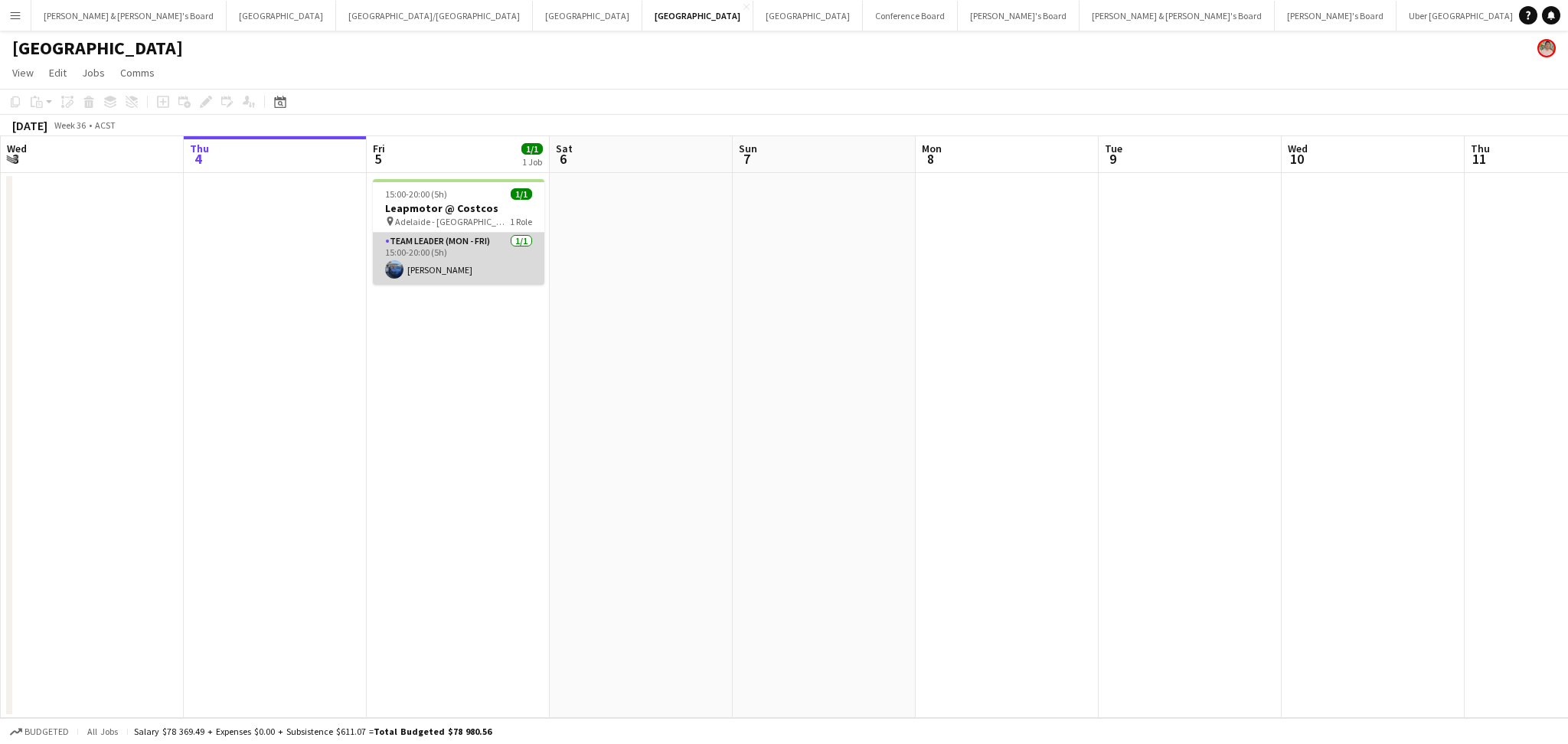
click at [460, 277] on app-card-role "Team Leader (Mon - Fri) [DATE] 15:00-20:00 (5h) [PERSON_NAME]" at bounding box center [458, 259] width 172 height 52
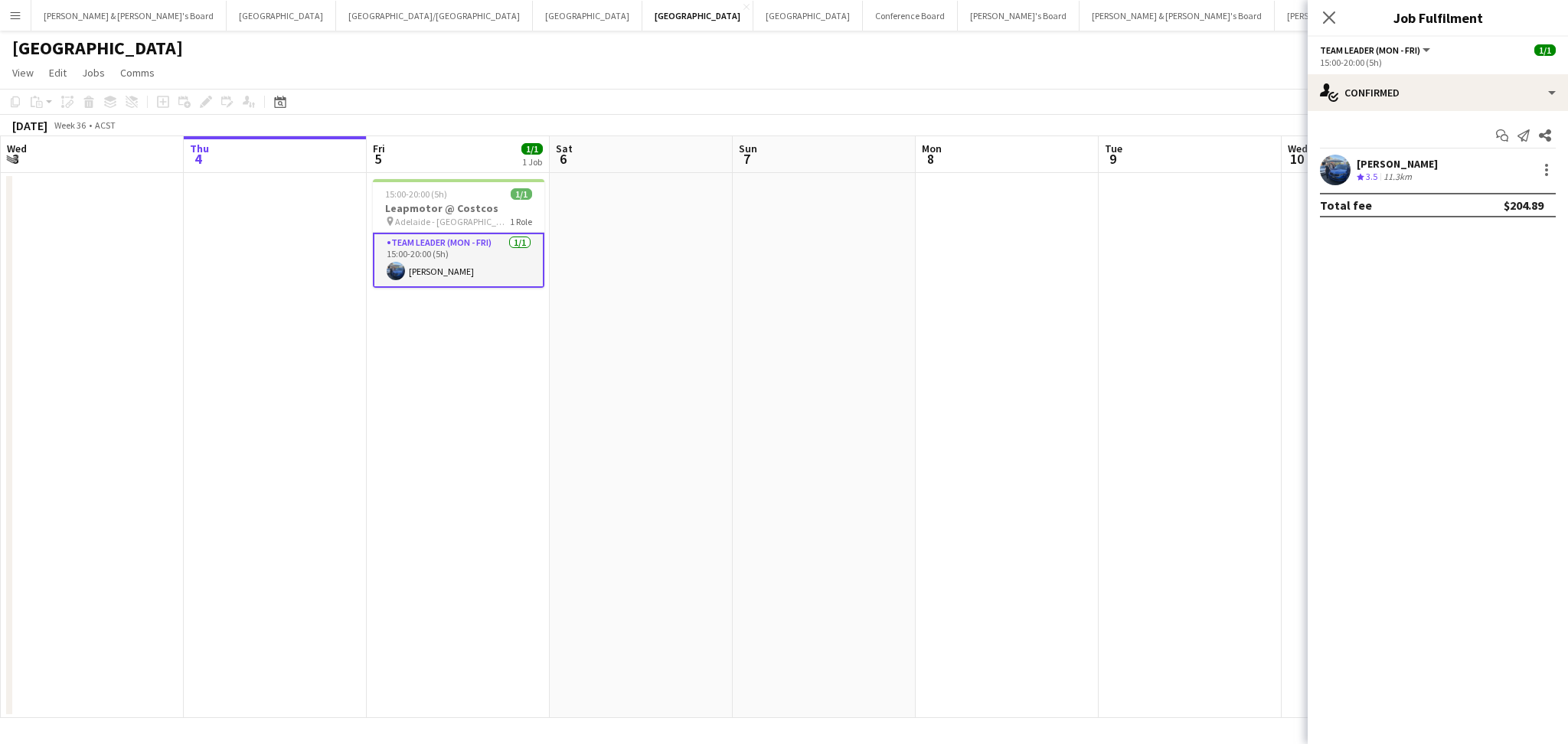
click at [1400, 169] on div "[PERSON_NAME]" at bounding box center [1396, 163] width 81 height 14
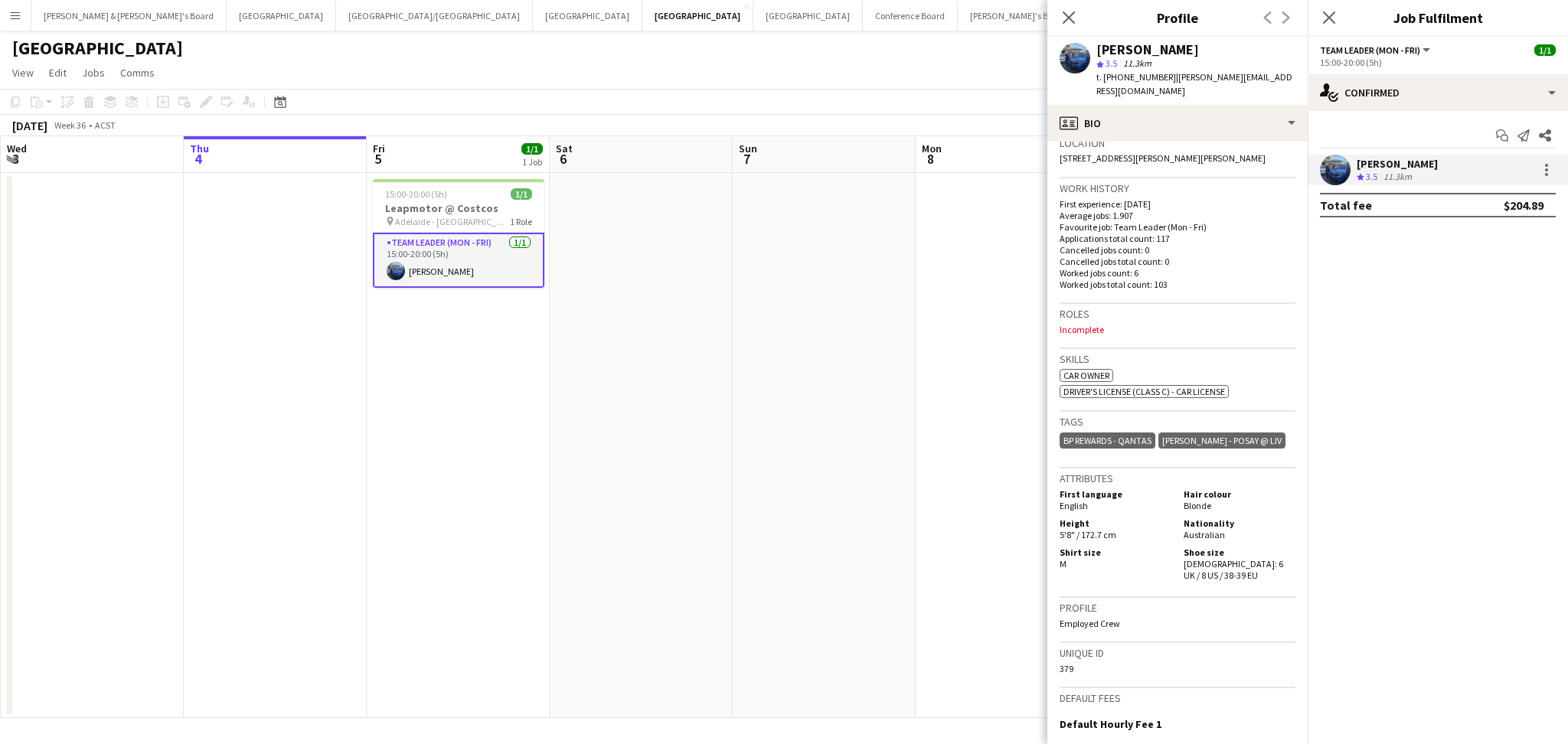
scroll to position [510, 0]
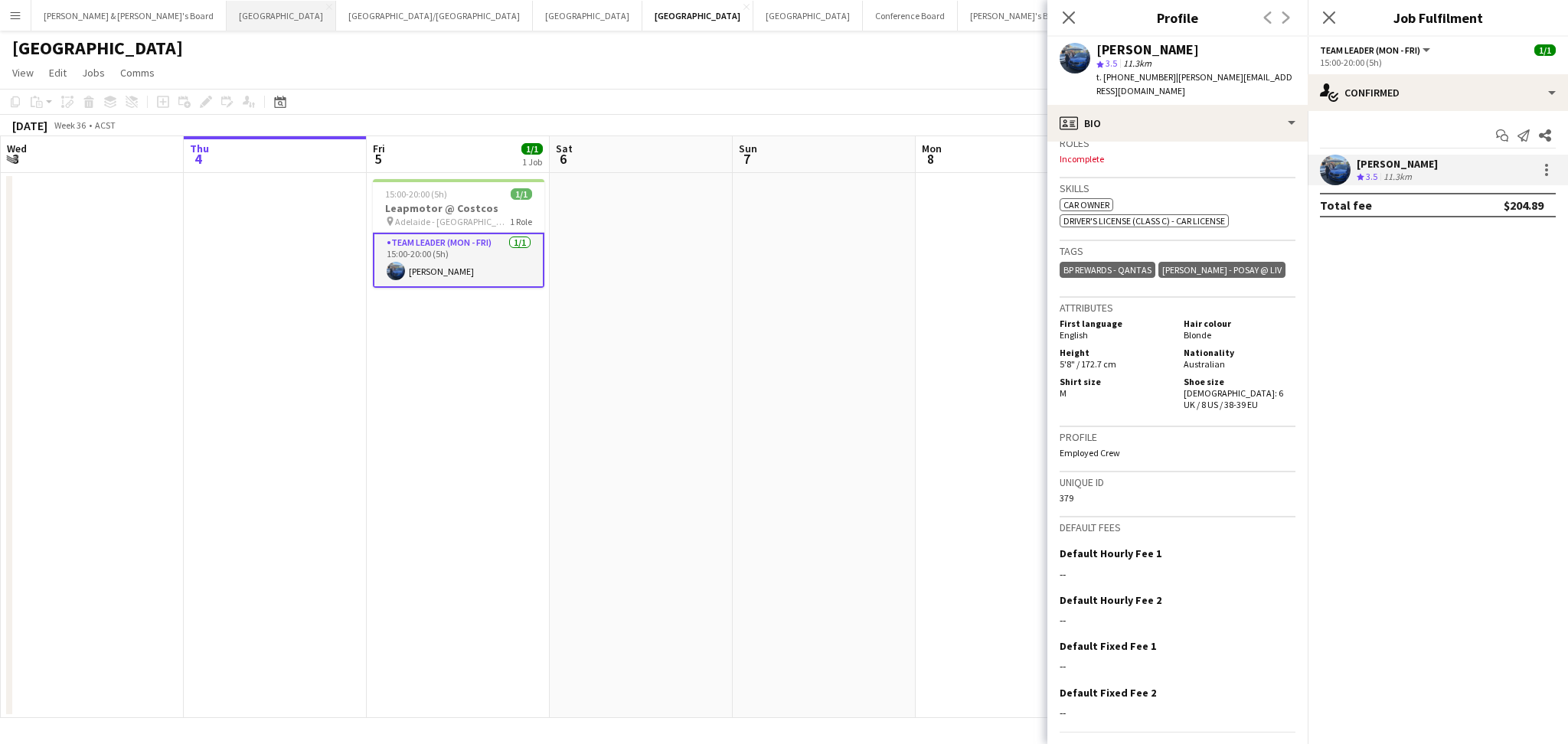
click at [226, 27] on button "Sydney Close" at bounding box center [281, 16] width 109 height 30
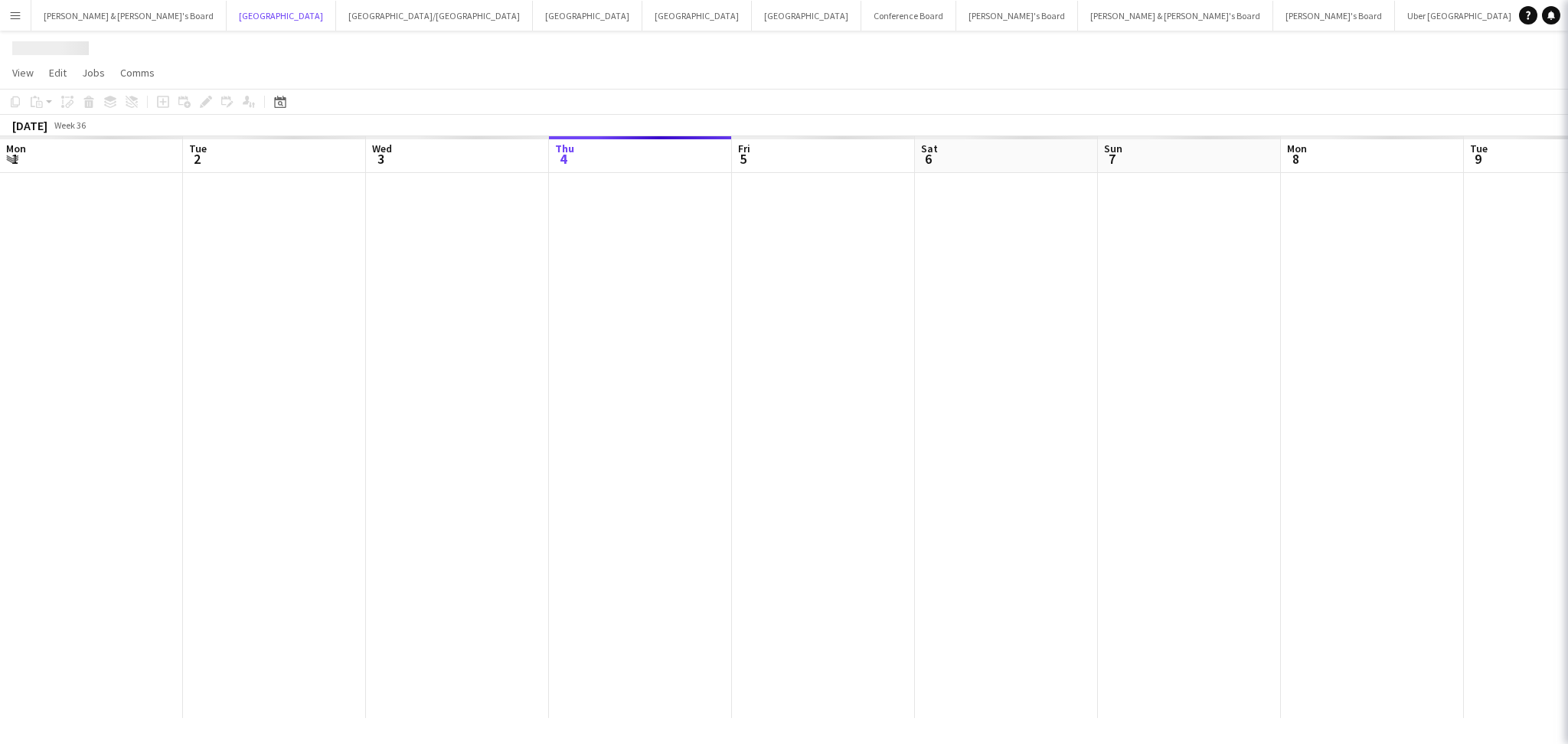
scroll to position [0, 365]
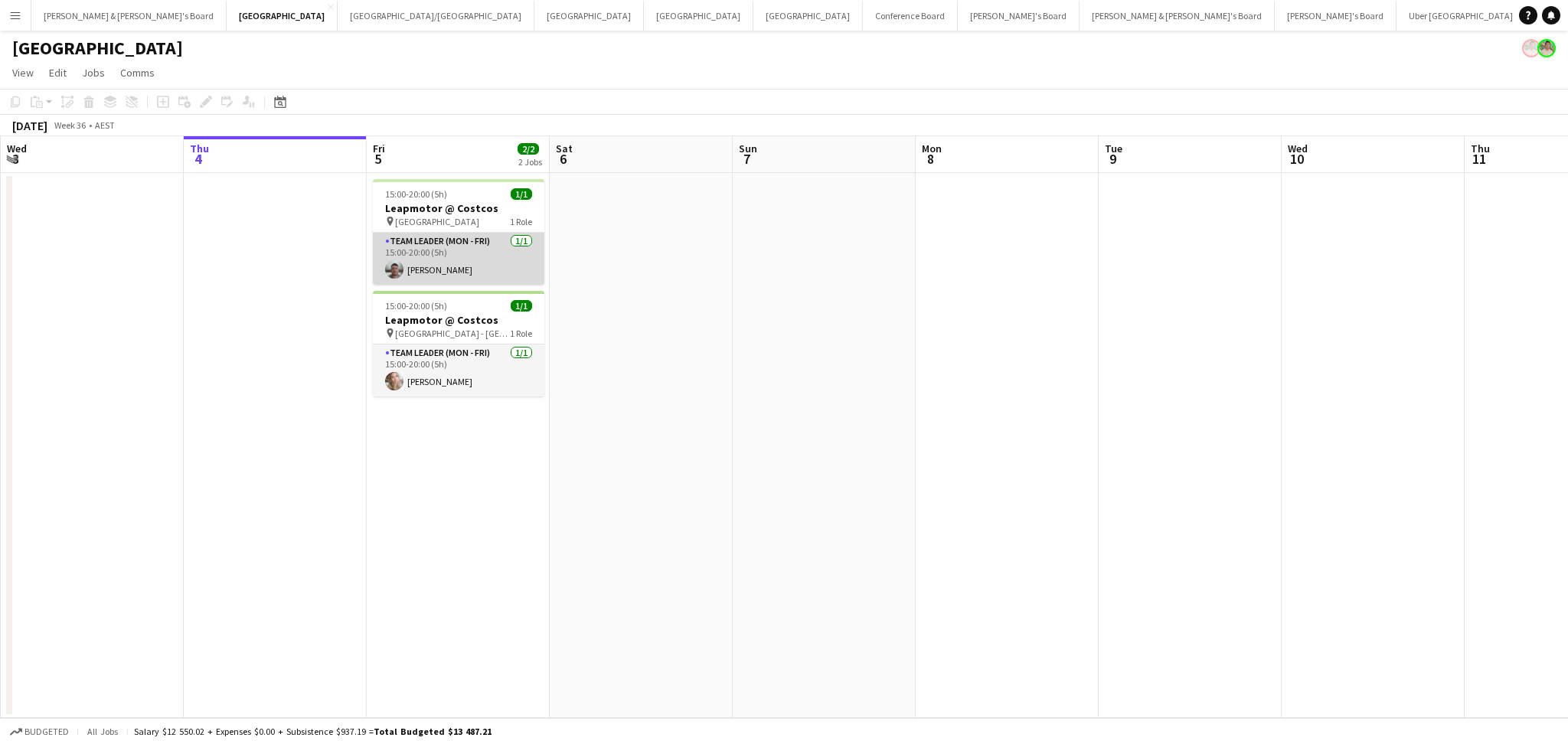
click at [437, 258] on app-card-role "Team Leader (Mon - Fri) [DATE] 15:00-20:00 (5h) [PERSON_NAME]" at bounding box center [458, 259] width 172 height 52
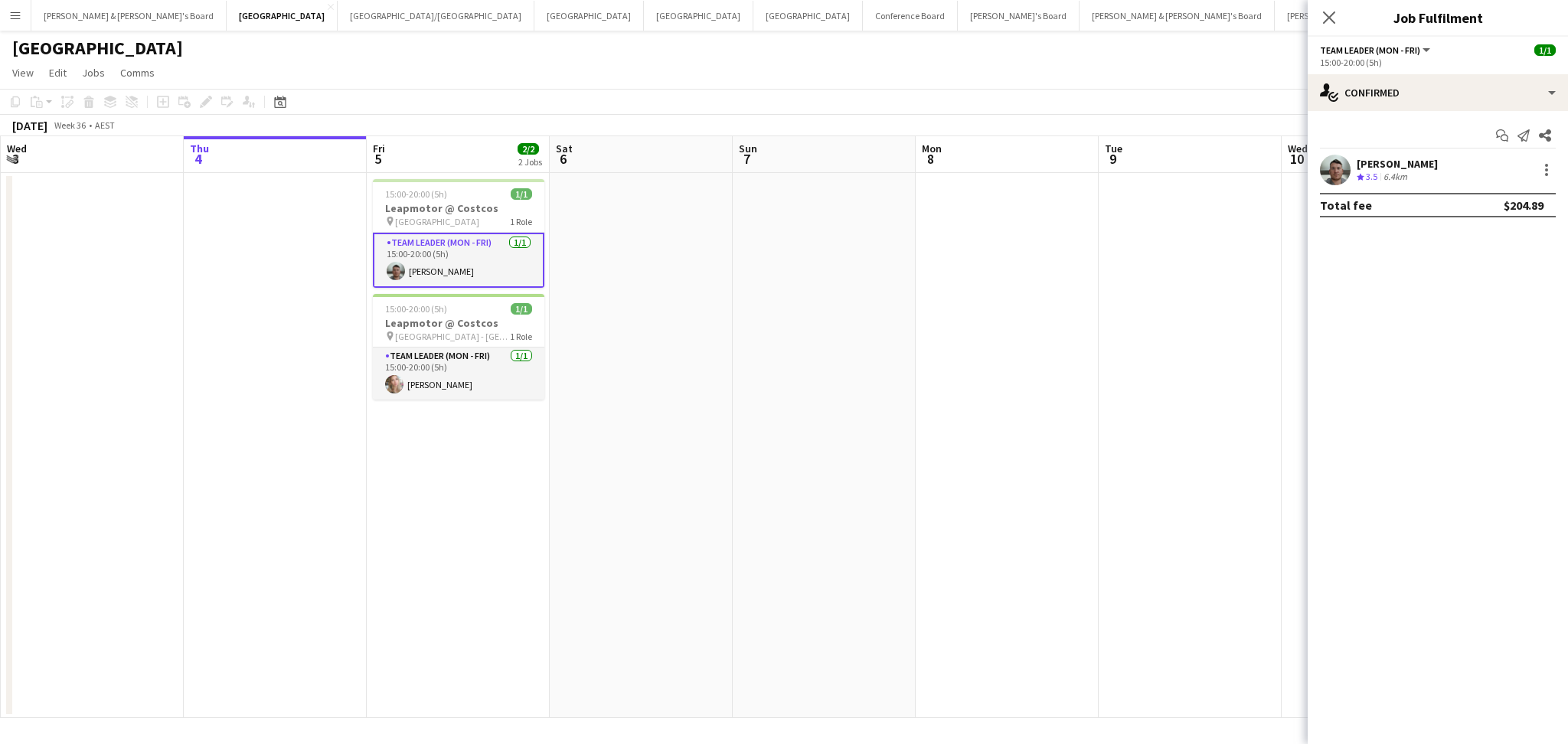
click at [1358, 174] on icon "Crew rating" at bounding box center [1360, 176] width 7 height 7
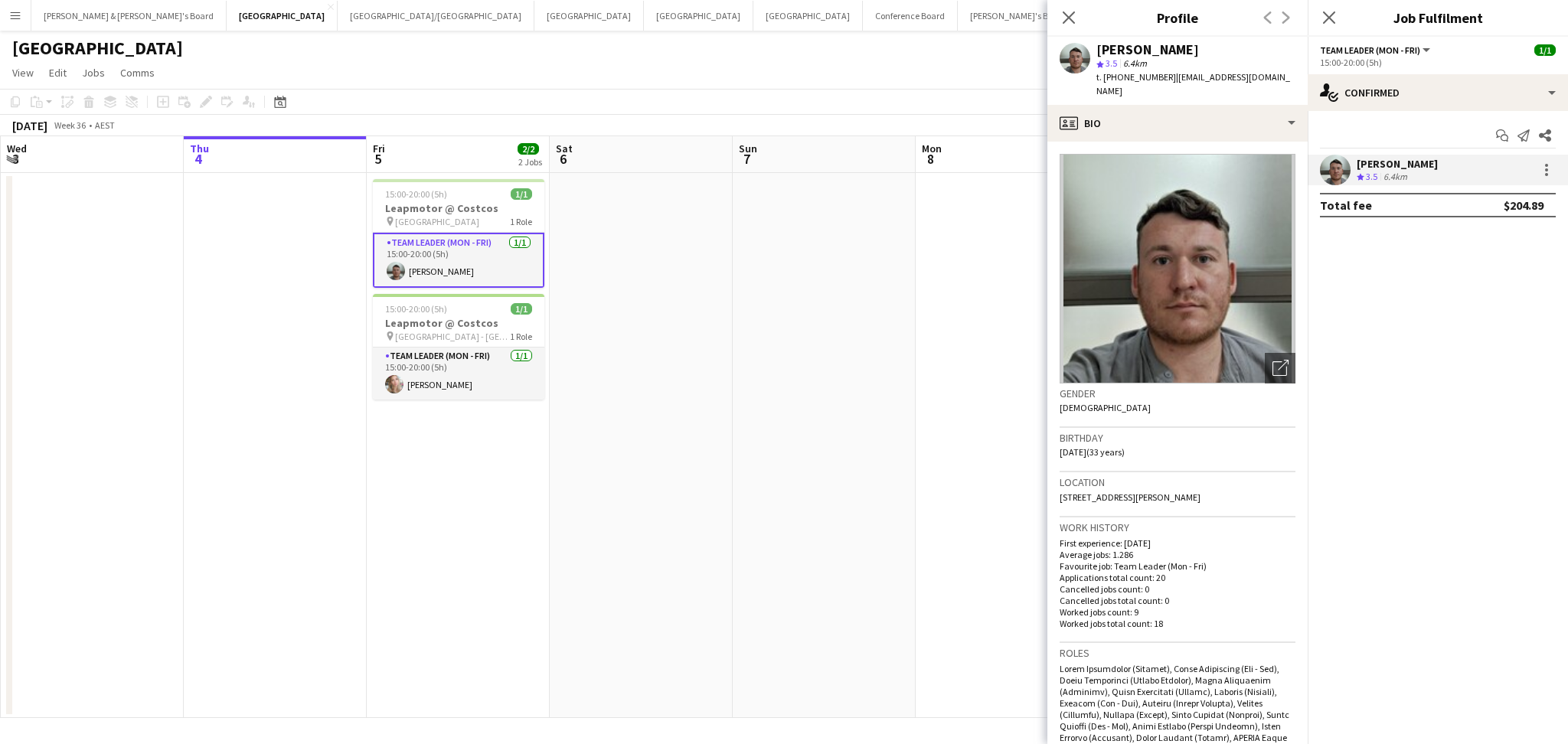
scroll to position [612, 0]
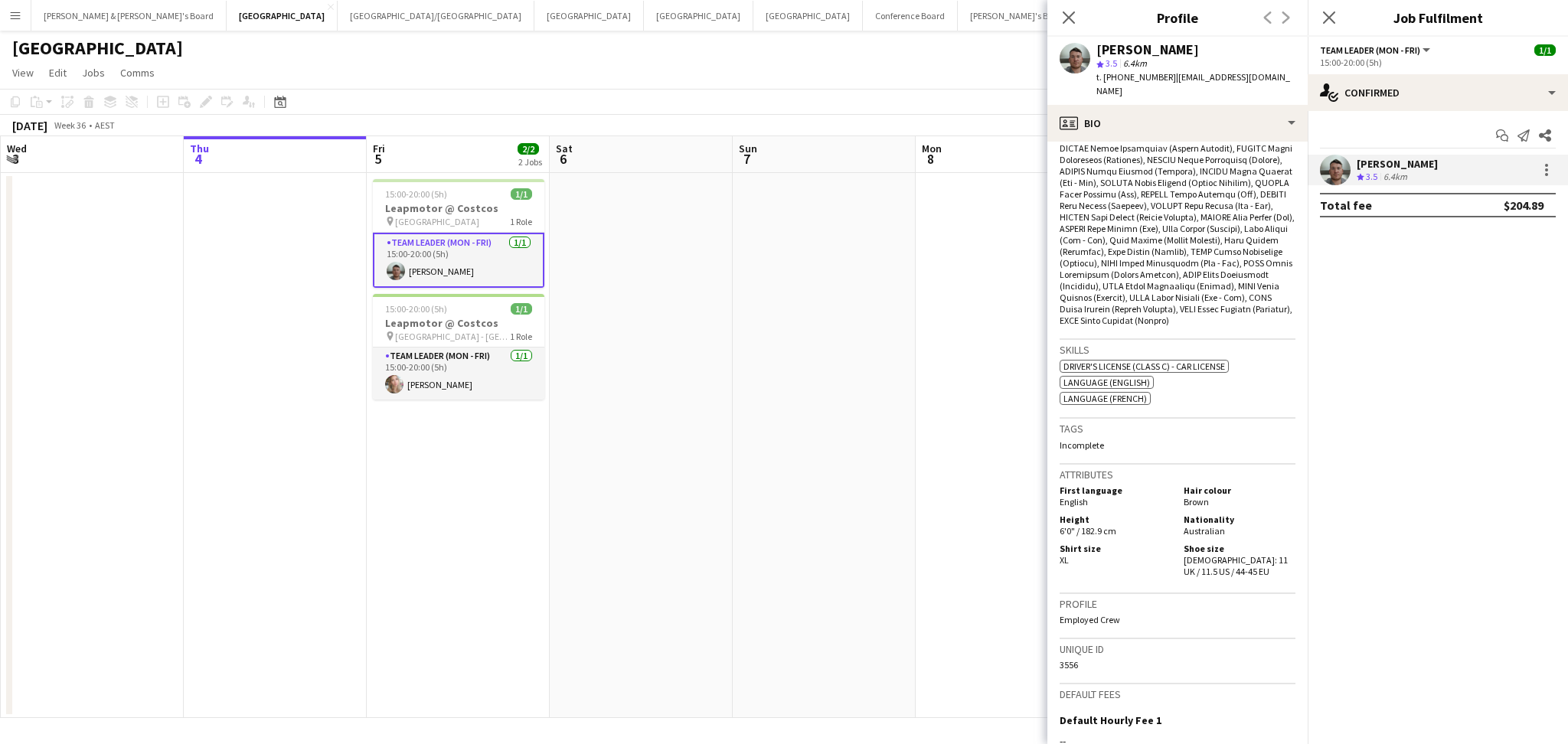
click at [375, 516] on app-date-cell "15:00-20:00 (5h) 1/1 Leapmotor @ Costcos pin Canberra Airport 1 Role Team Leade…" at bounding box center [458, 445] width 183 height 545
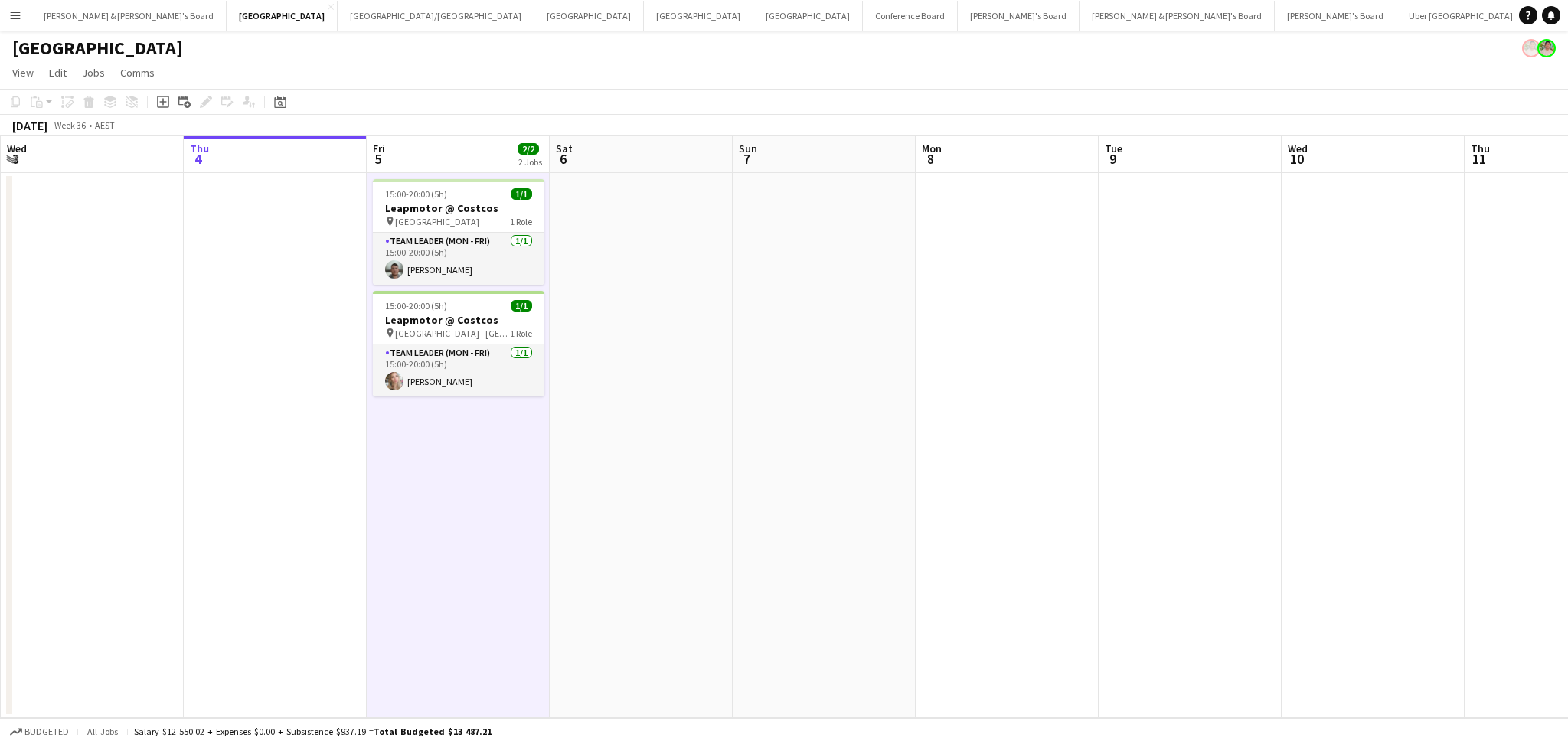
drag, startPoint x: 1257, startPoint y: 476, endPoint x: 688, endPoint y: 419, distance: 571.8
click at [94, 354] on app-calendar-viewport "Mon 1 Tue 2 Wed 3 Thu 4 Fri 5 2/2 2 Jobs Sat 6 Sun 7 Mon 8 Tue 9 Wed 10 Thu 11 …" at bounding box center [784, 427] width 1568 height 581
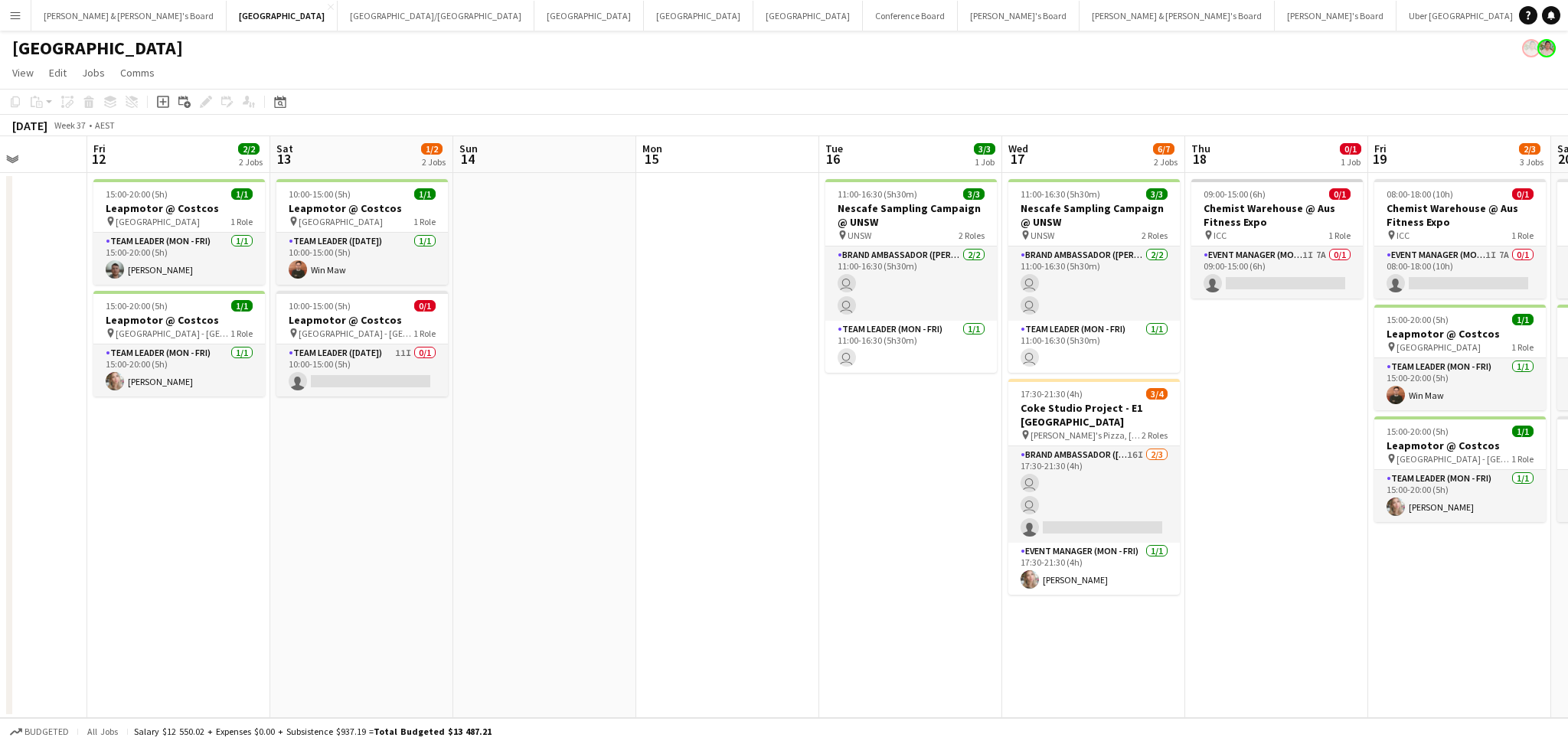
drag, startPoint x: 900, startPoint y: 446, endPoint x: 524, endPoint y: 447, distance: 376.0
click at [524, 447] on app-calendar-viewport "Tue 9 Wed 10 Thu 11 Fri 12 2/2 2 Jobs Sat 13 1/2 2 Jobs Sun 14 Mon 15 Tue 16 3/…" at bounding box center [784, 427] width 1568 height 581
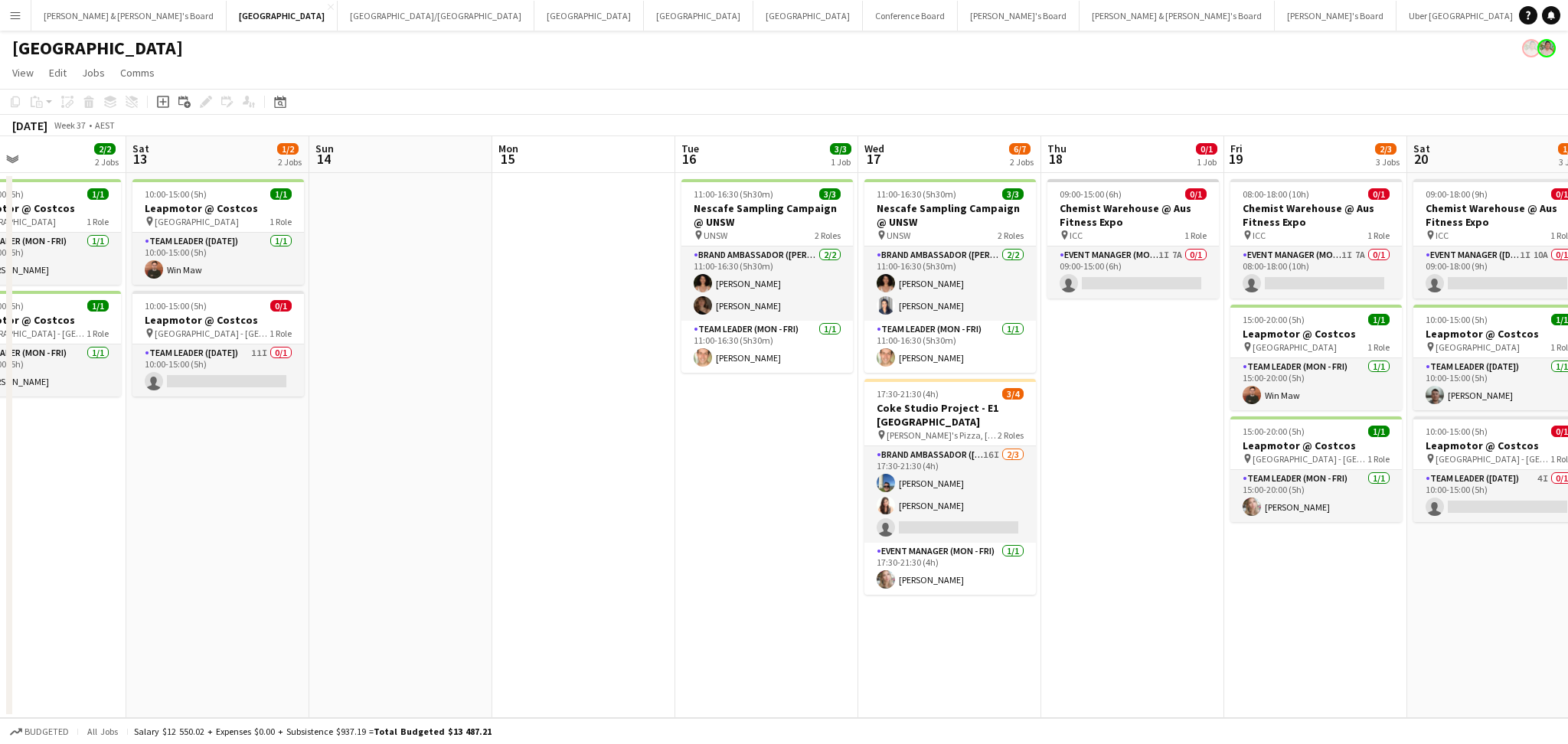
drag, startPoint x: 703, startPoint y: 505, endPoint x: 610, endPoint y: 503, distance: 93.0
click at [610, 503] on app-calendar-viewport "Tue 9 Wed 10 Thu 11 Fri 12 2/2 2 Jobs Sat 13 1/2 2 Jobs Sun 14 Mon 15 Tue 16 3/…" at bounding box center [784, 427] width 1568 height 581
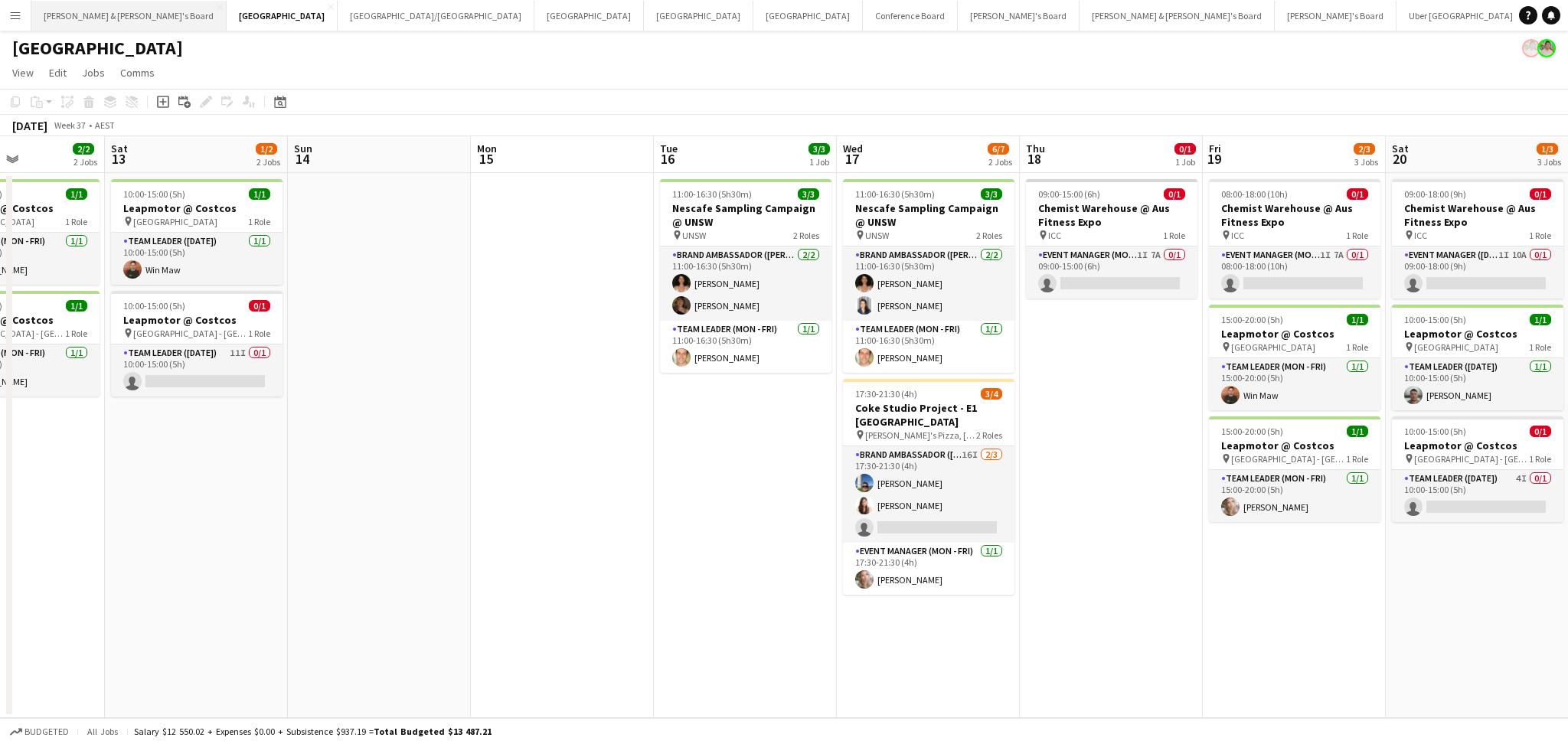
click at [83, 18] on button "[PERSON_NAME] & [PERSON_NAME]'s Board Close" at bounding box center [128, 16] width 195 height 30
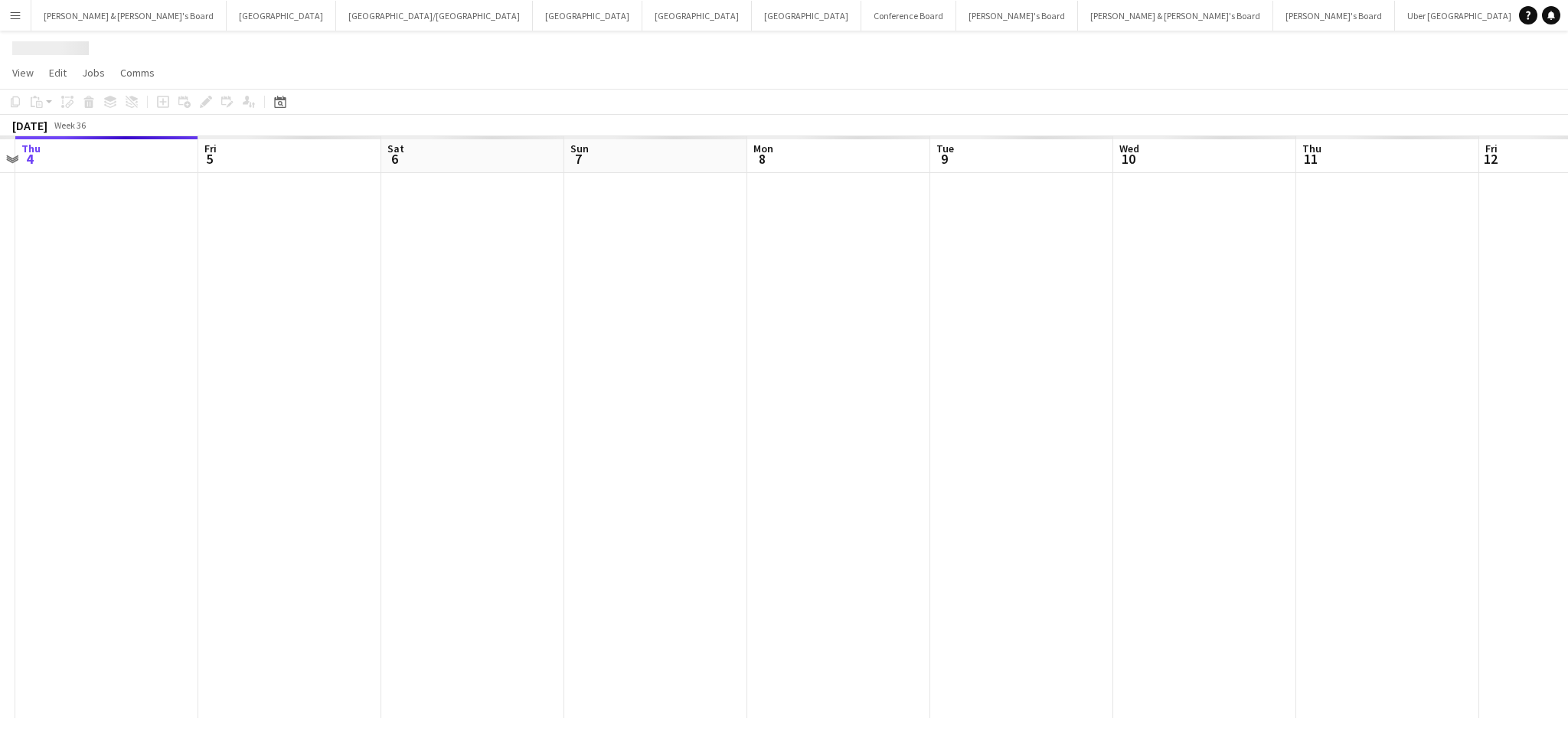
drag, startPoint x: 1151, startPoint y: 382, endPoint x: 302, endPoint y: 361, distance: 849.3
click at [302, 361] on app-calendar-viewport "Mon 1 Tue 2 Wed 3 Thu 4 Fri 5 Sat 6 Sun 7 Mon 8 Tue 9 Wed 10 Thu 11 Fri 12 Sat …" at bounding box center [784, 427] width 1568 height 581
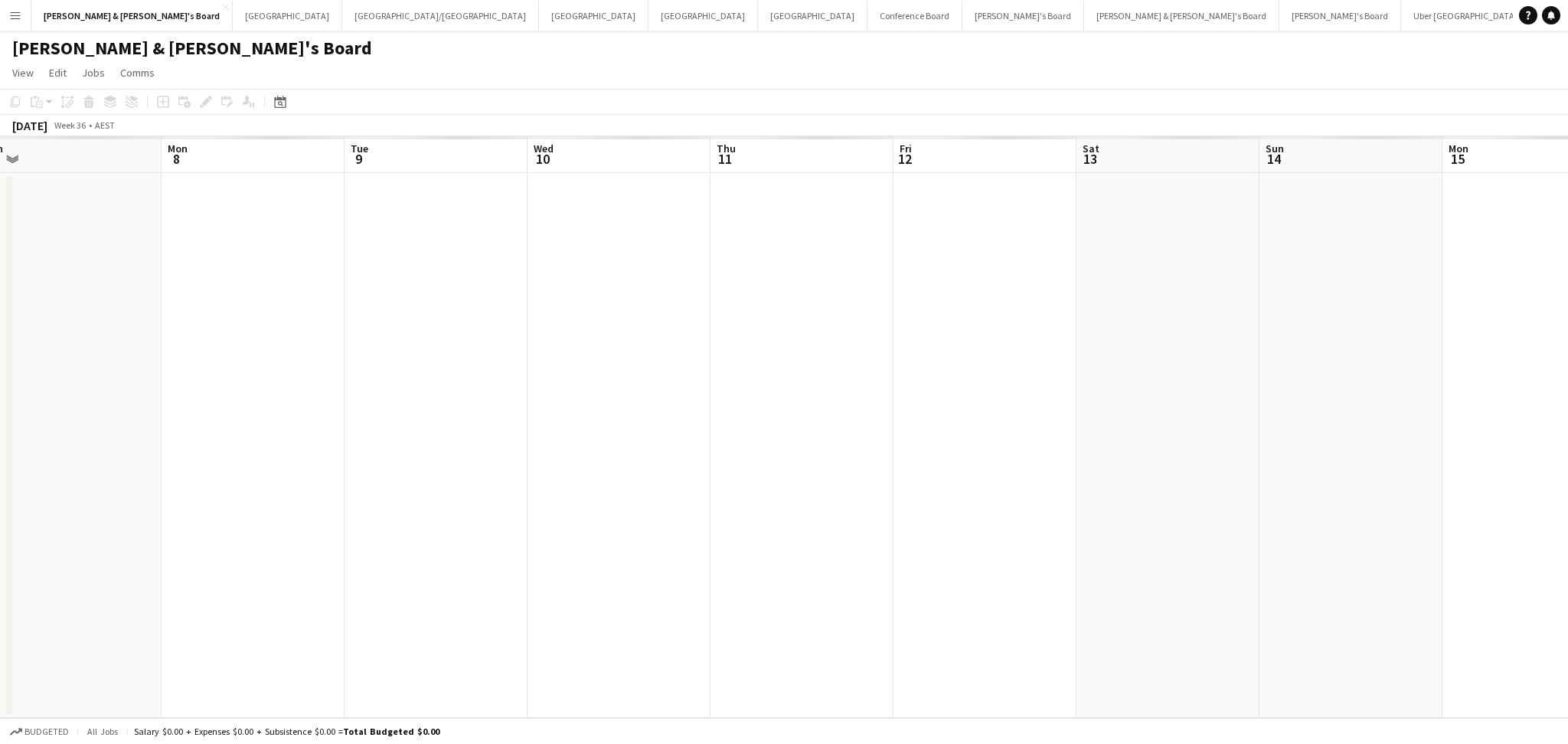
drag, startPoint x: 1109, startPoint y: 465, endPoint x: 467, endPoint y: 430, distance: 643.0
click at [468, 431] on app-calendar-viewport "Thu 4 Fri 5 Sat 6 Sun 7 Mon 8 Tue 9 Wed 10 Thu 11 Fri 12 Sat 13 Sun 14 Mon 15 T…" at bounding box center [784, 427] width 1568 height 581
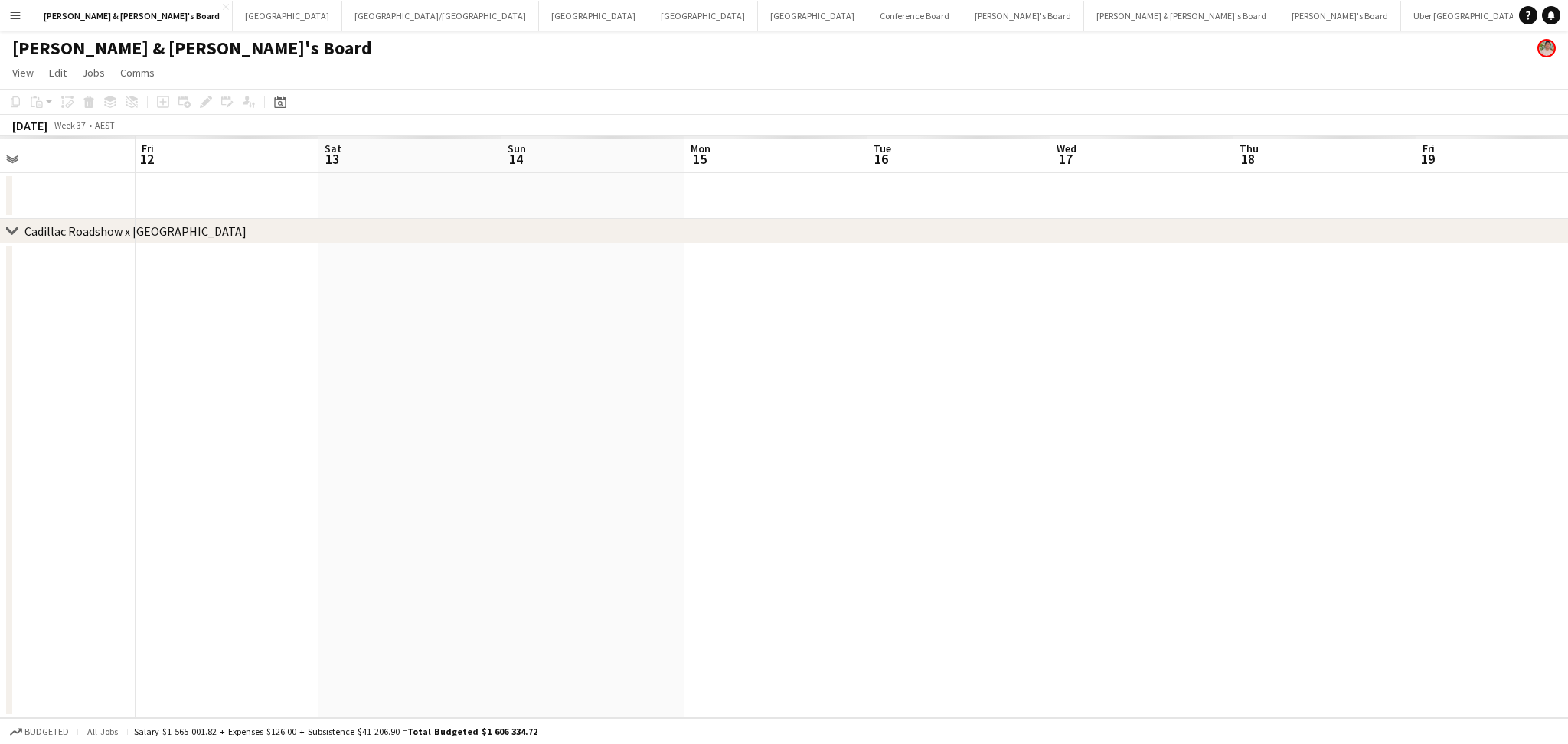
click at [438, 466] on app-calendar-viewport "Mon 8 Tue 9 Wed 10 Thu 11 Fri 12 Sat 13 Sun 14 Mon 15 Tue 16 Wed 17 Thu 18 Fri …" at bounding box center [784, 427] width 1568 height 581
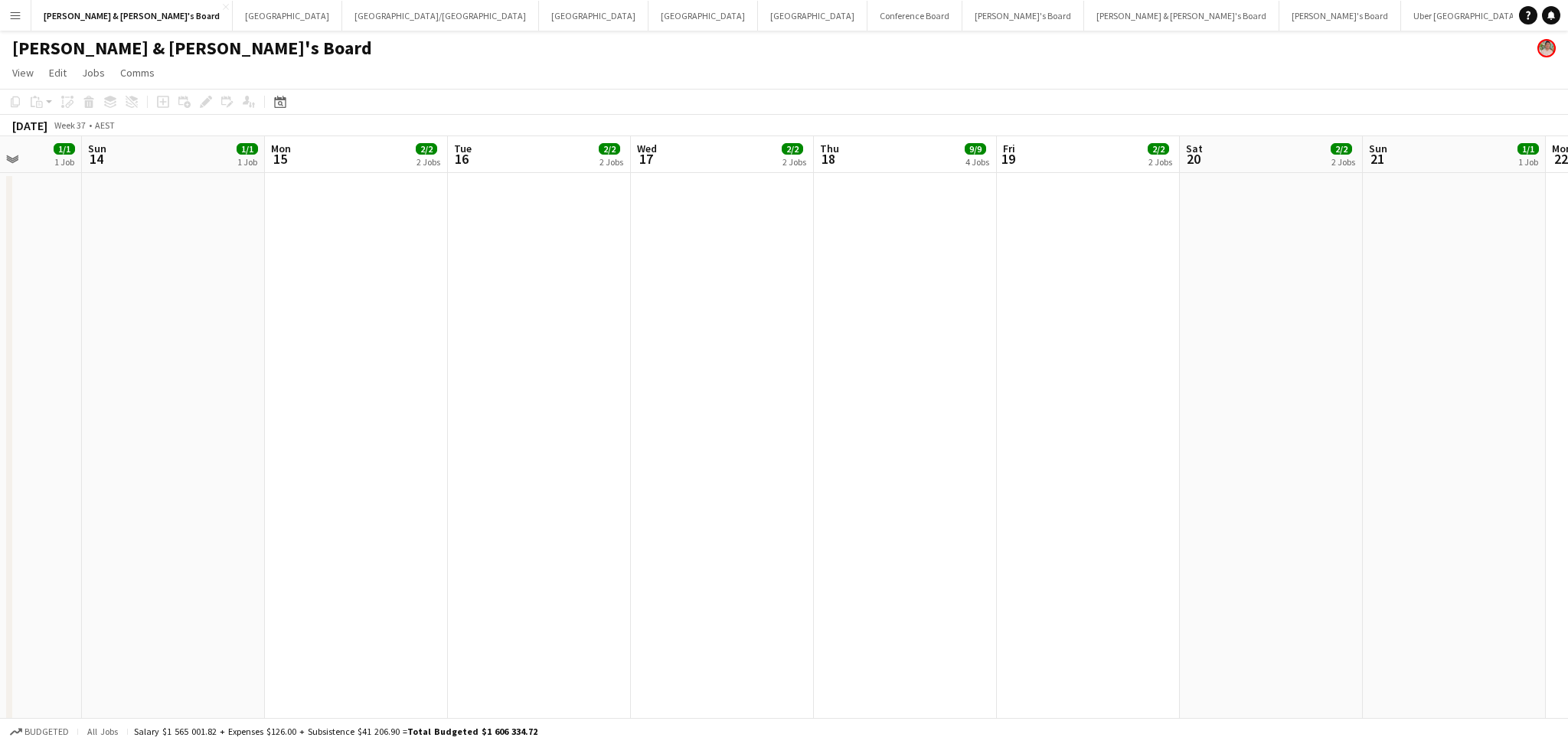
drag, startPoint x: 757, startPoint y: 496, endPoint x: 677, endPoint y: 500, distance: 80.1
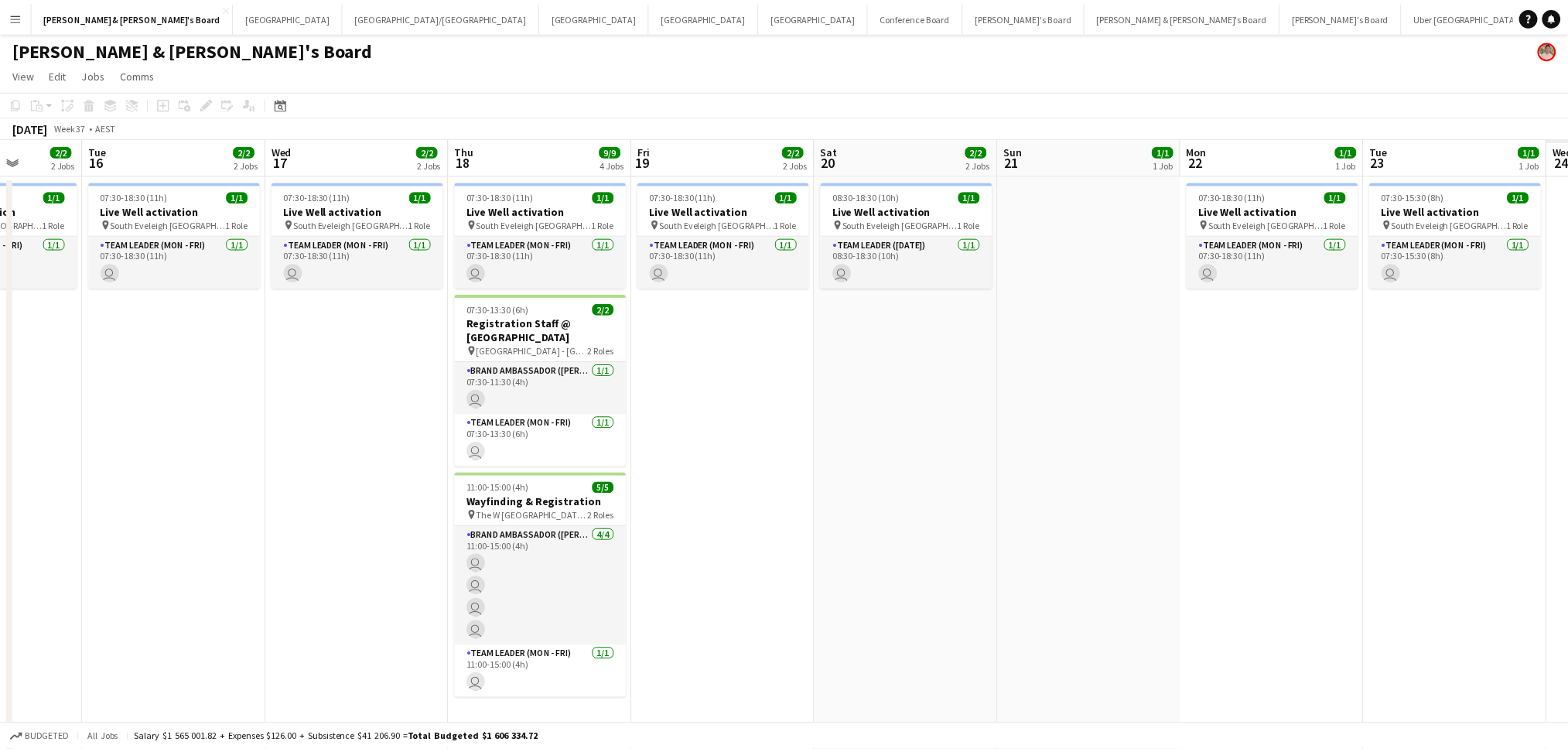
scroll to position [0, 378]
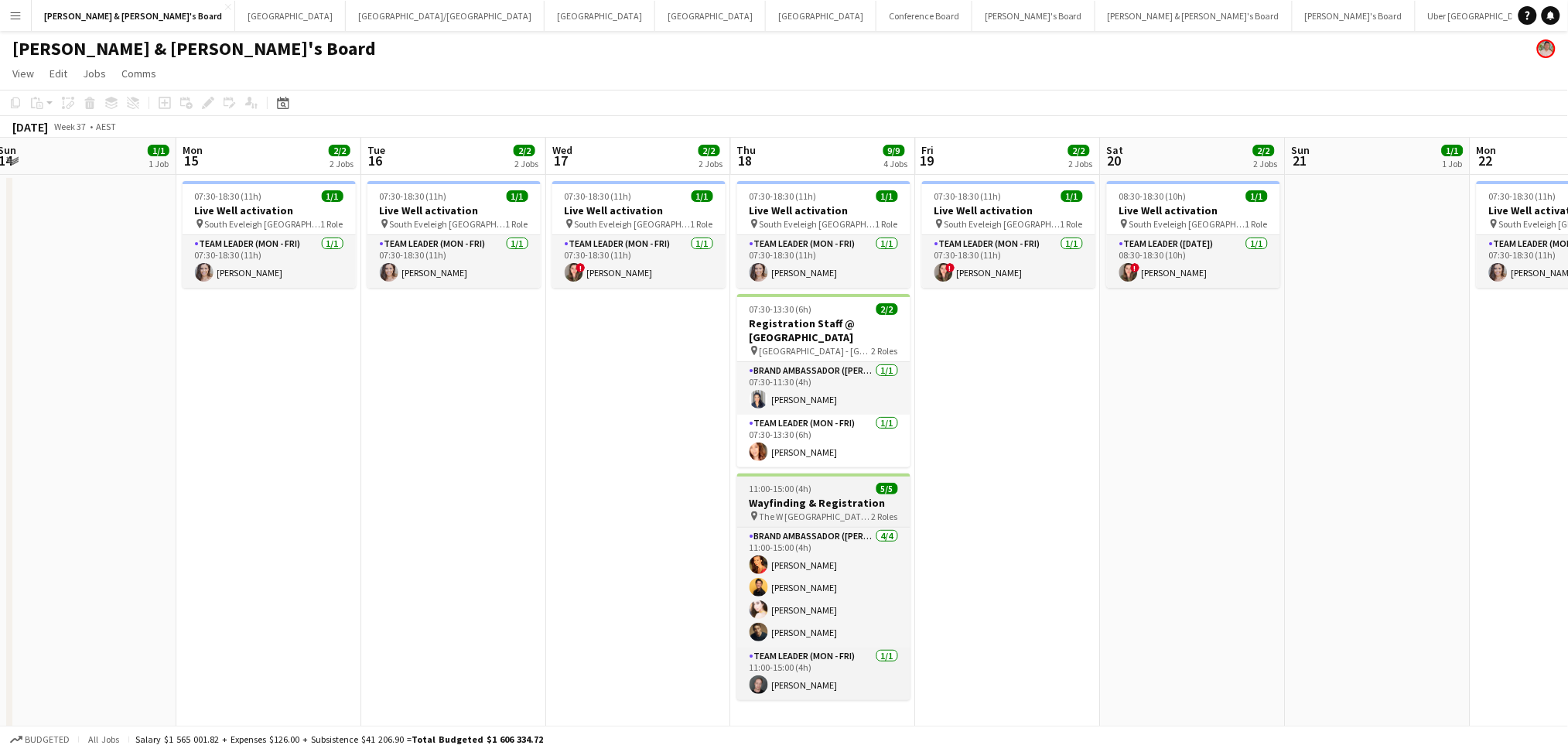
click at [862, 509] on div "pin The W Hotel, [GEOGRAPHIC_DATA] 2 Roles" at bounding box center [824, 515] width 173 height 12
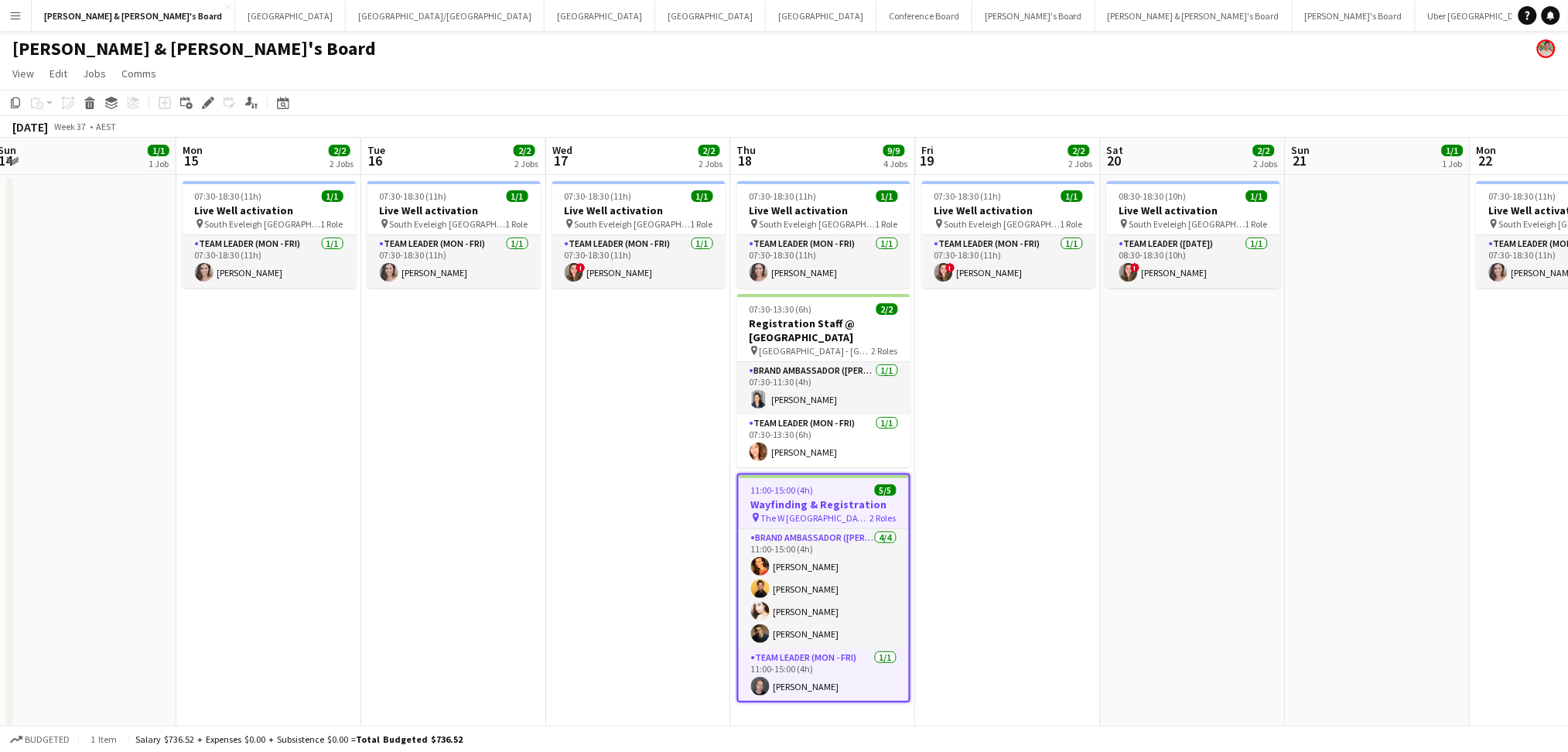
click at [862, 511] on div "pin The W Hotel, [GEOGRAPHIC_DATA] 2 Roles" at bounding box center [824, 517] width 170 height 12
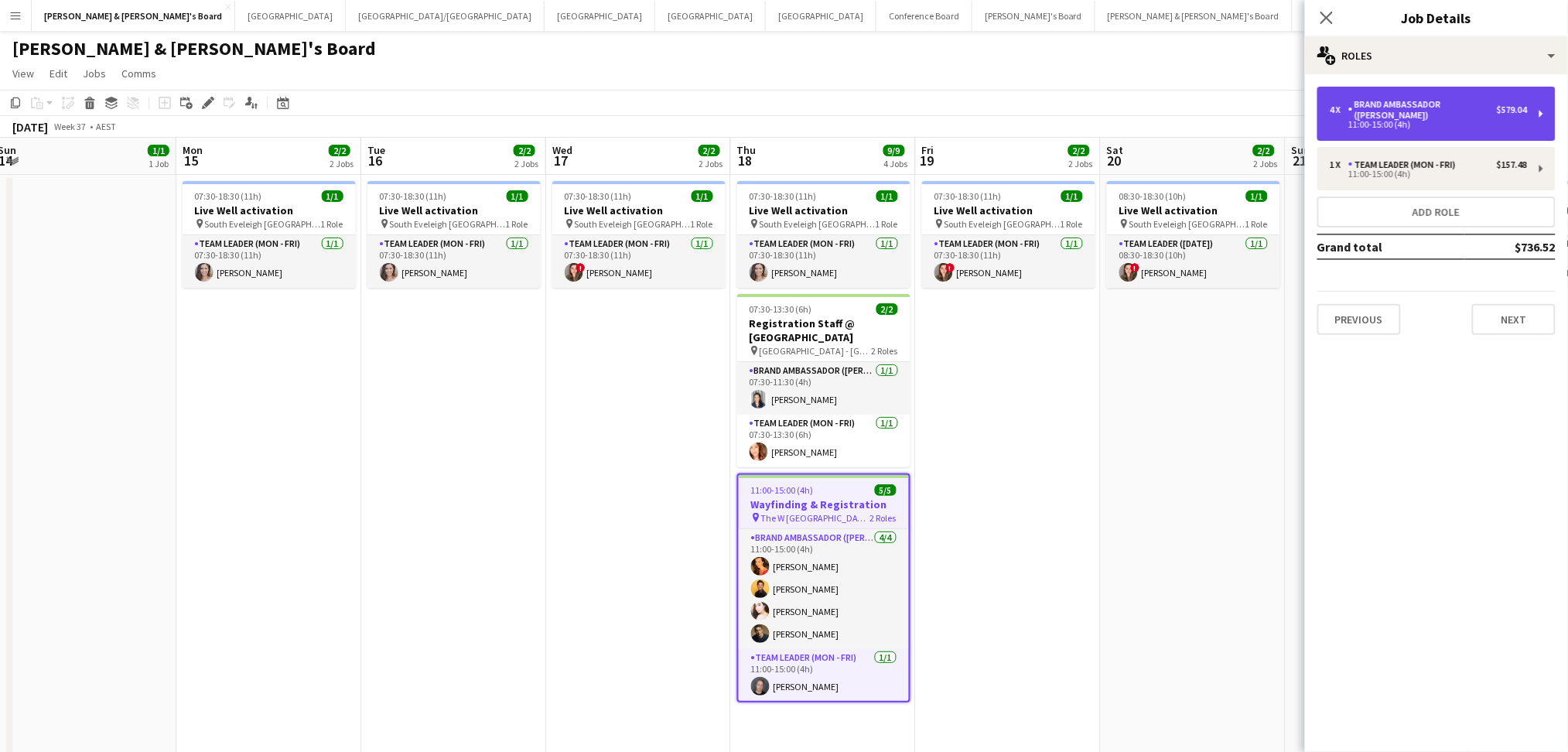
click at [1446, 121] on div "11:00-15:00 (4h)" at bounding box center [1428, 124] width 197 height 7
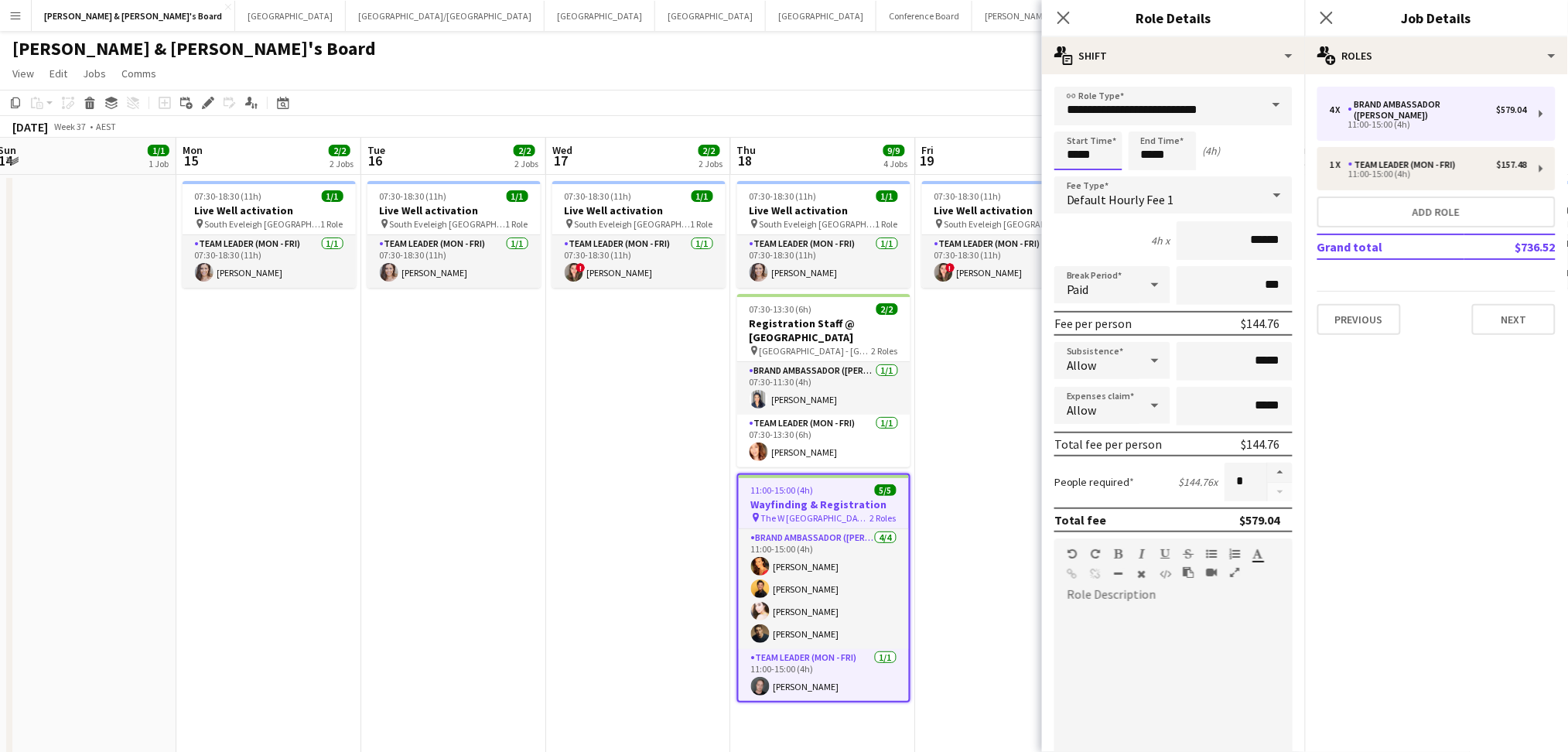
click at [1075, 158] on input "*****" at bounding box center [1088, 150] width 68 height 39
click at [1073, 158] on input "*****" at bounding box center [1088, 150] width 68 height 39
type input "*****"
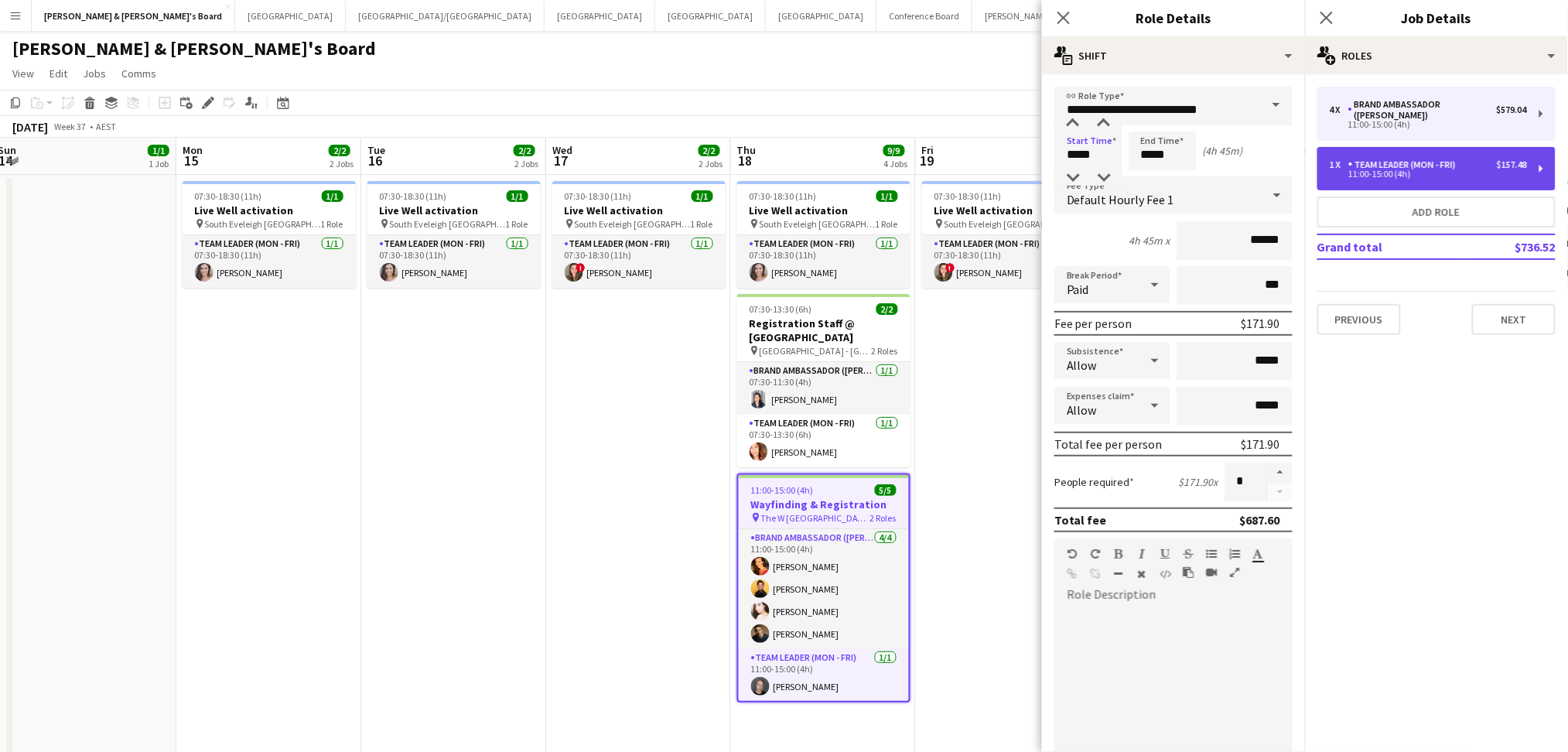
click at [1367, 170] on div "11:00-15:00 (4h)" at bounding box center [1428, 173] width 197 height 7
type input "**********"
type input "*****"
type input "******"
type input "*"
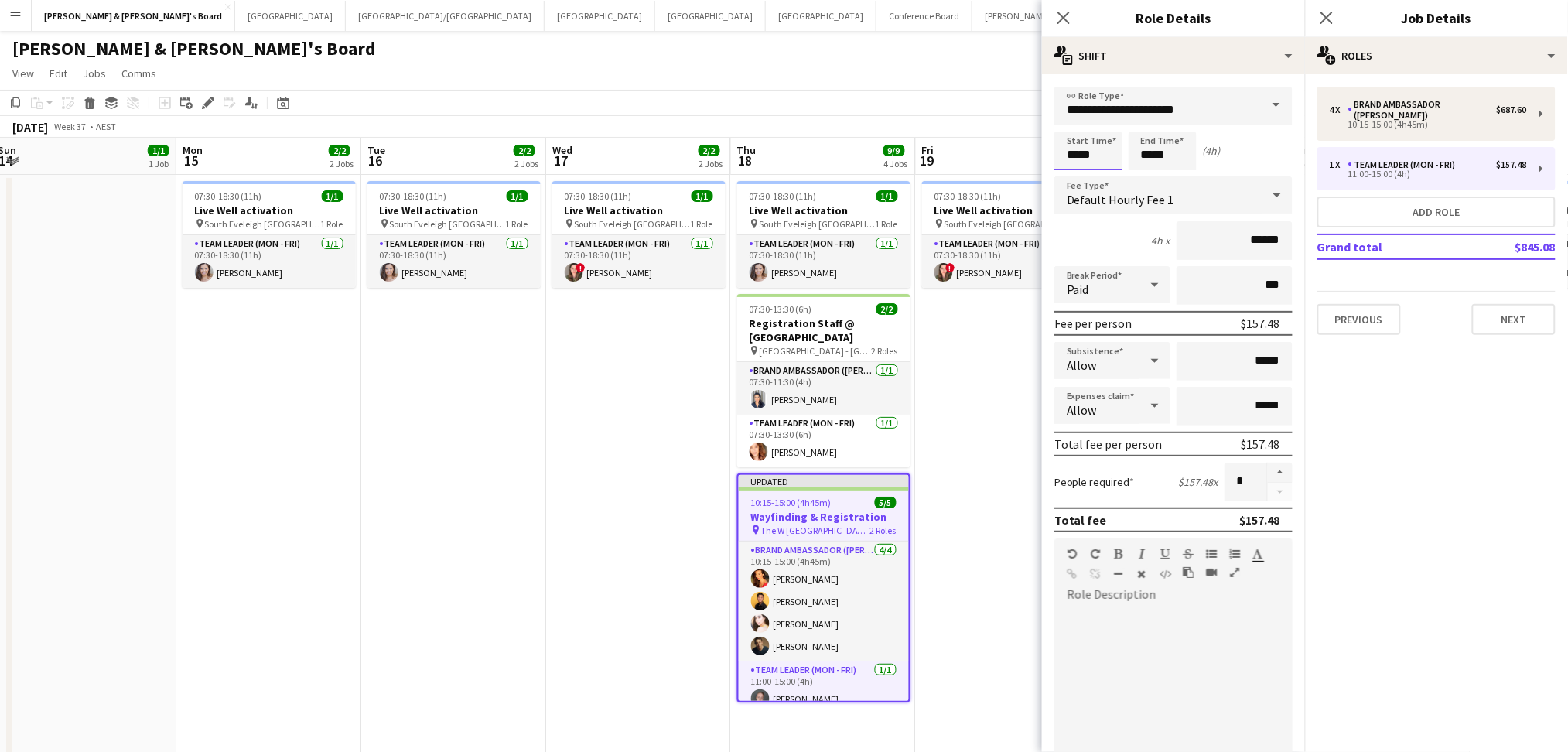
click at [1068, 153] on input "*****" at bounding box center [1088, 150] width 68 height 39
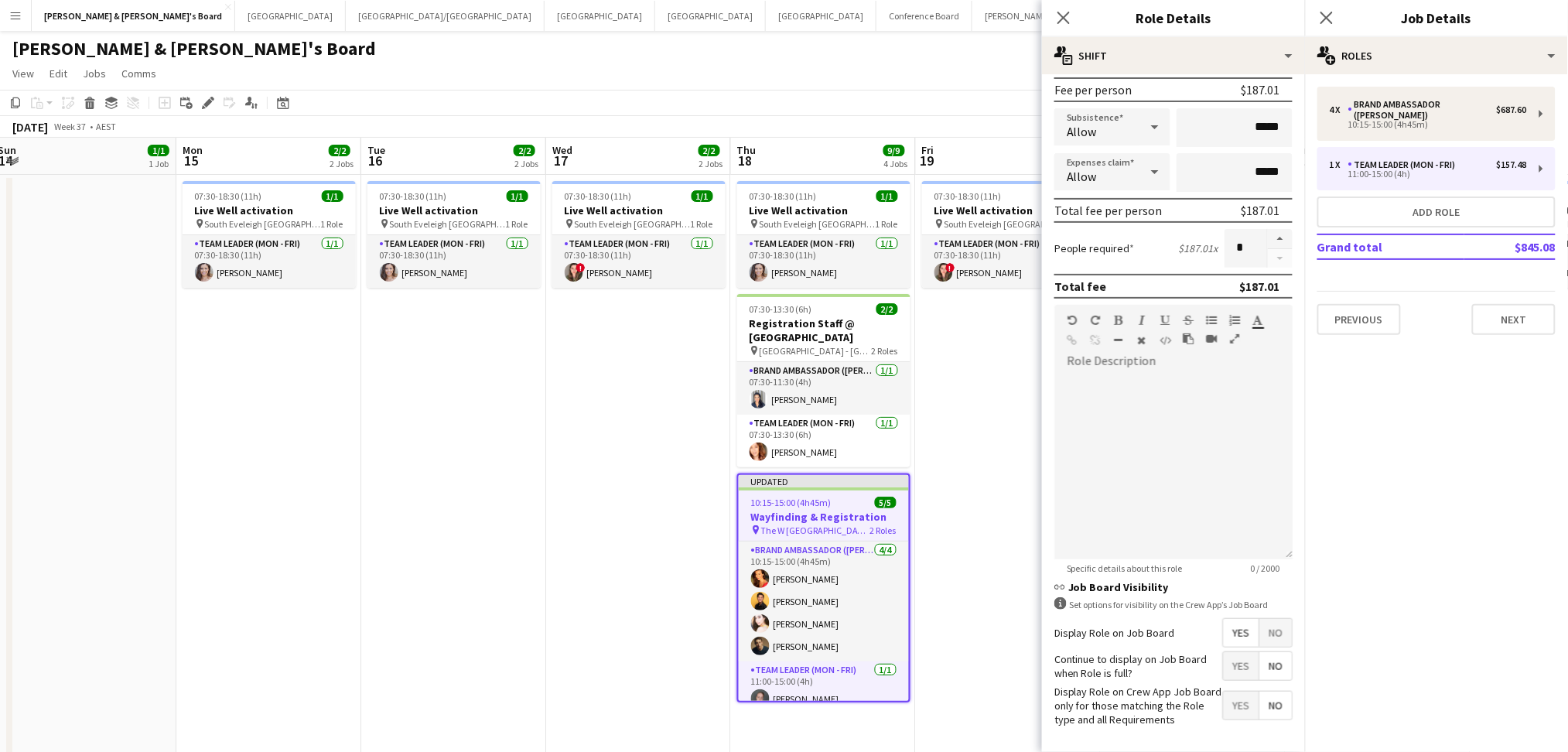
scroll to position [302, 0]
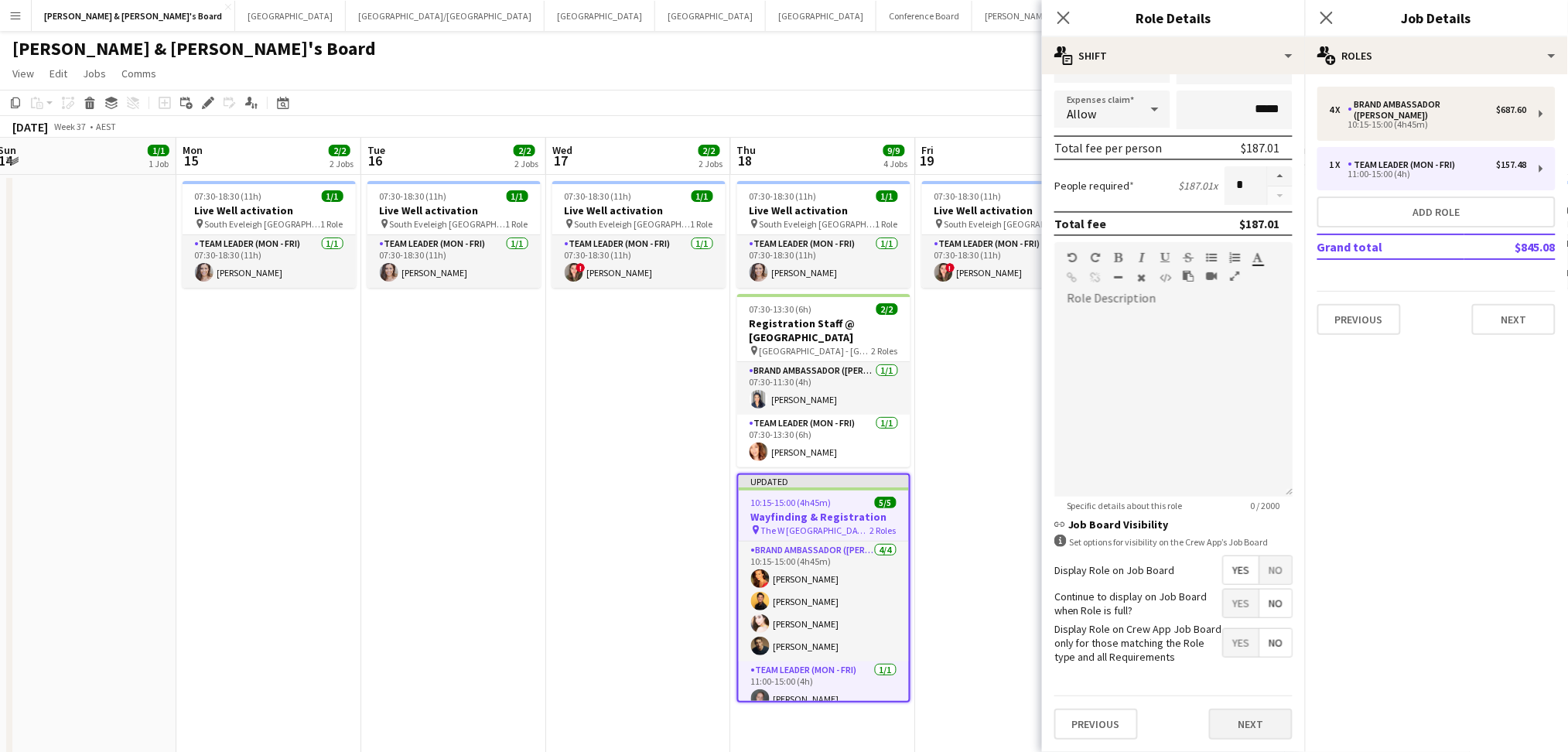
type input "*****"
click at [1220, 715] on button "Next" at bounding box center [1250, 723] width 83 height 31
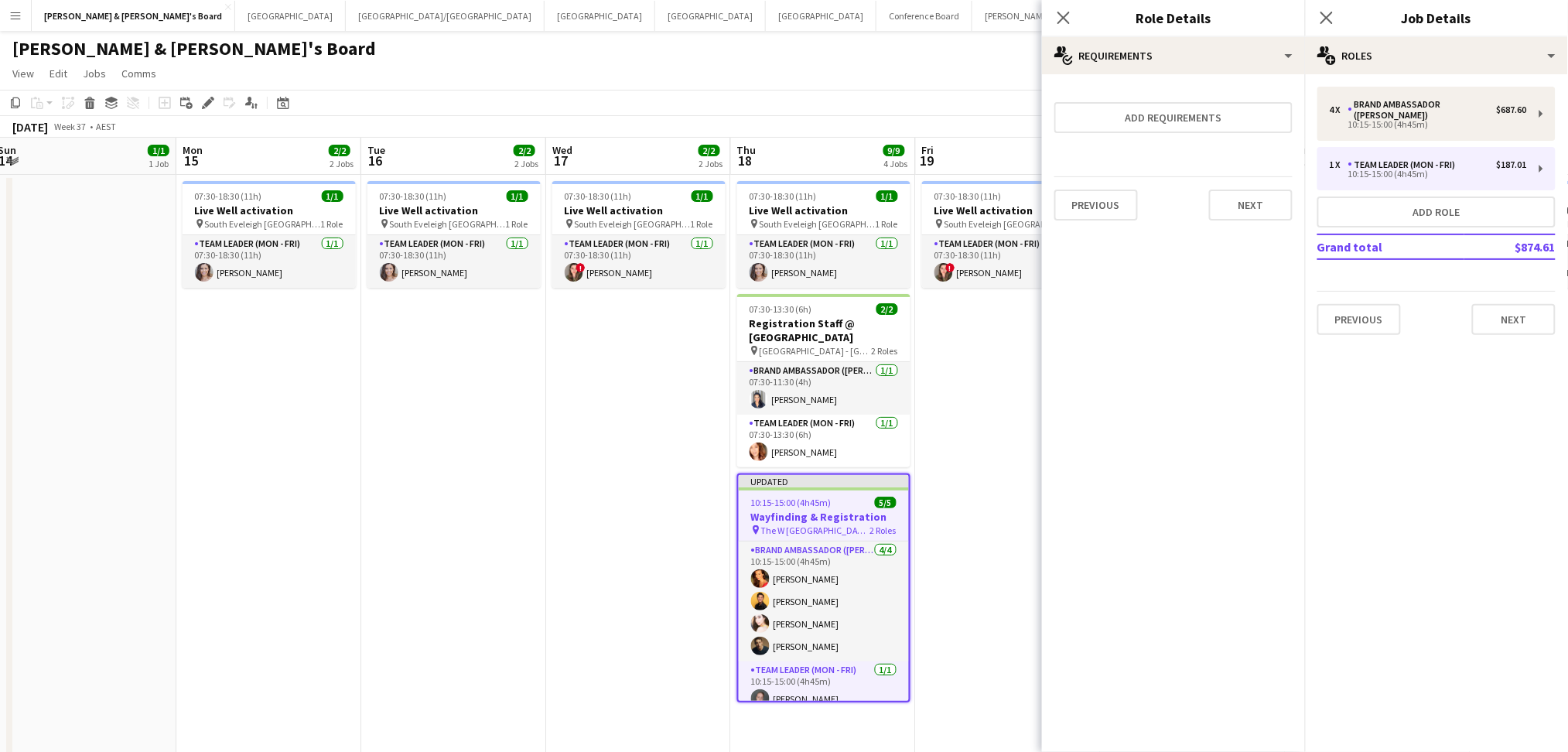
scroll to position [0, 0]
click at [1063, 16] on icon "Close pop-in" at bounding box center [1063, 17] width 15 height 15
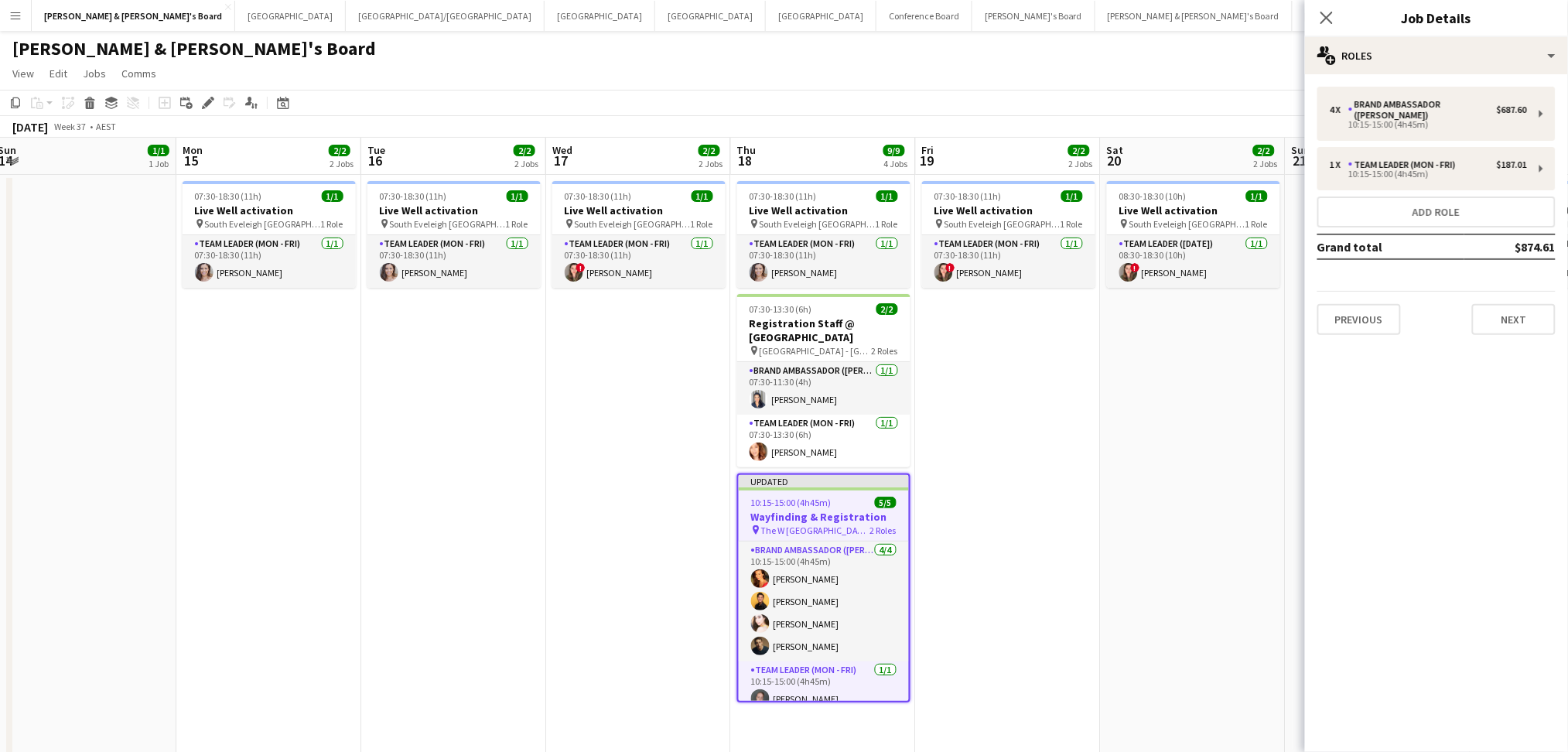
click at [986, 595] on app-date-cell "07:30-18:30 (11h) 1/1 Live Well activation pin South Eveleigh Sydney 1 Role Tea…" at bounding box center [1008, 764] width 185 height 1179
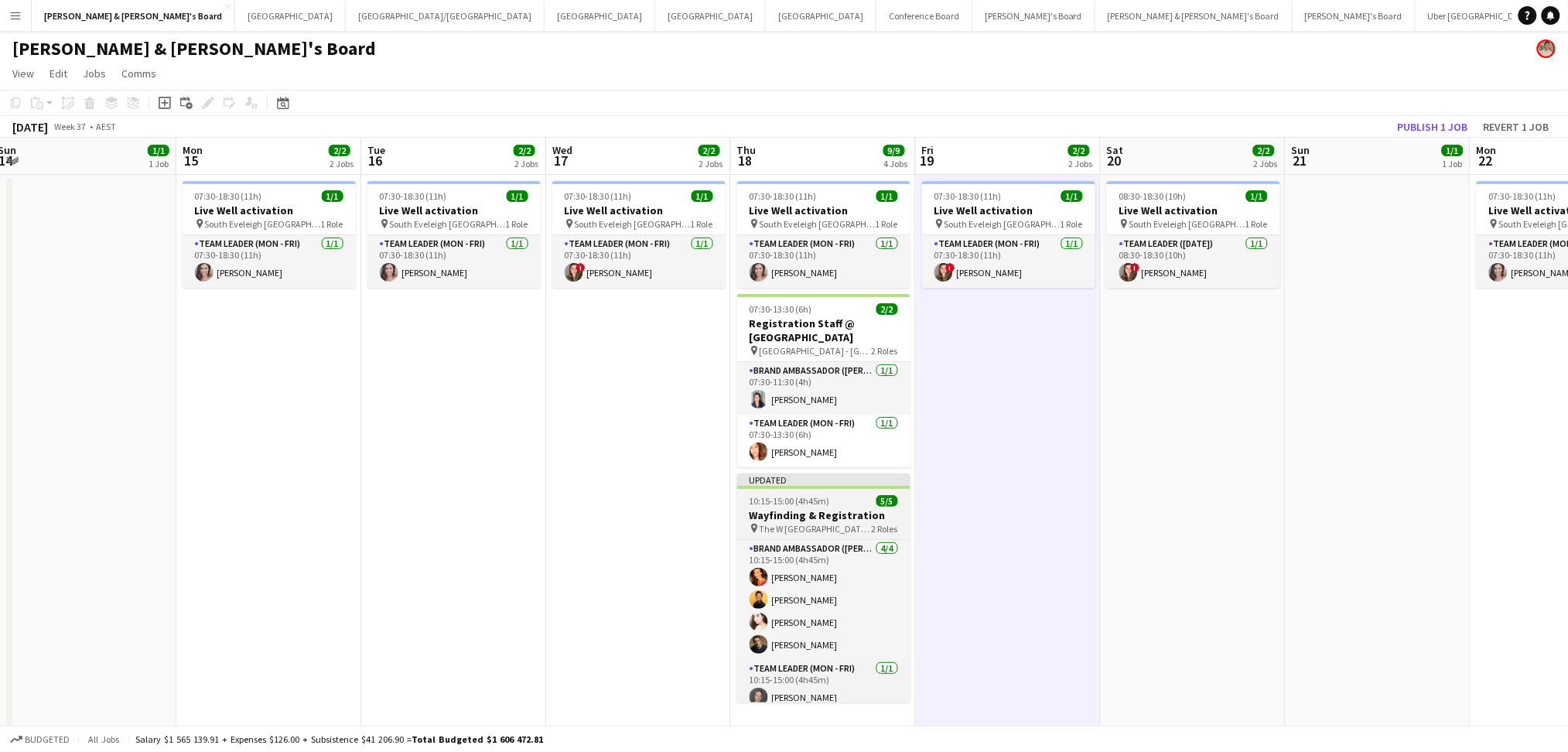
click at [820, 508] on h3 "Wayfinding & Registration" at bounding box center [824, 515] width 173 height 14
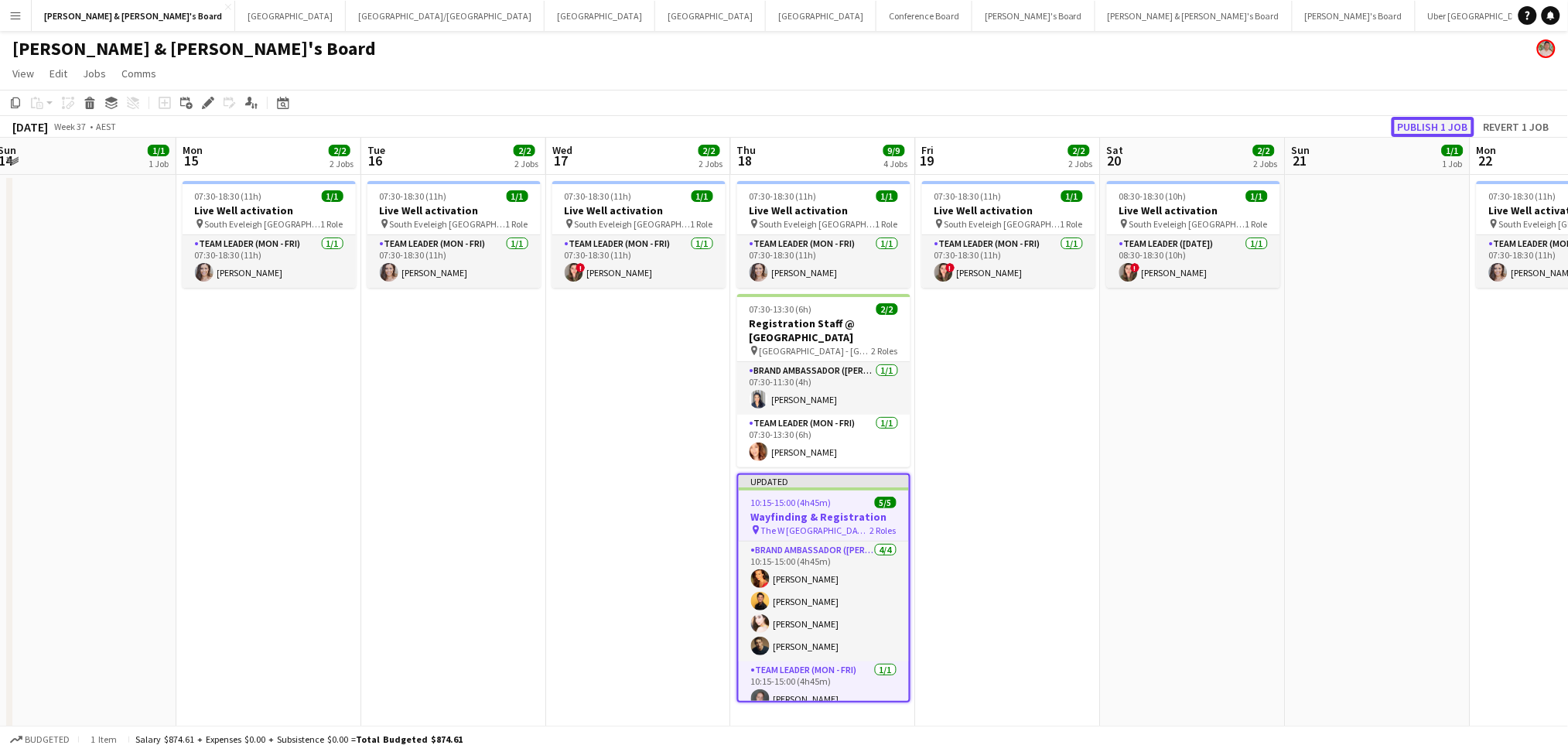
click at [1448, 123] on button "Publish 1 job" at bounding box center [1433, 126] width 83 height 20
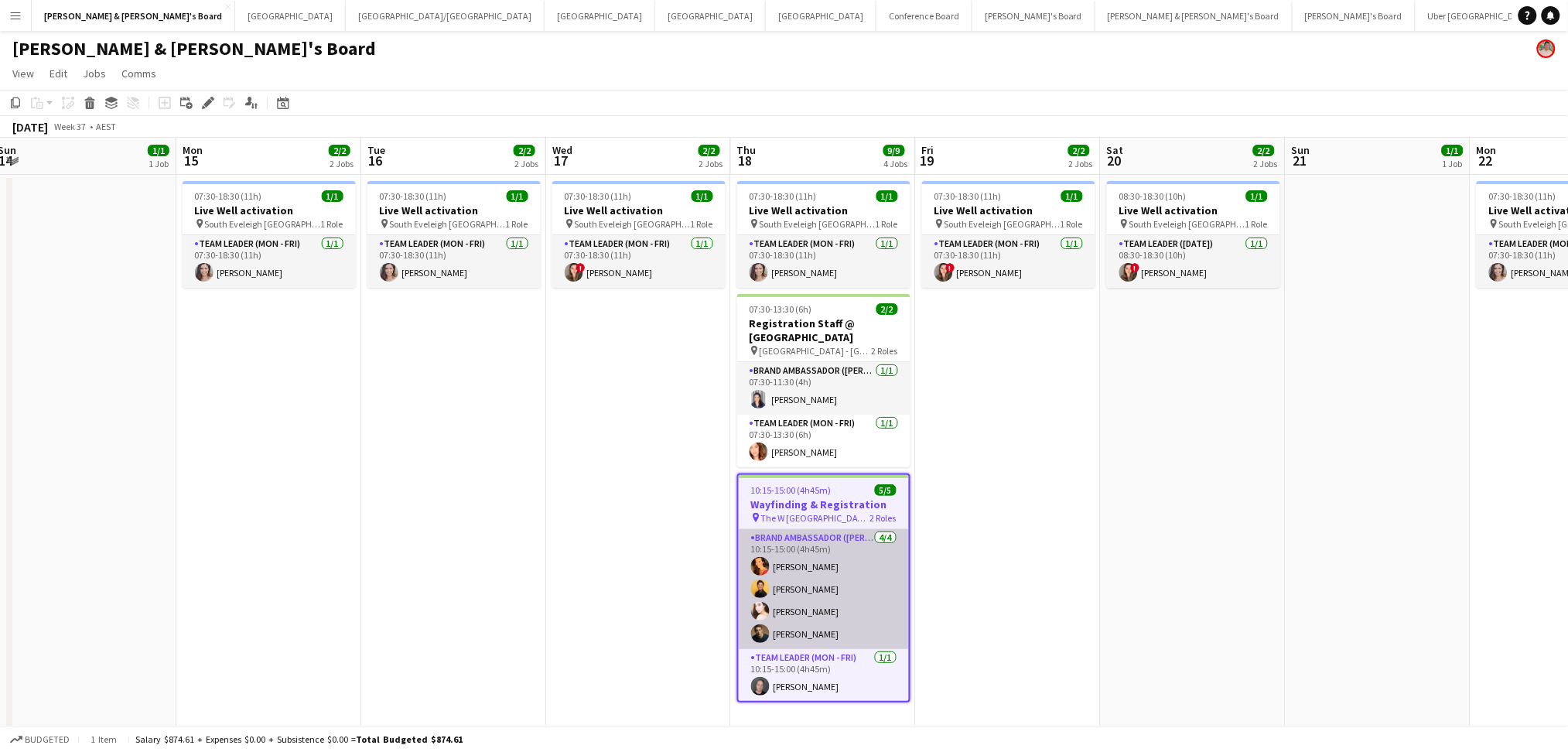
click at [796, 616] on app-card-role "Brand Ambassador ([PERSON_NAME]) [DATE] 10:15-15:00 (4h45m) [PERSON_NAME] [PERS…" at bounding box center [824, 589] width 170 height 120
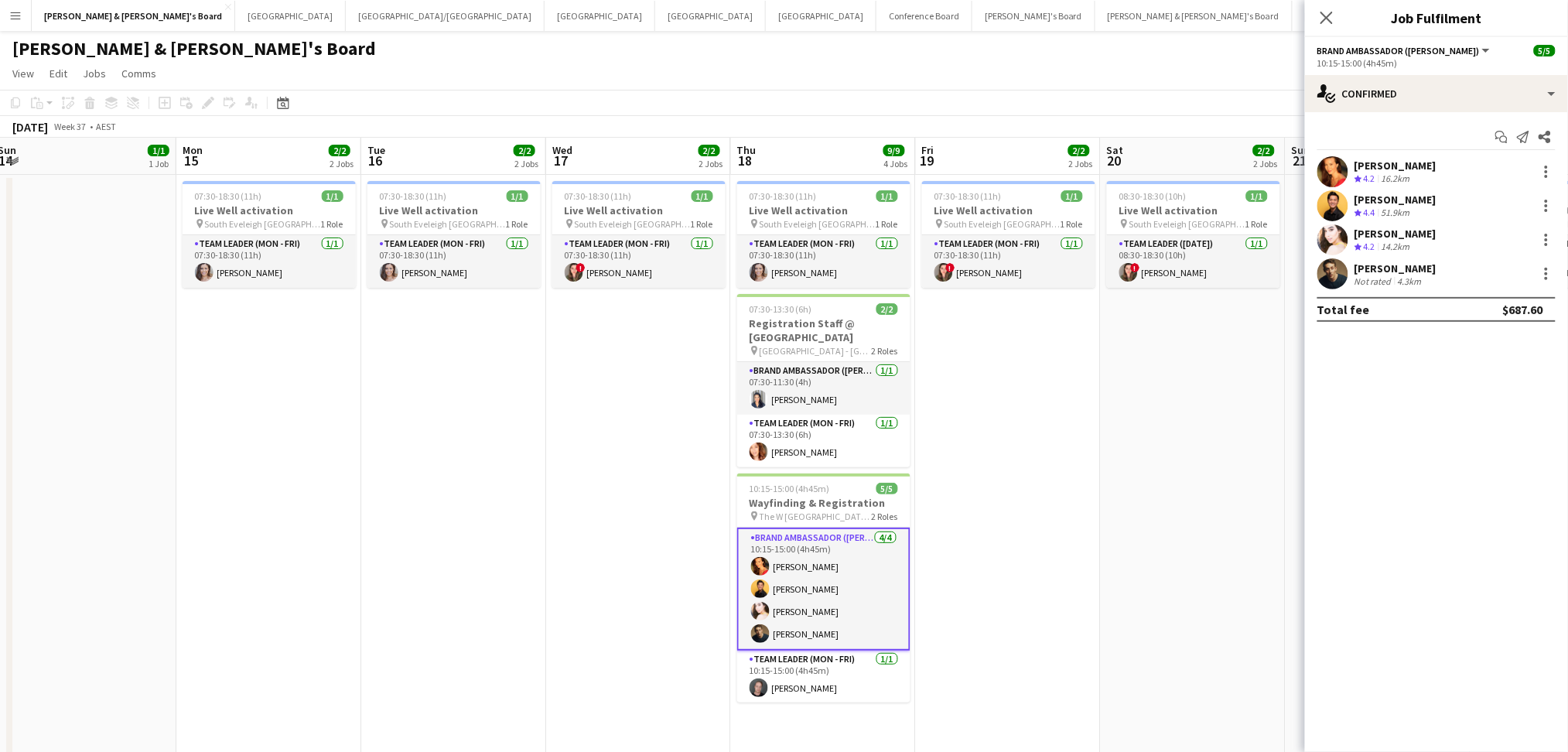
click at [1342, 270] on app-user-avatar at bounding box center [1332, 273] width 31 height 31
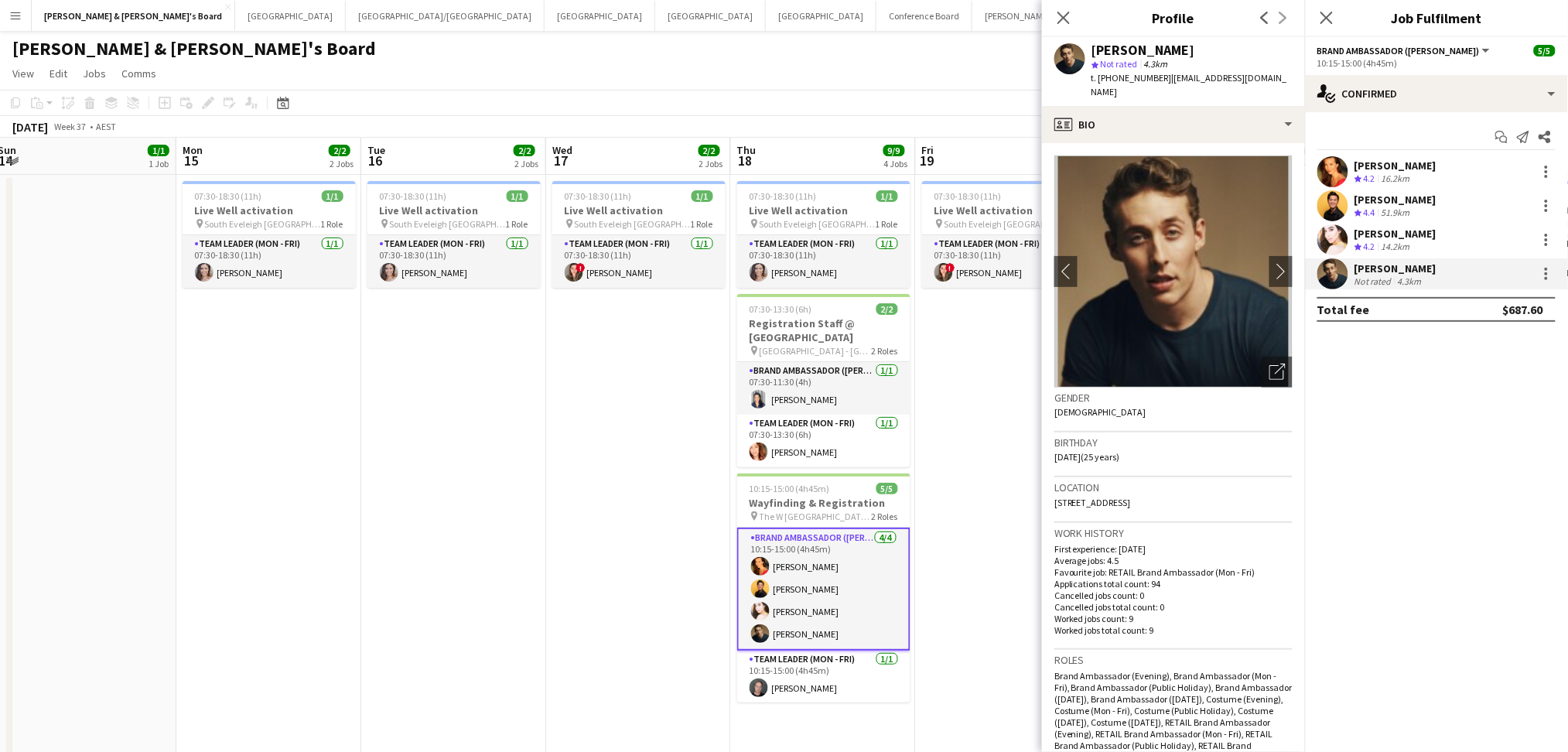
drag, startPoint x: 1094, startPoint y: 41, endPoint x: 1228, endPoint y: 46, distance: 134.1
click at [1228, 46] on div "[PERSON_NAME]" at bounding box center [1192, 50] width 201 height 14
copy div "[PERSON_NAME]"
drag, startPoint x: 1111, startPoint y: 77, endPoint x: 1154, endPoint y: 78, distance: 43.0
click at [1154, 78] on span "t. [PHONE_NUMBER]" at bounding box center [1131, 78] width 80 height 12
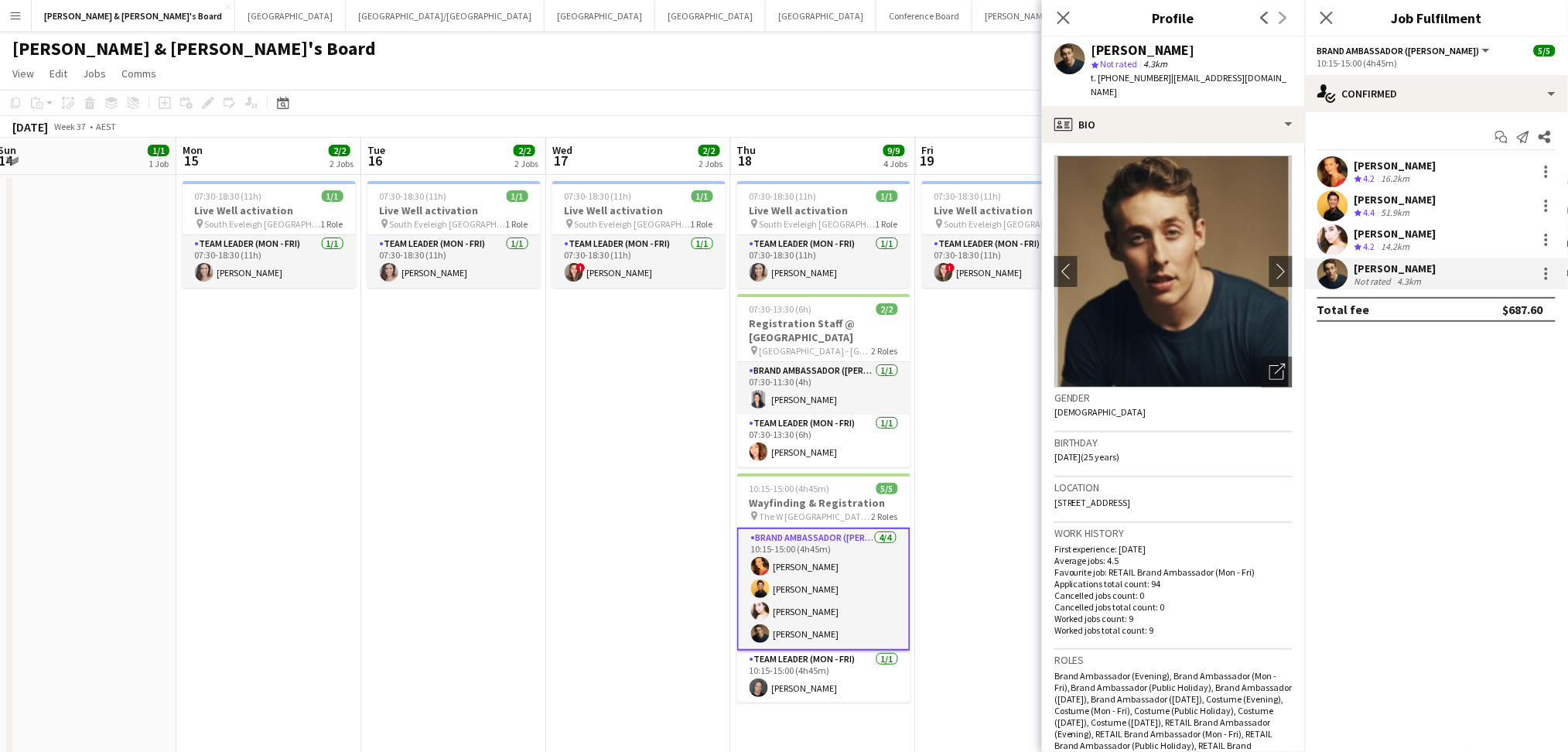
copy span "434552352"
drag, startPoint x: 1160, startPoint y: 74, endPoint x: 1261, endPoint y: 77, distance: 101.0
click at [1261, 77] on span "| [EMAIL_ADDRESS][DOMAIN_NAME]" at bounding box center [1189, 84] width 196 height 26
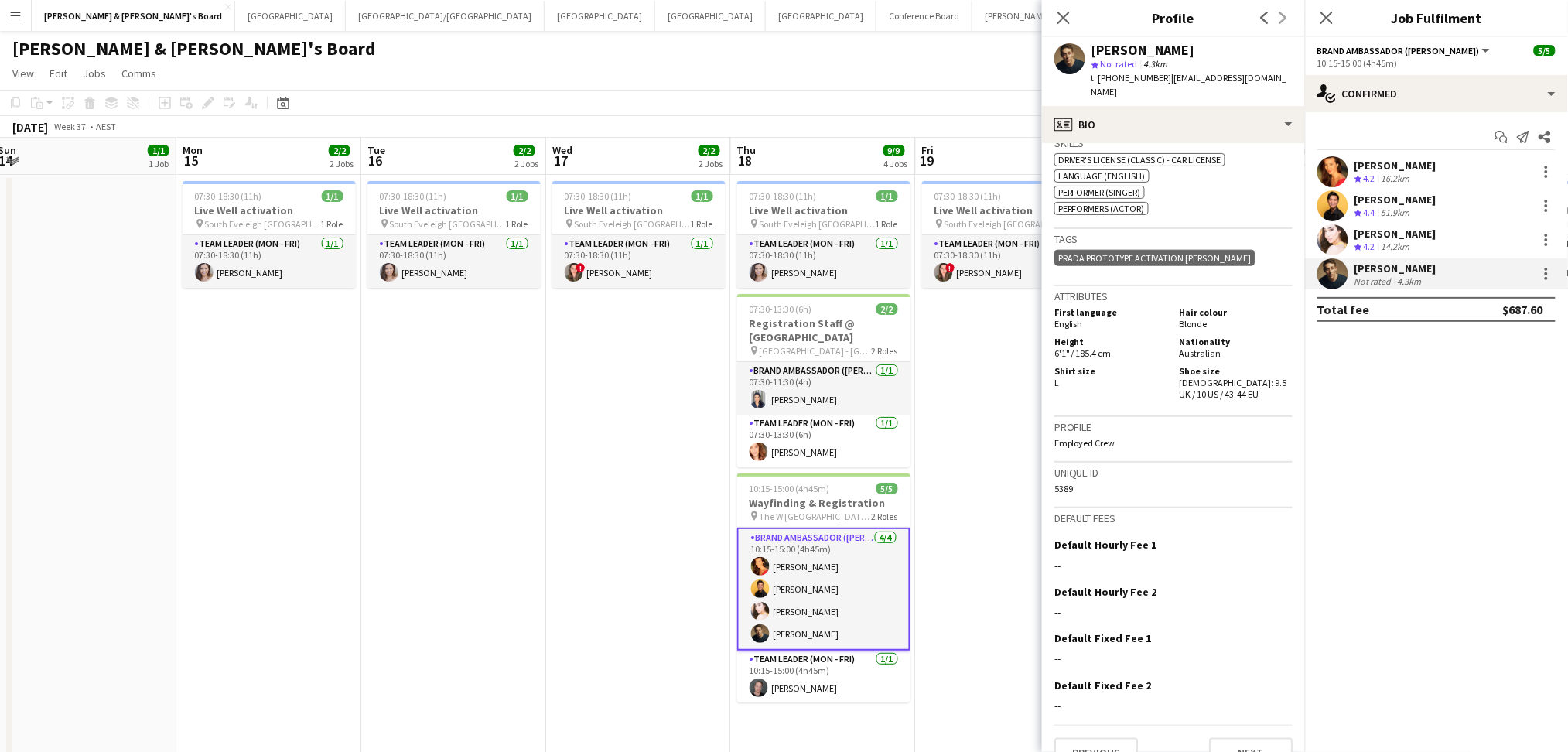
scroll to position [675, 0]
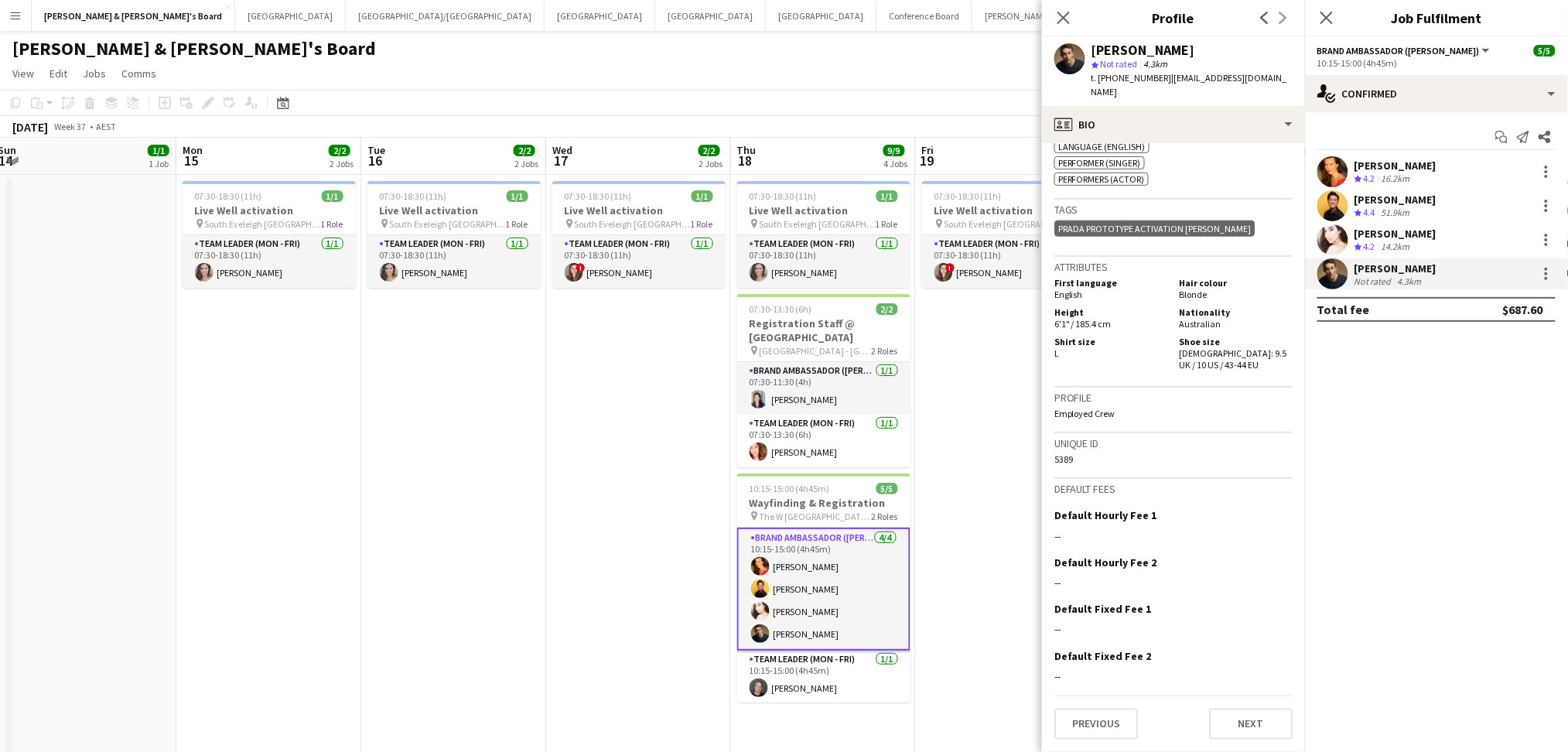
drag, startPoint x: 294, startPoint y: 686, endPoint x: 282, endPoint y: 617, distance: 70.0
click at [294, 686] on app-date-cell "07:30-18:30 (11h) 1/1 Live Well activation pin South [PERSON_NAME] 1 Role Team …" at bounding box center [269, 764] width 185 height 1179
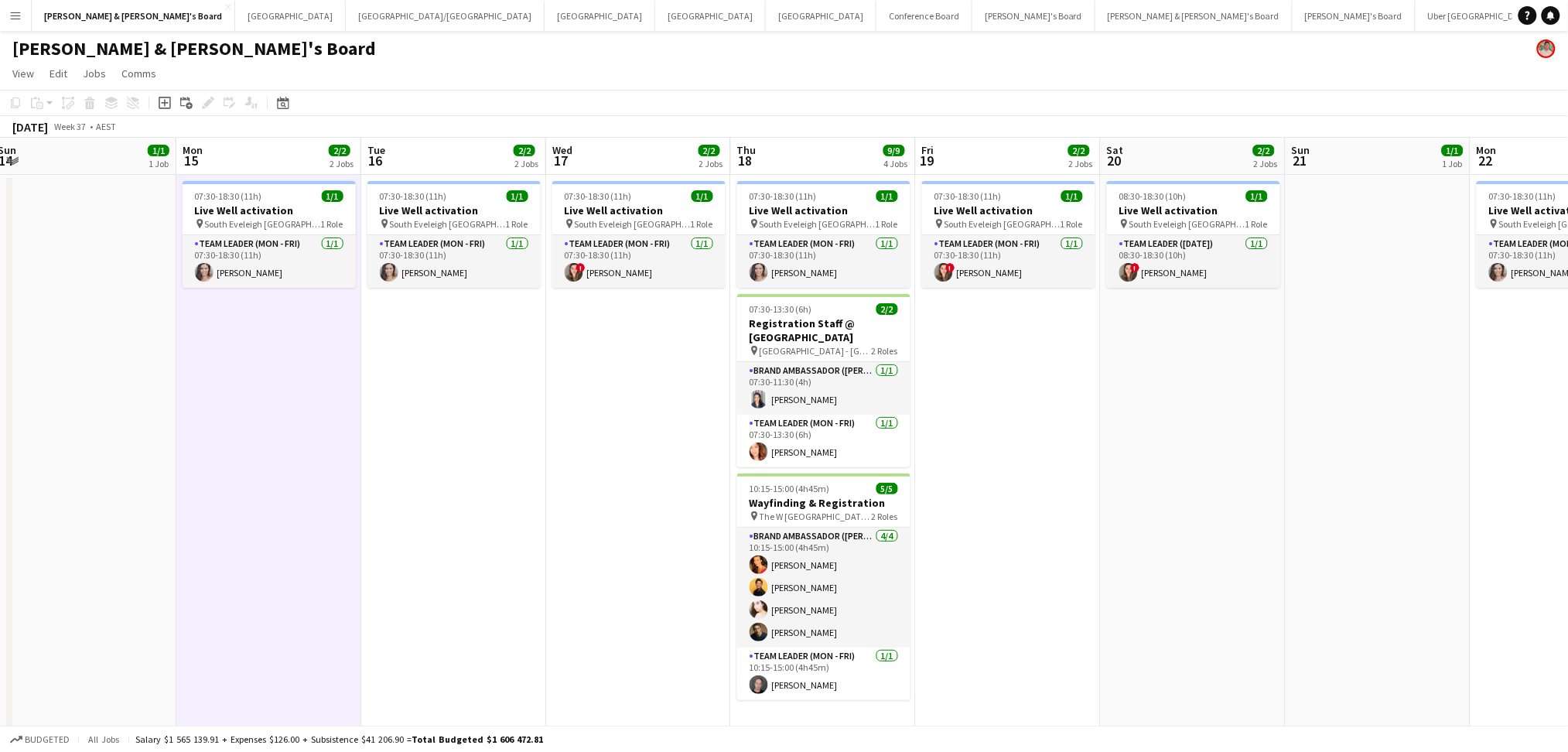
click at [492, 540] on app-date-cell "07:30-18:30 (11h) 1/1 Live Well activation pin South [PERSON_NAME] 1 Role Team …" at bounding box center [454, 764] width 185 height 1179
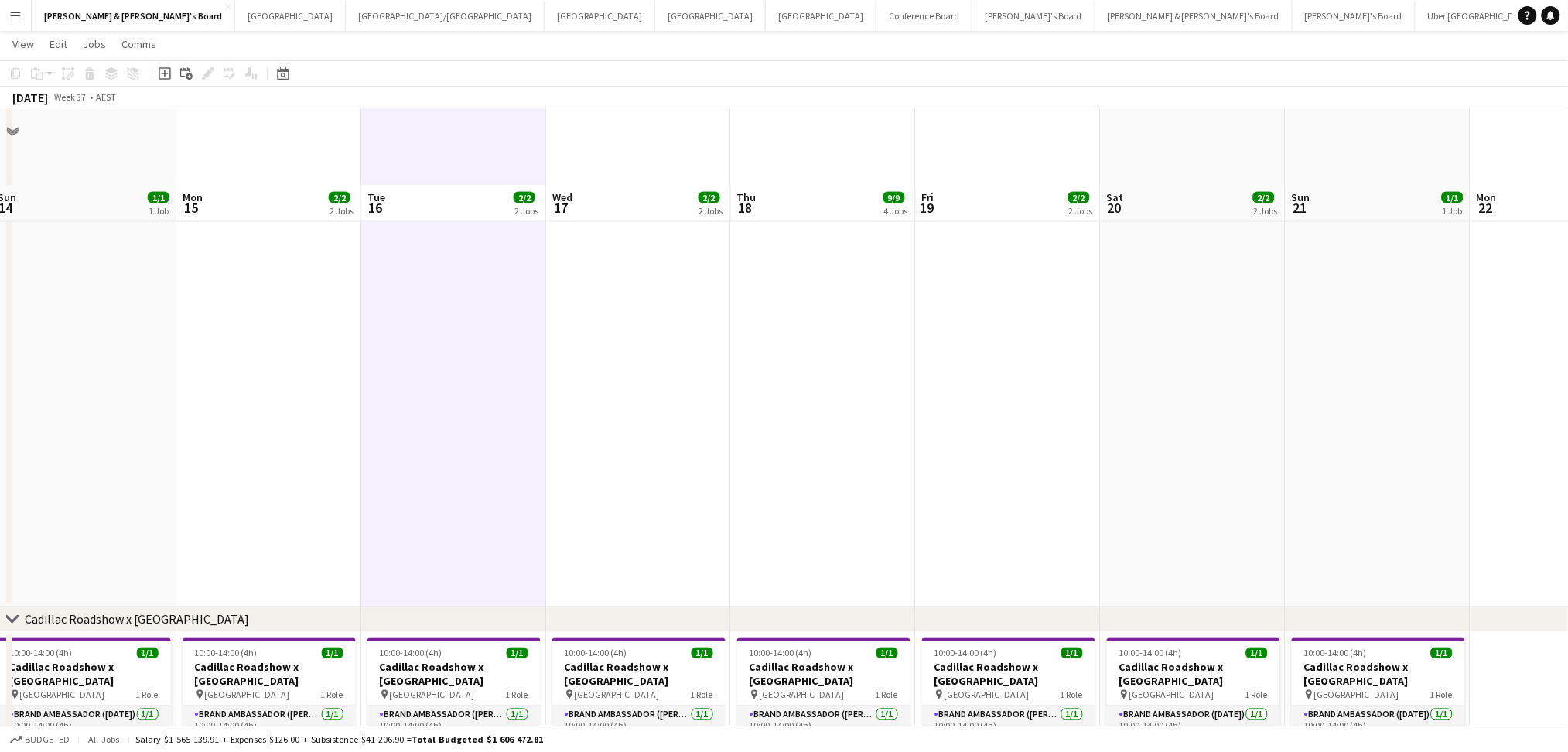
scroll to position [821, 0]
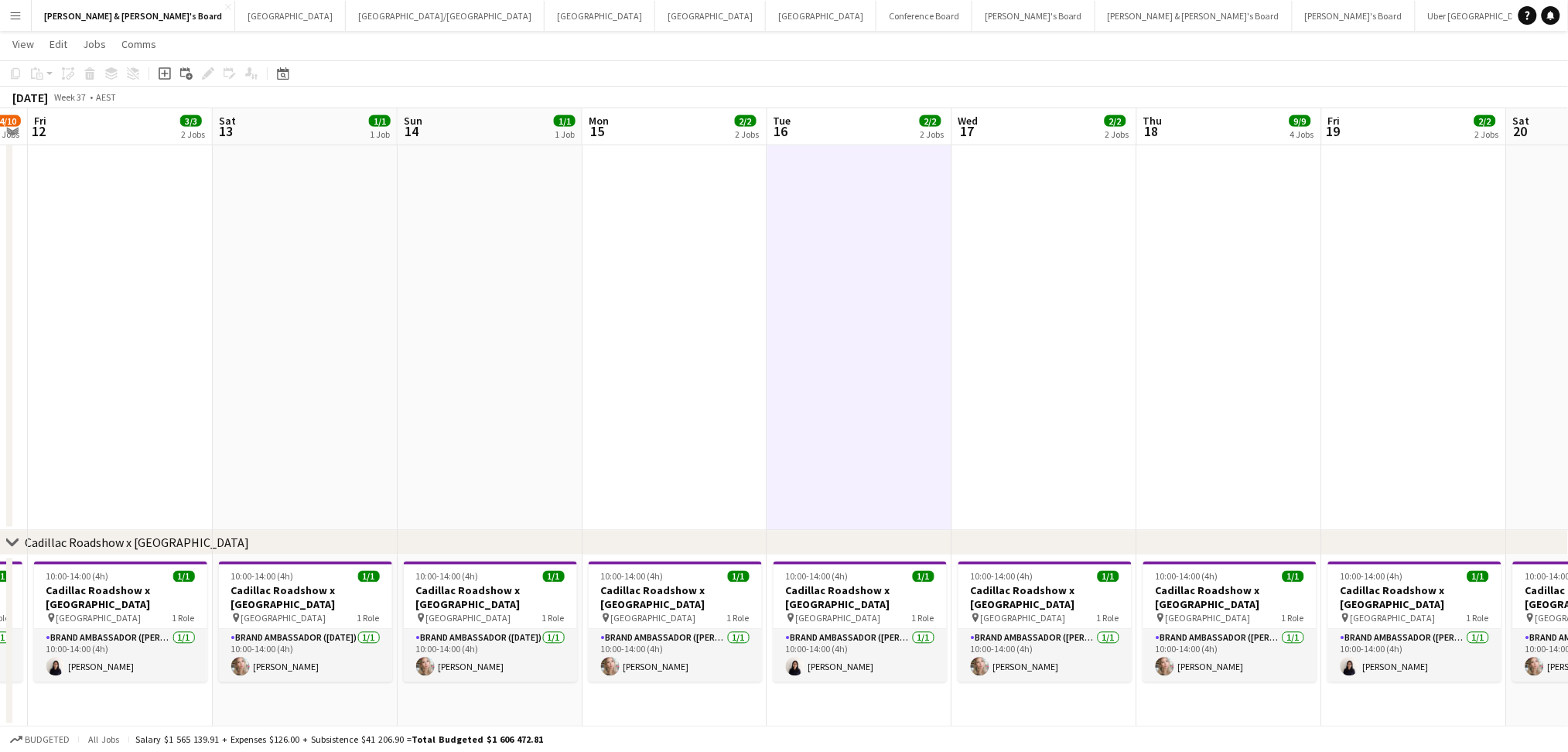
drag, startPoint x: 819, startPoint y: 435, endPoint x: 1223, endPoint y: 403, distance: 405.3
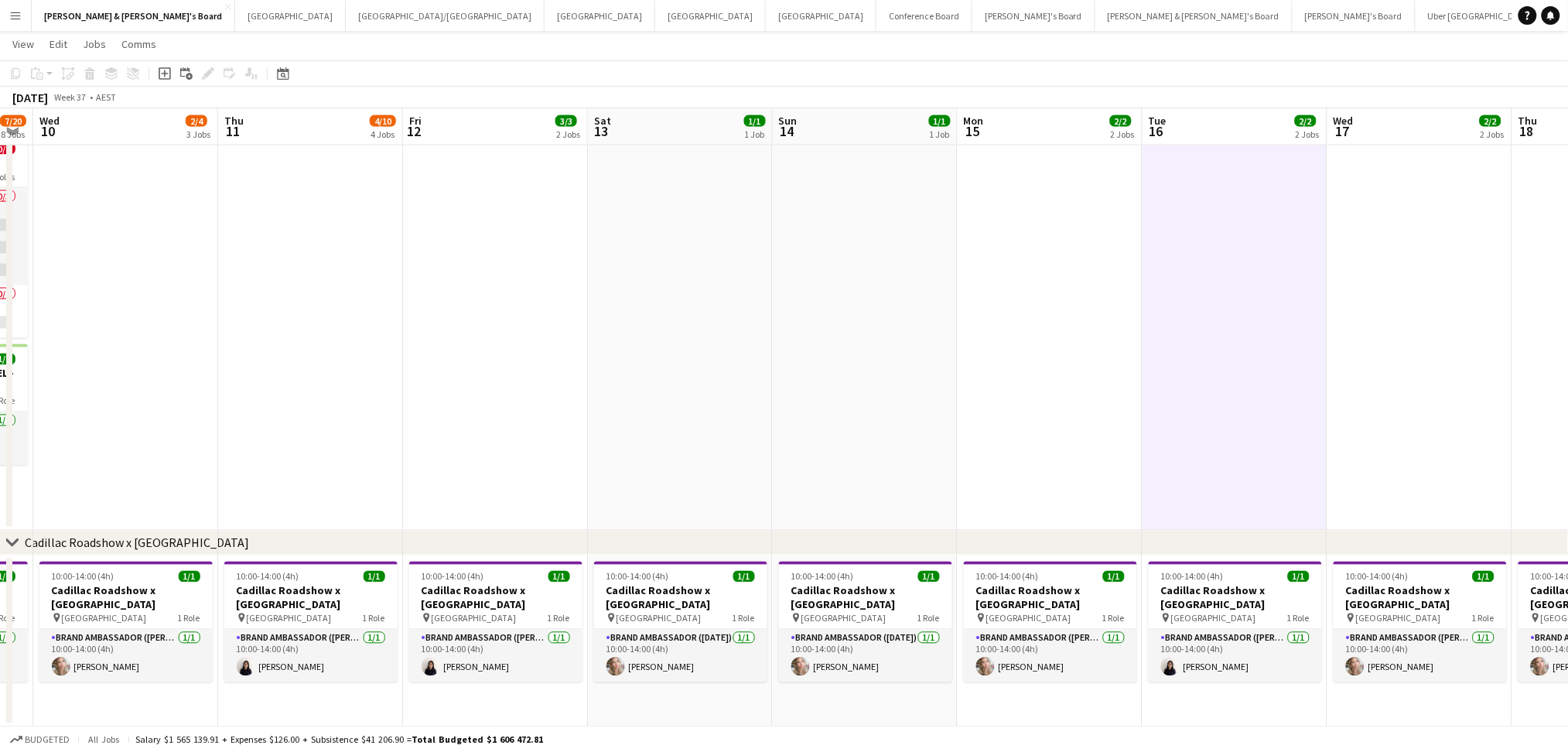
drag, startPoint x: 776, startPoint y: 403, endPoint x: 1230, endPoint y: 395, distance: 454.1
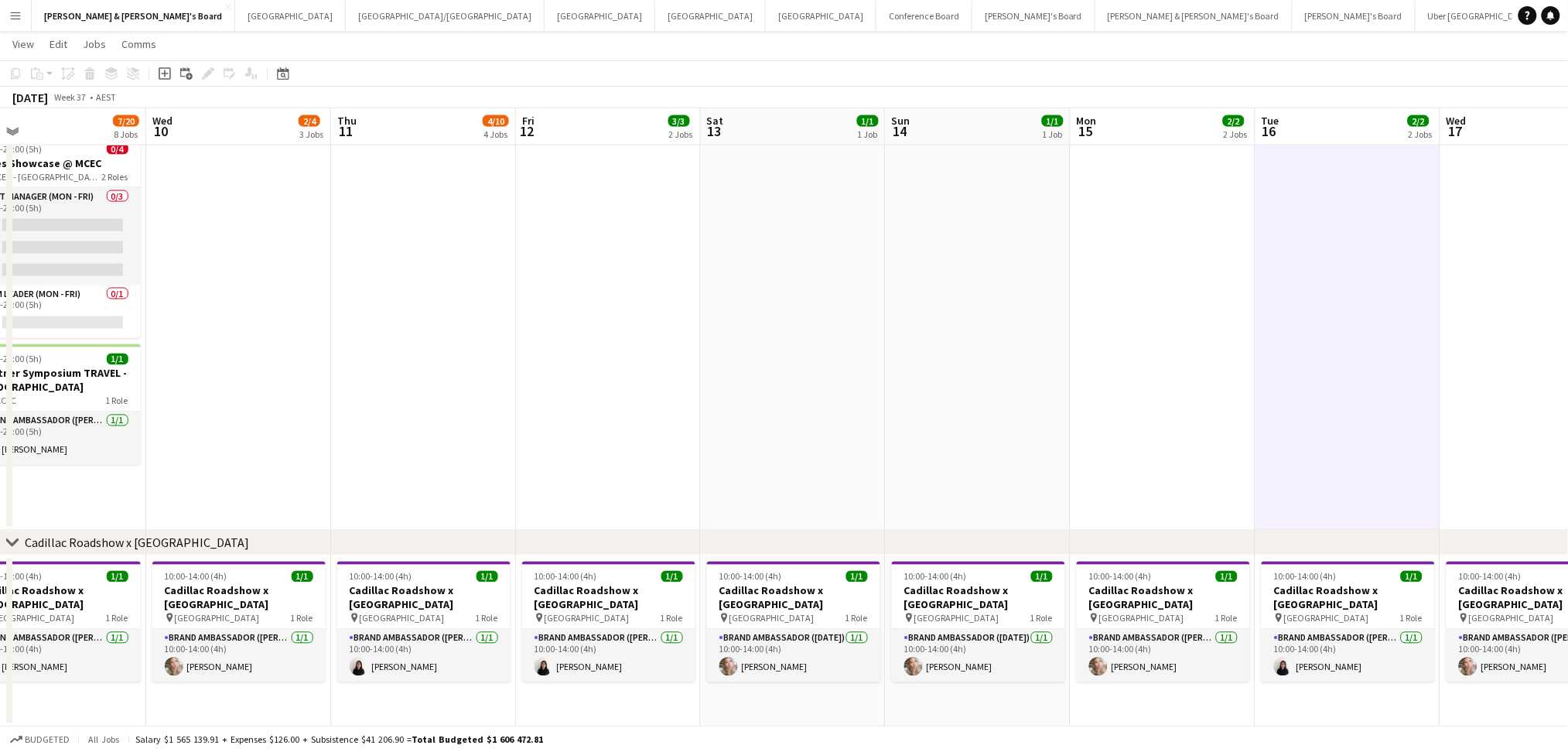
drag, startPoint x: 570, startPoint y: 409, endPoint x: 1181, endPoint y: 386, distance: 611.4
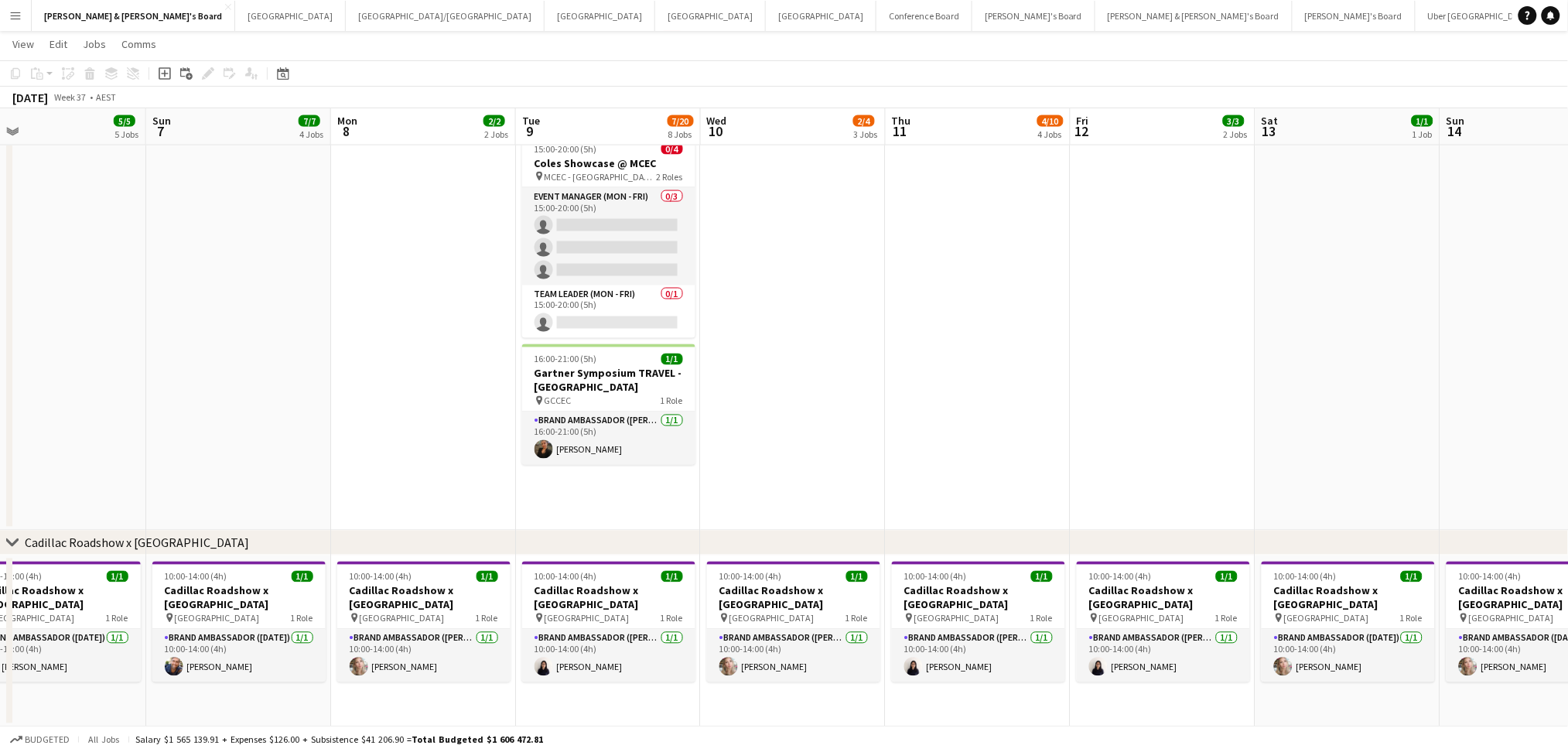
scroll to position [0, 372]
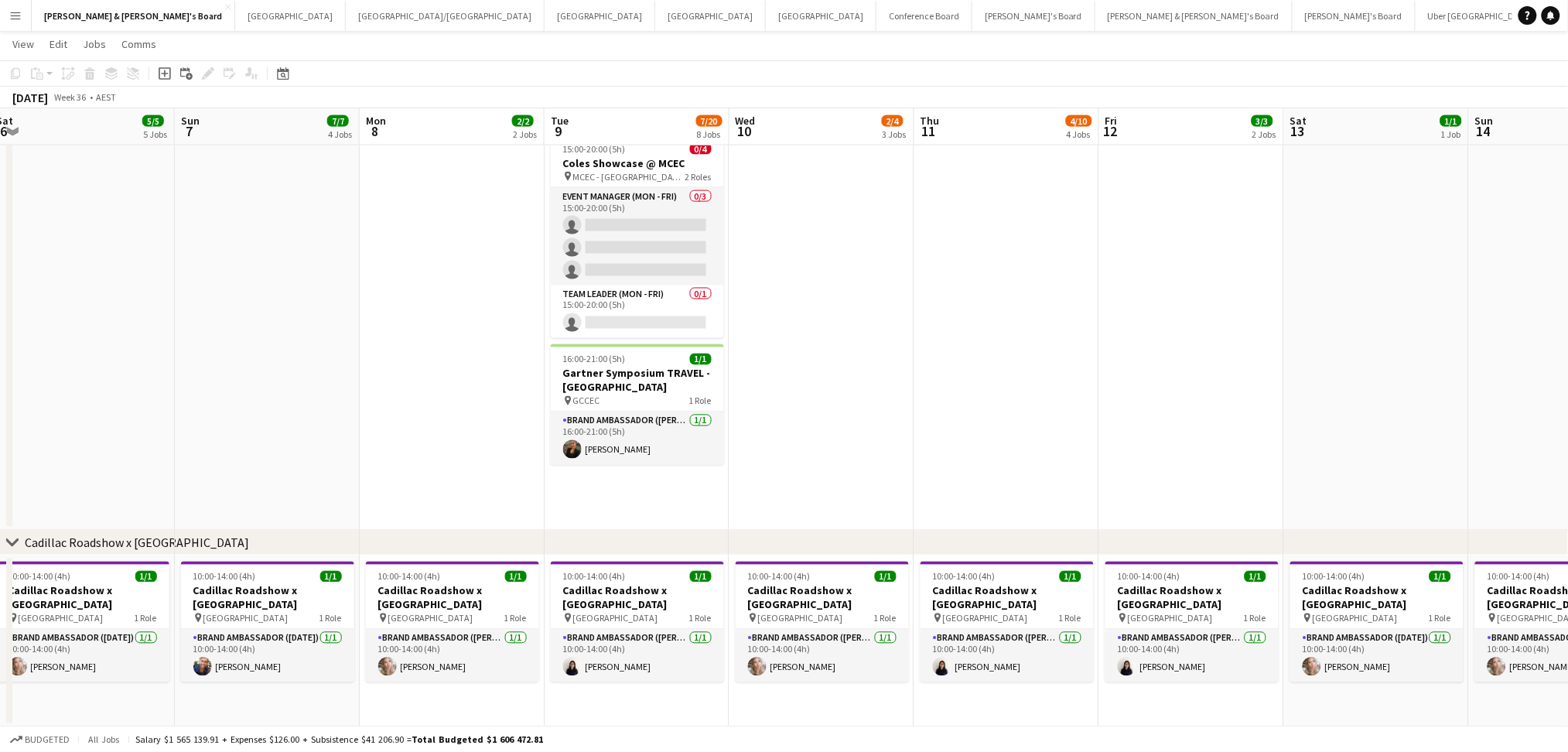
drag, startPoint x: 1026, startPoint y: 410, endPoint x: 1206, endPoint y: 390, distance: 181.1
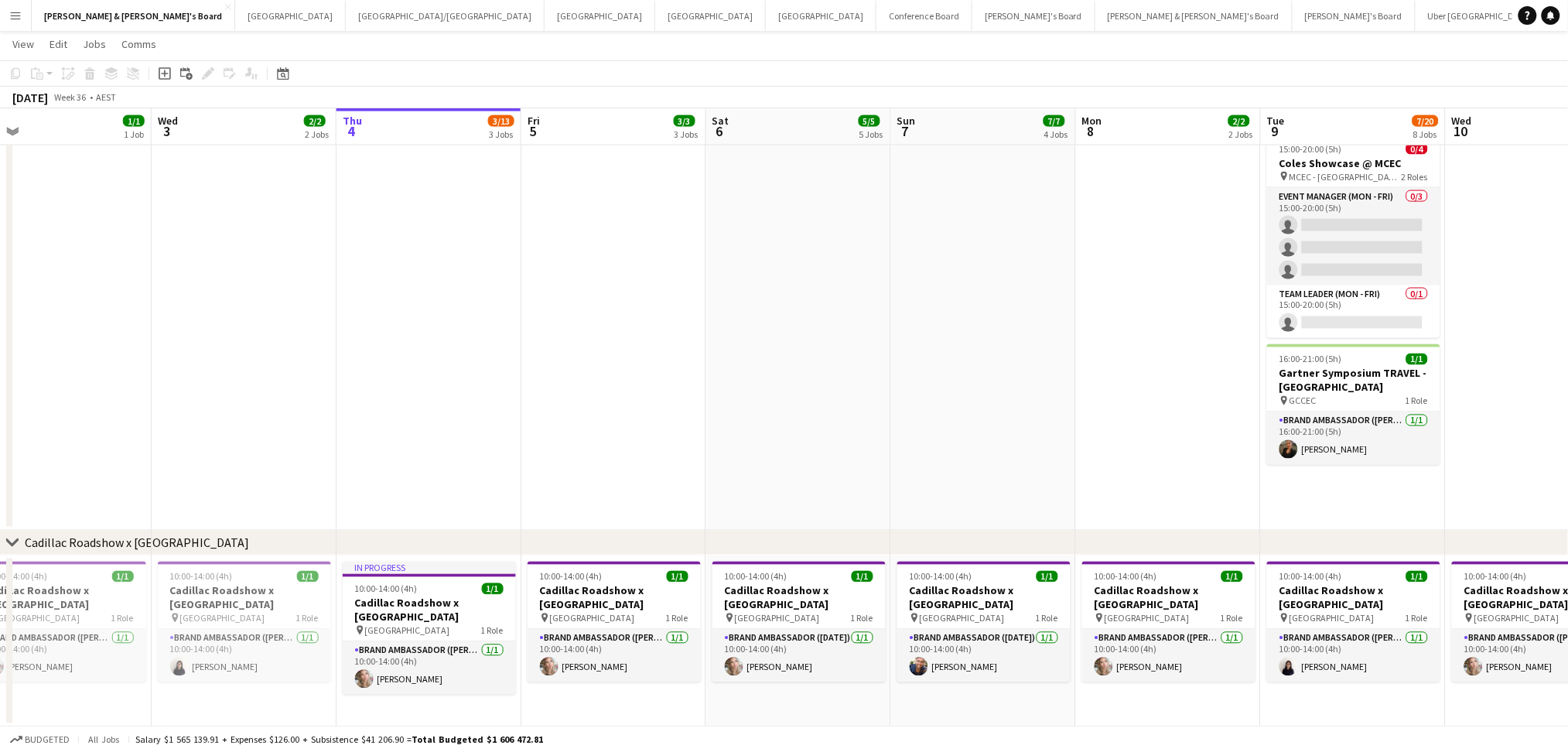
drag, startPoint x: 765, startPoint y: 362, endPoint x: 976, endPoint y: 358, distance: 211.0
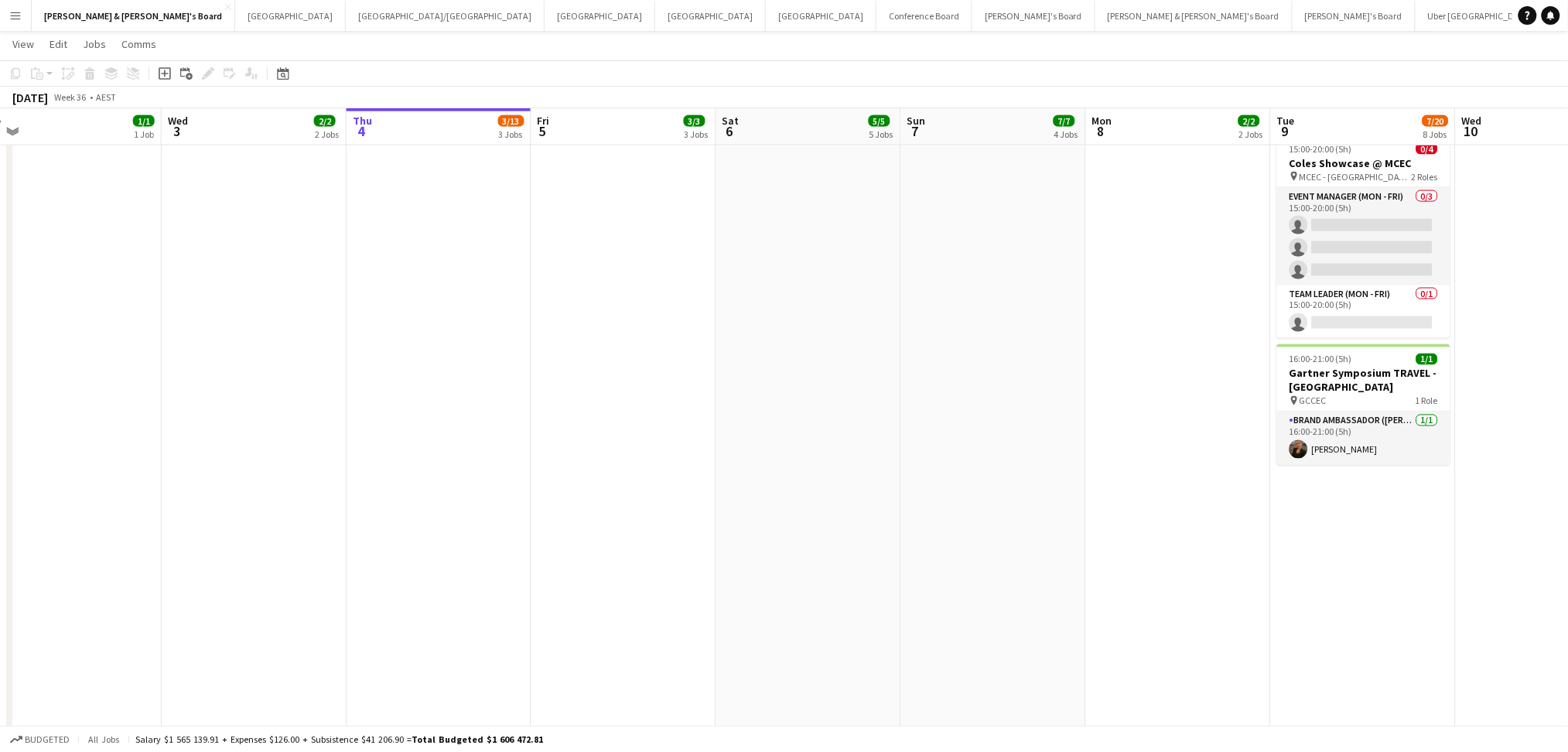
drag, startPoint x: 945, startPoint y: 381, endPoint x: 457, endPoint y: 351, distance: 488.9
click at [457, 351] on app-calendar-viewport "Sat 30 Sun 31 32/33 10 Jobs Mon 1 2/2 2 Jobs Tue 2 1/1 1 Job Wed 3 2/2 2 Jobs T…" at bounding box center [784, 269] width 1568 height 2061
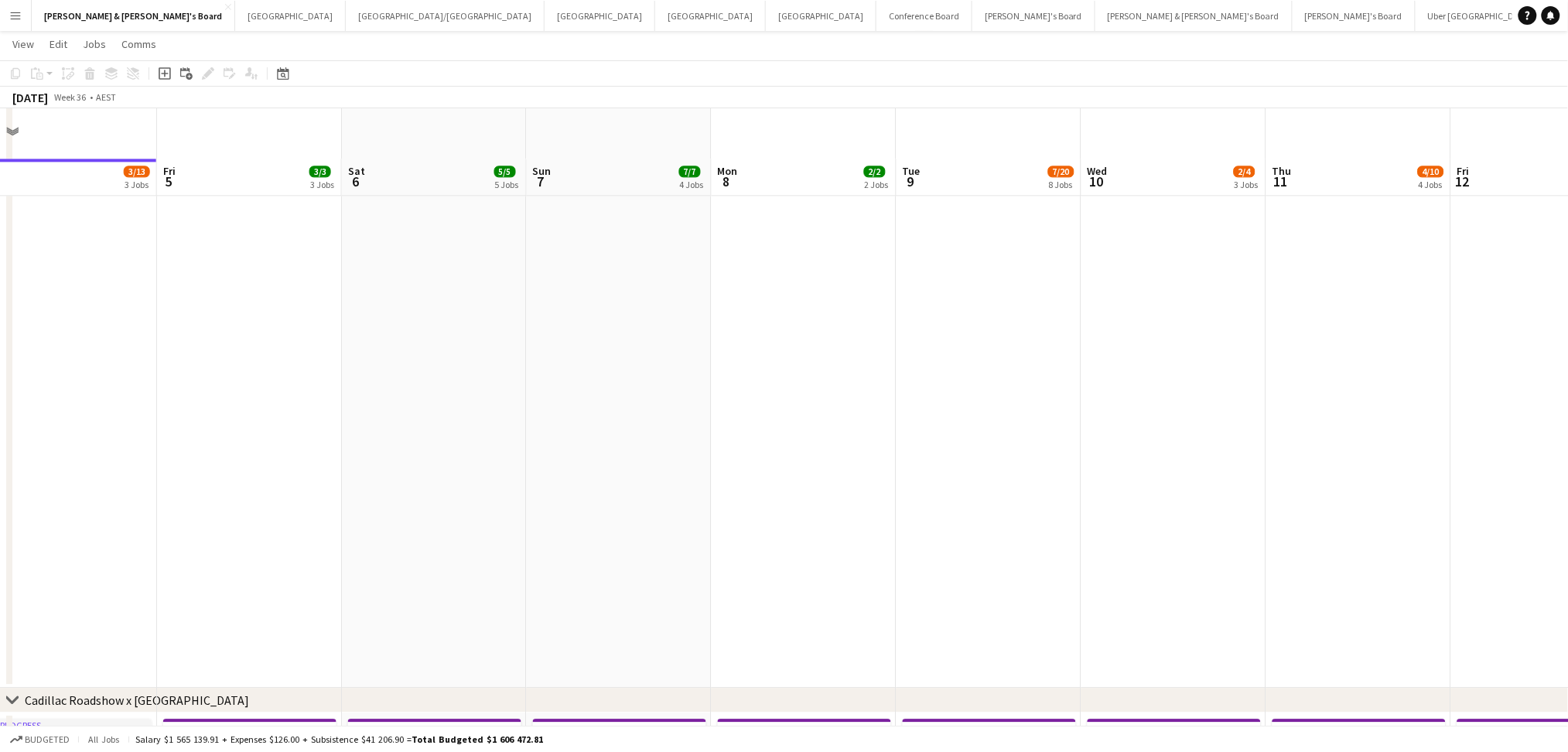
scroll to position [1394, 0]
